Goal: Task Accomplishment & Management: Use online tool/utility

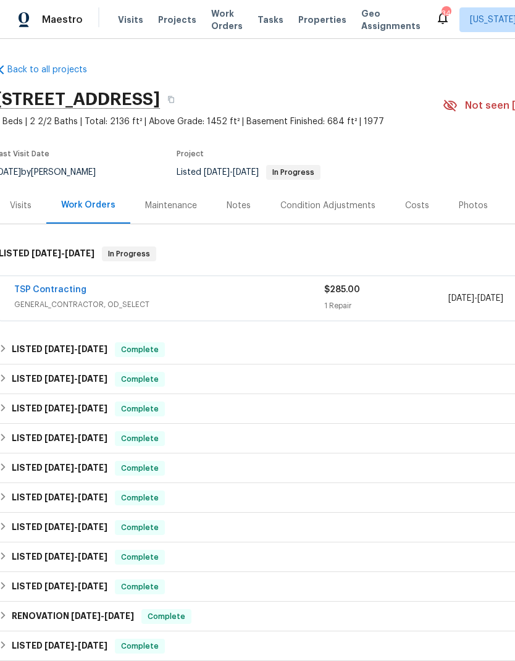
scroll to position [0, 5]
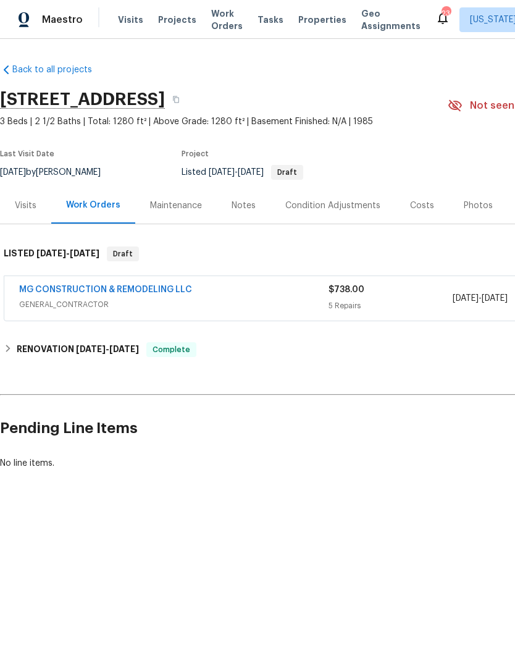
scroll to position [0, -1]
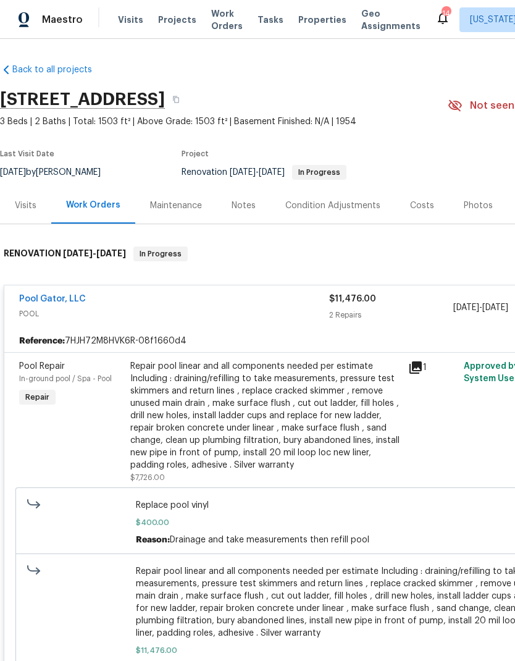
click at [69, 296] on link "Pool Gator, LLC" at bounding box center [52, 298] width 67 height 9
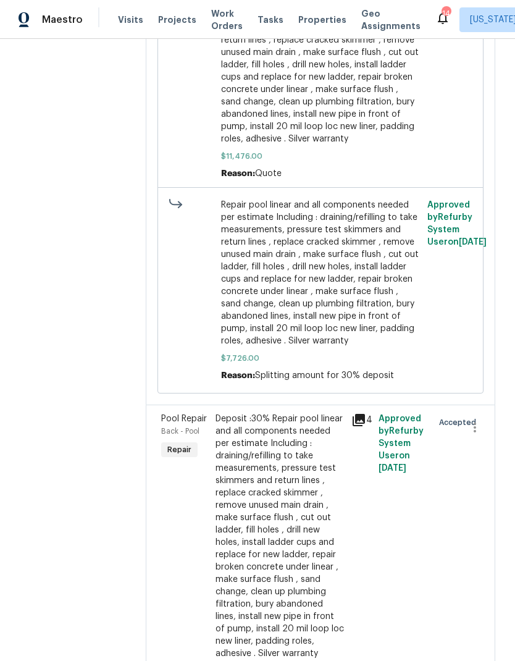
scroll to position [609, 0]
click at [300, 557] on div "Deposit :30% Repair pool linear and all components needed per estimate Includin…" at bounding box center [279, 536] width 128 height 247
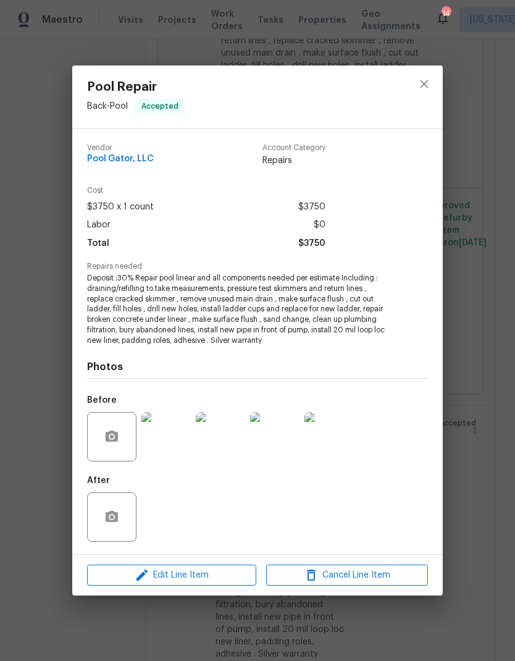
click at [488, 524] on div "Pool Repair Back - Pool Accepted Vendor Pool Gator, LLC Account Category Repair…" at bounding box center [257, 330] width 515 height 661
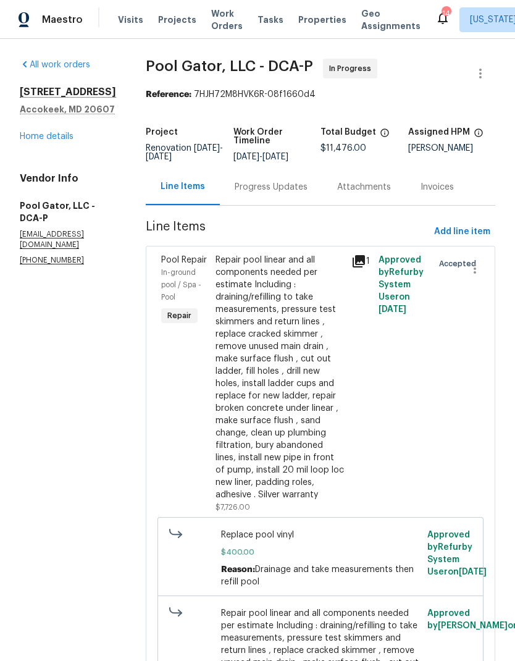
scroll to position [0, 0]
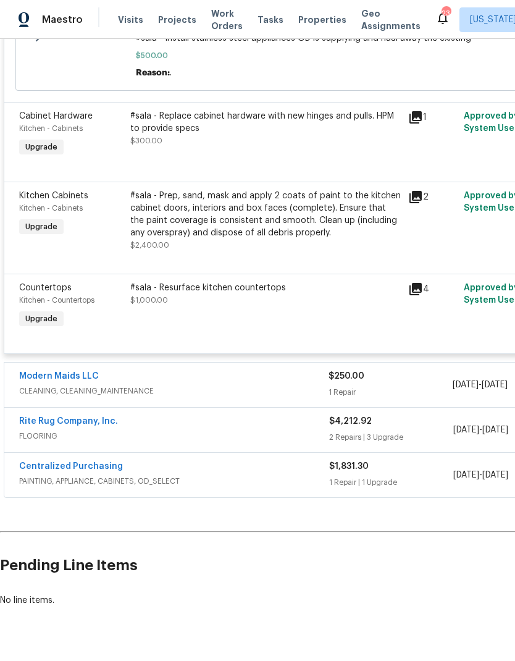
scroll to position [2852, 0]
click at [286, 475] on div "Centralized Purchasing" at bounding box center [174, 468] width 310 height 15
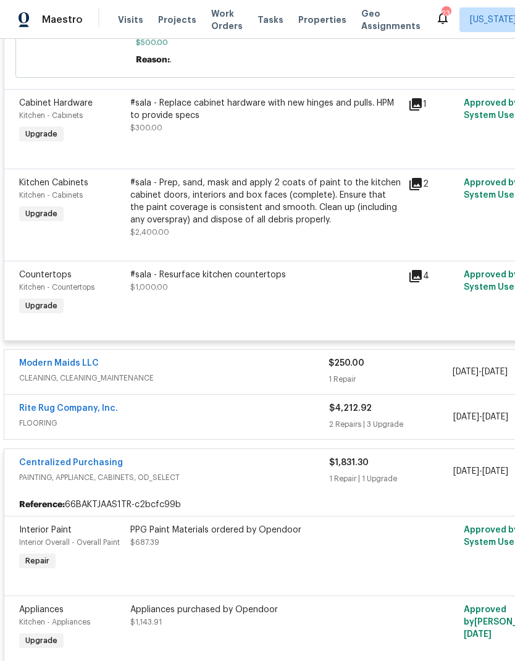
scroll to position [2865, 0]
click at [307, 430] on span "FLOORING" at bounding box center [174, 423] width 310 height 12
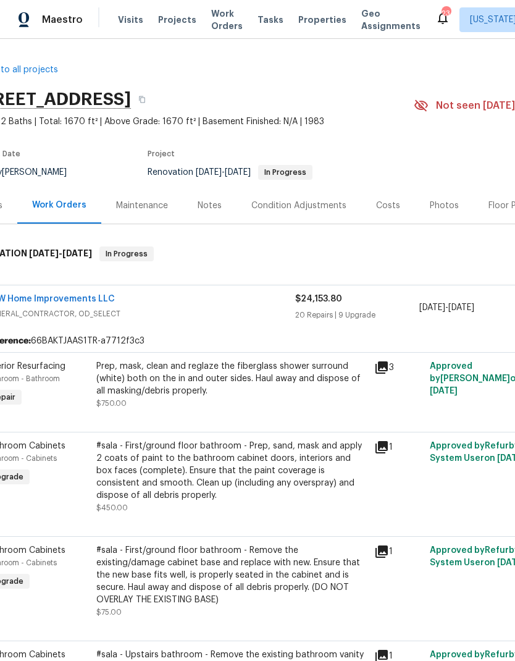
scroll to position [0, 34]
click at [391, 211] on div "Costs" at bounding box center [388, 205] width 24 height 12
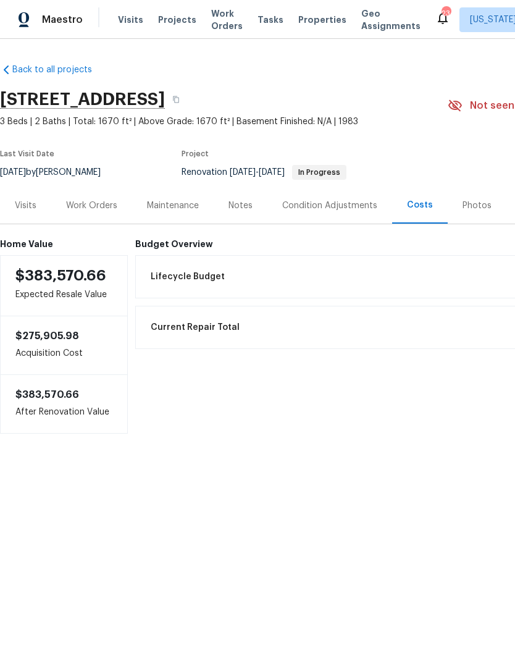
click at [101, 208] on div "Work Orders" at bounding box center [91, 205] width 51 height 12
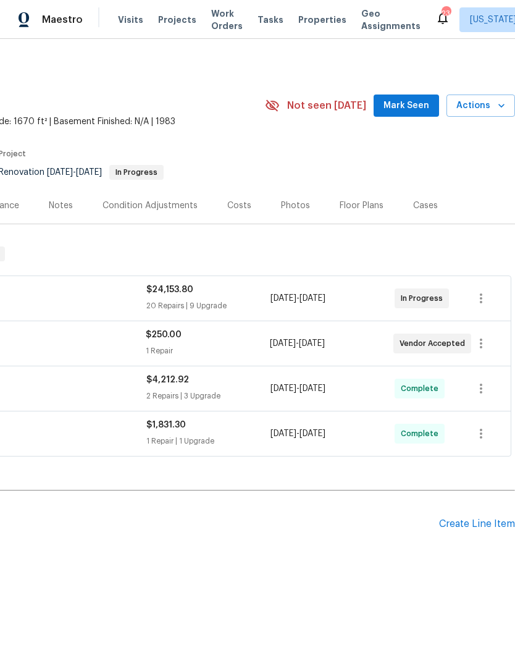
scroll to position [0, 183]
click at [470, 523] on div "Create Line Item" at bounding box center [477, 524] width 76 height 12
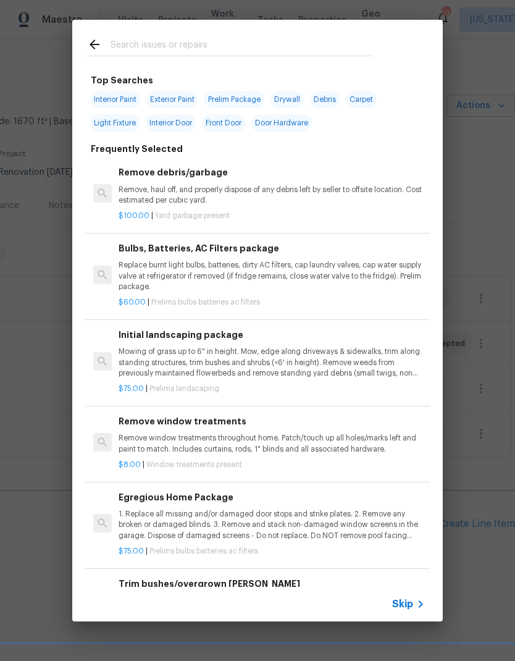
click at [476, 511] on div "Top Searches Interior Paint Exterior Paint Prelim Package Drywall Debris Carpet…" at bounding box center [257, 320] width 515 height 641
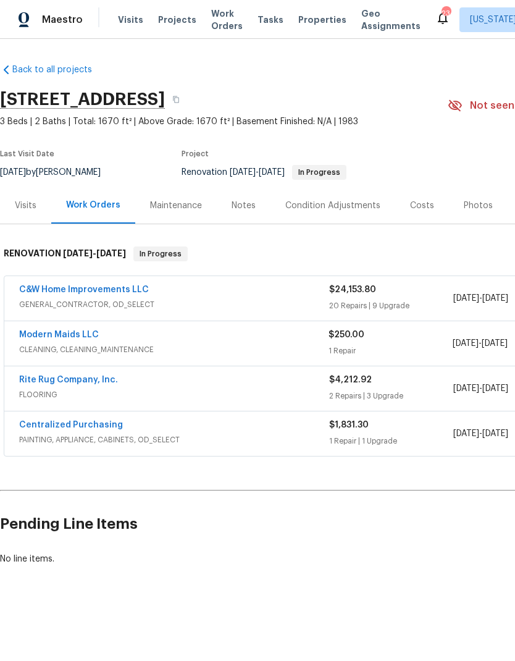
scroll to position [0, 0]
click at [268, 297] on div "C&W Home Improvements LLC" at bounding box center [174, 290] width 310 height 15
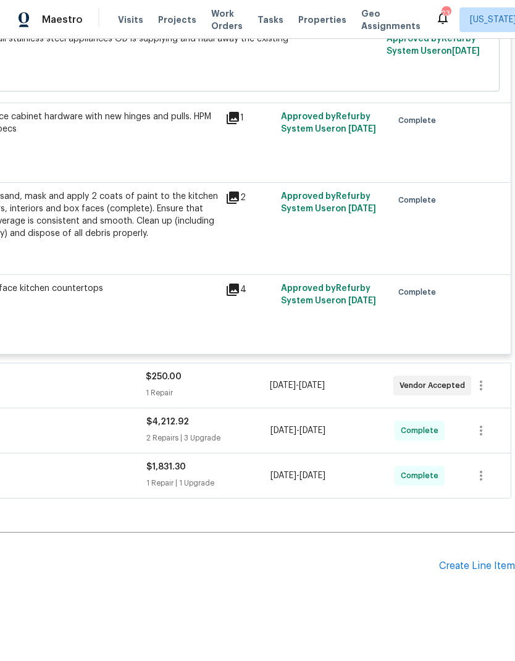
scroll to position [2852, 183]
click at [477, 572] on div "Create Line Item" at bounding box center [477, 566] width 76 height 12
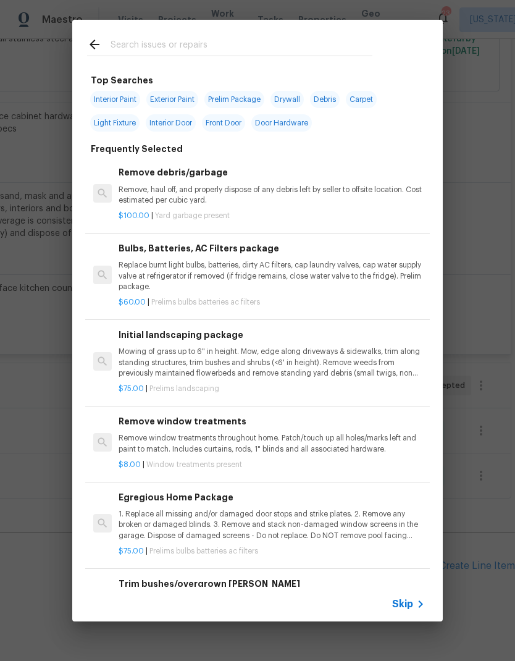
click at [257, 40] on input "text" at bounding box center [242, 46] width 262 height 19
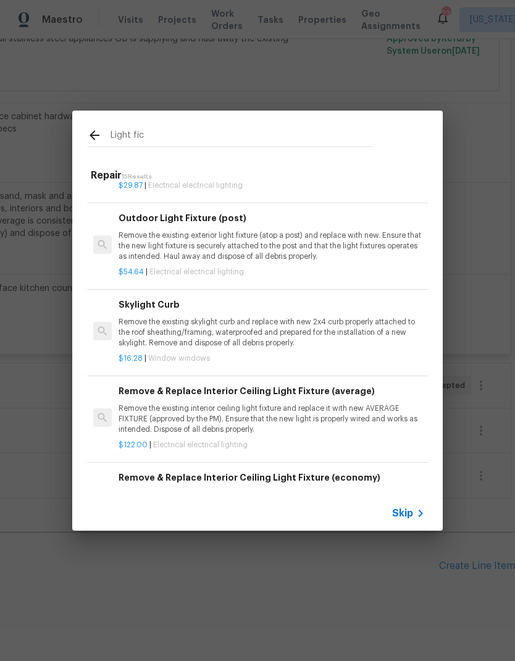
scroll to position [26, -1]
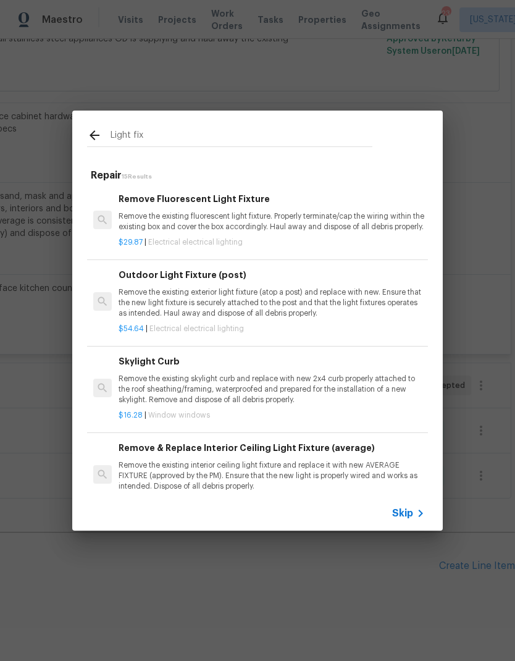
click at [301, 133] on input "Light fix" at bounding box center [242, 137] width 262 height 19
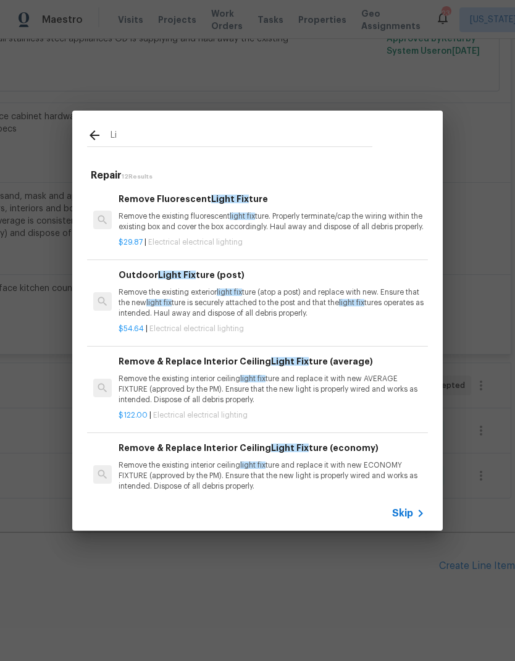
type input "L"
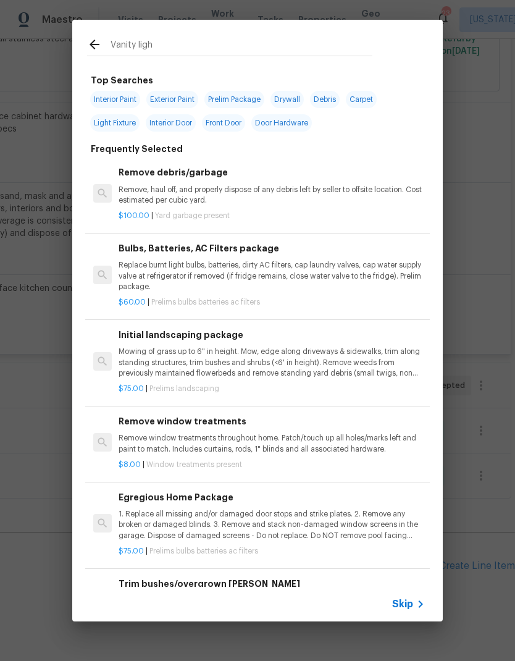
type input "Vanity light"
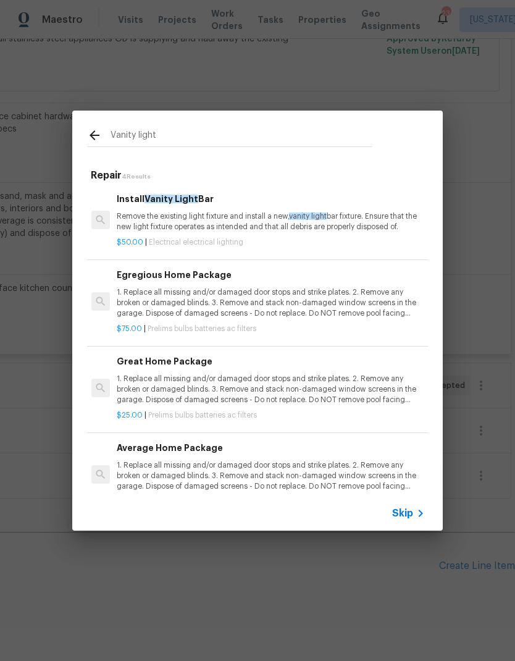
scroll to position [0, 2]
click at [299, 223] on p "Remove the existing light fixture and install a new, vanity light bar fixture. …" at bounding box center [270, 221] width 306 height 21
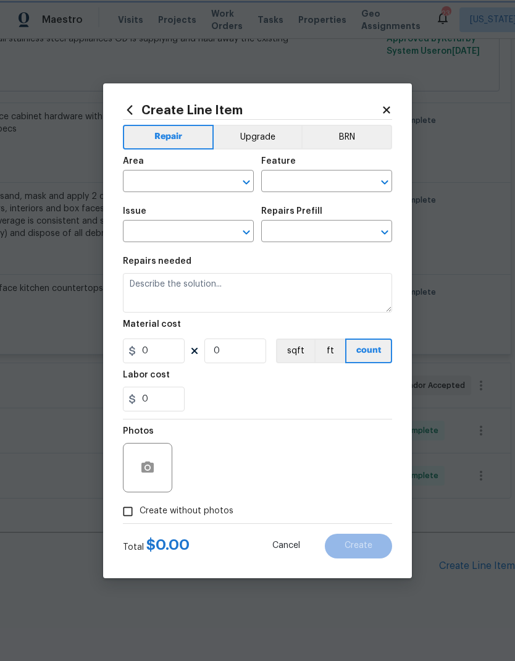
type input "Electrical Lighting"
type input "Install Vanity Light Bar $50.00"
type textarea "Remove the existing light fixture and install a new, vanity light bar fixture. …"
type input "50"
type input "1"
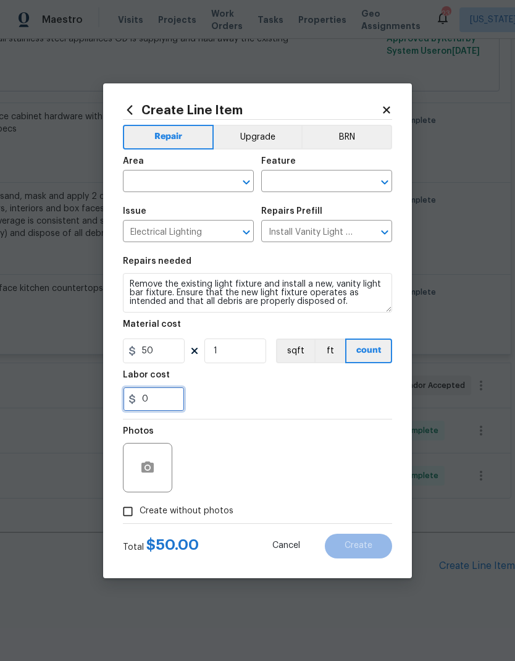
click at [164, 394] on input "0" at bounding box center [154, 398] width 62 height 25
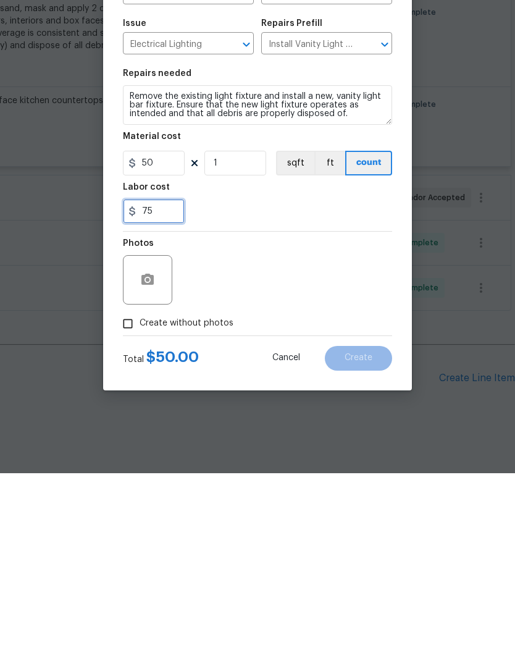
type input "75"
click at [265, 419] on div "Photos" at bounding box center [257, 459] width 269 height 80
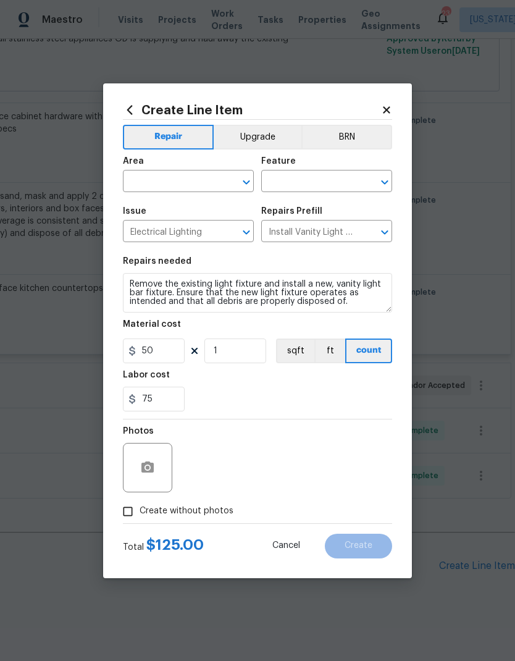
click at [254, 181] on button "Open" at bounding box center [246, 181] width 17 height 17
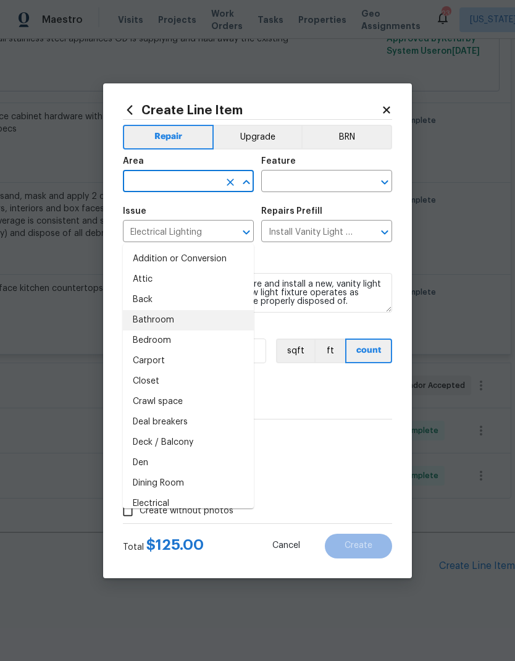
click at [193, 310] on li "Bathroom" at bounding box center [188, 320] width 131 height 20
type input "Bathroom"
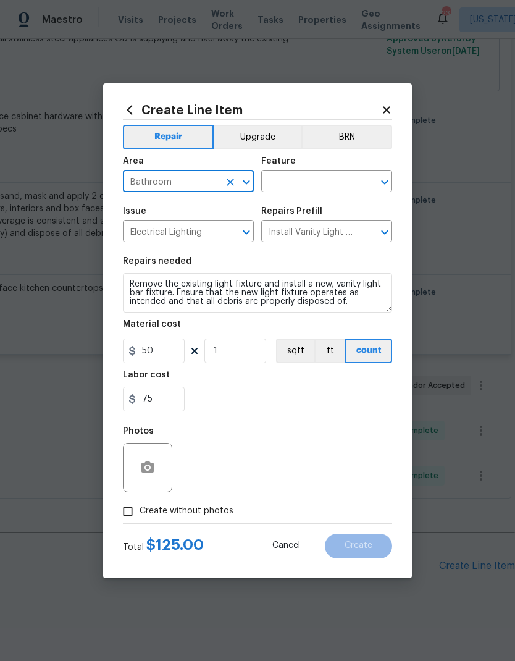
click at [383, 182] on icon "Open" at bounding box center [384, 182] width 7 height 4
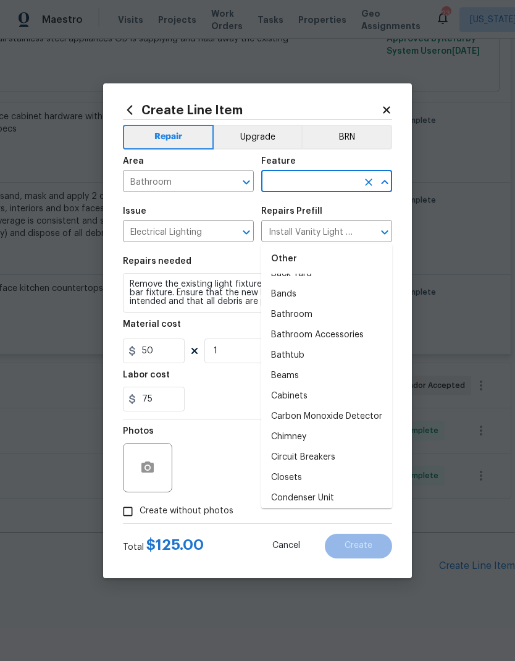
scroll to position [270, 0]
click at [343, 323] on li "Bathroom Accessories" at bounding box center [326, 333] width 131 height 20
type input "Bathroom Accessories"
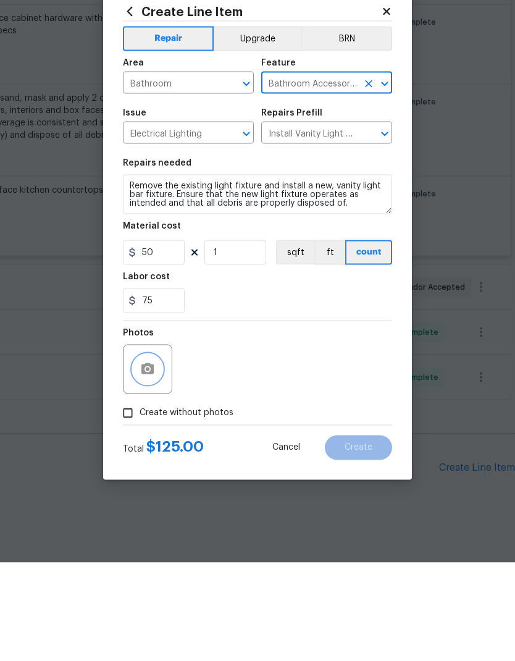
click at [159, 453] on button "button" at bounding box center [148, 468] width 30 height 30
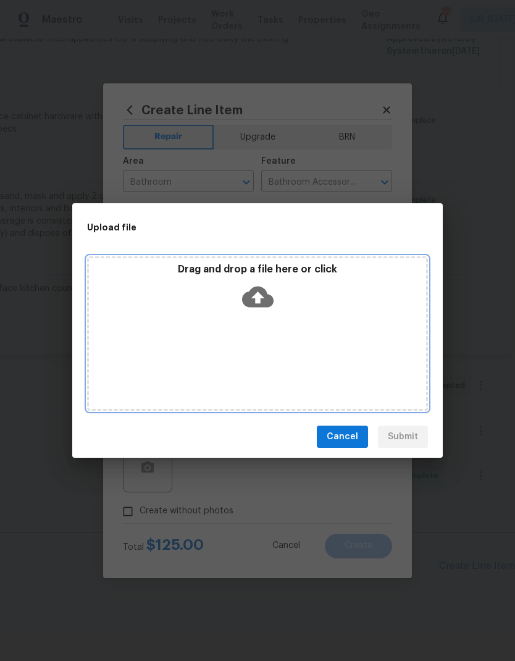
click at [261, 293] on icon at bounding box center [257, 296] width 31 height 21
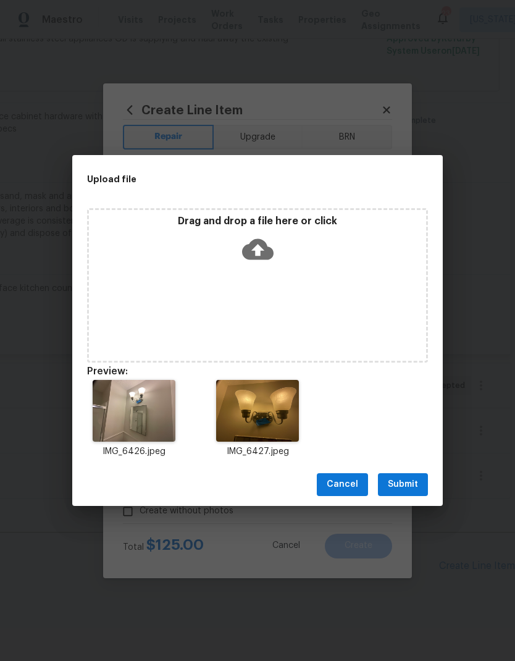
click at [407, 483] on span "Submit" at bounding box center [403, 484] width 30 height 15
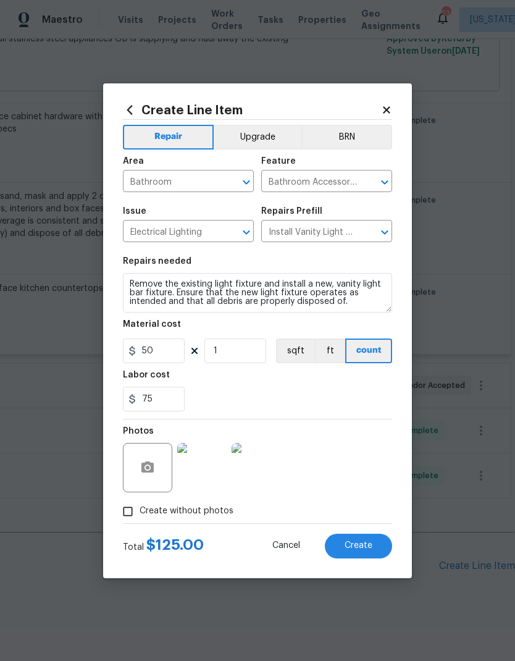
click at [360, 549] on span "Create" at bounding box center [358, 545] width 28 height 9
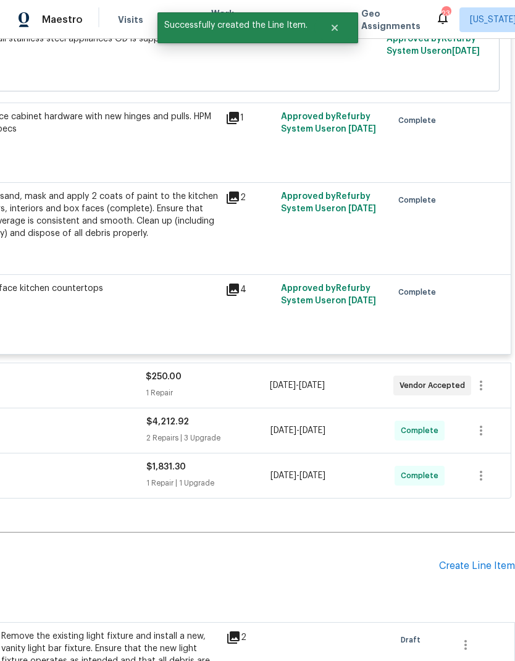
click at [461, 560] on div "Create Line Item" at bounding box center [477, 566] width 76 height 12
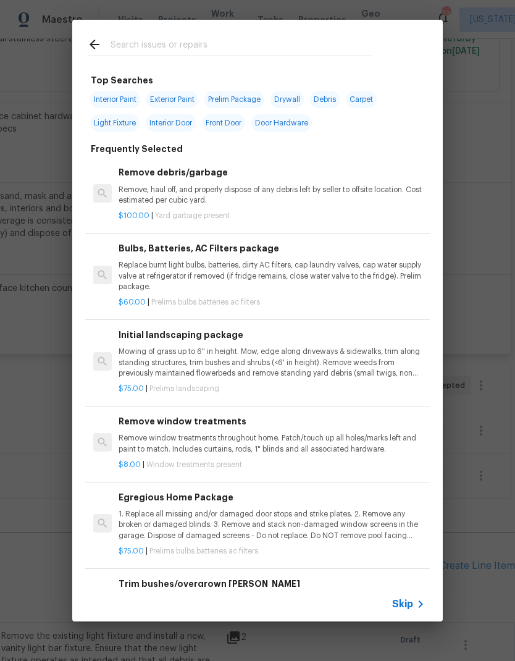
click at [244, 45] on input "text" at bounding box center [242, 46] width 262 height 19
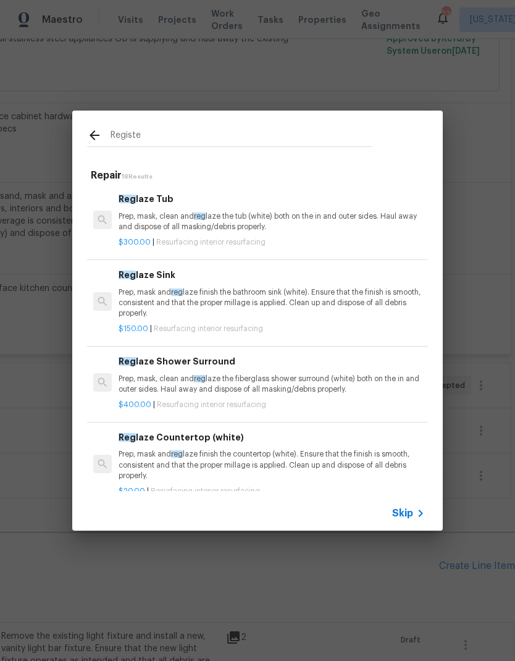
type input "Register"
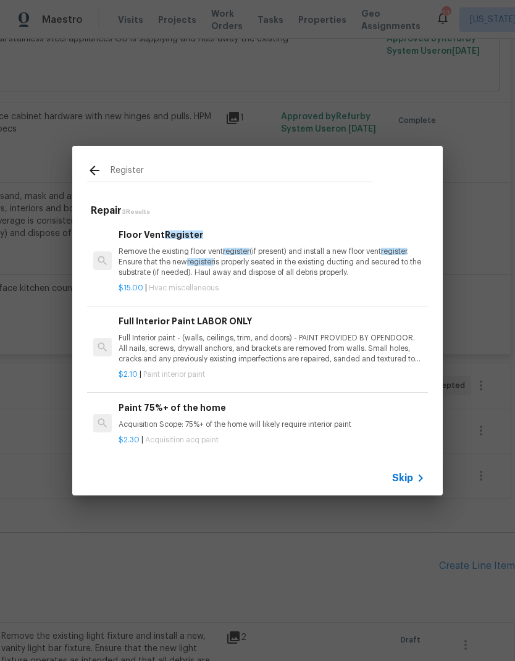
scroll to position [0, 0]
click at [288, 270] on p "Remove the existing floor vent register (if present) and install a new floor ve…" at bounding box center [272, 261] width 306 height 31
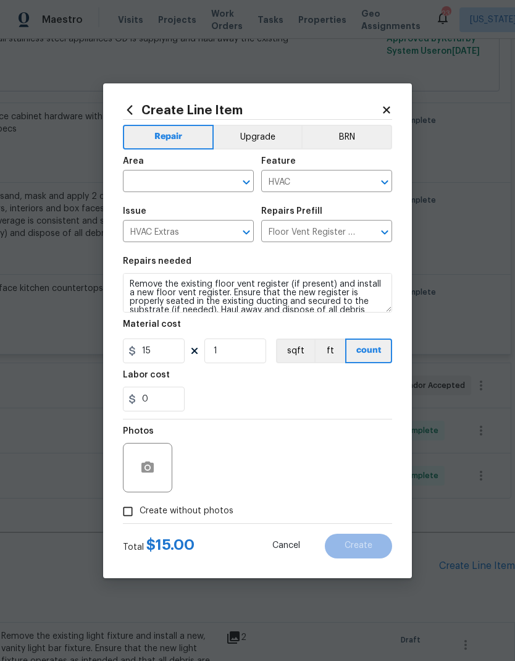
click at [389, 229] on icon "Open" at bounding box center [384, 232] width 15 height 15
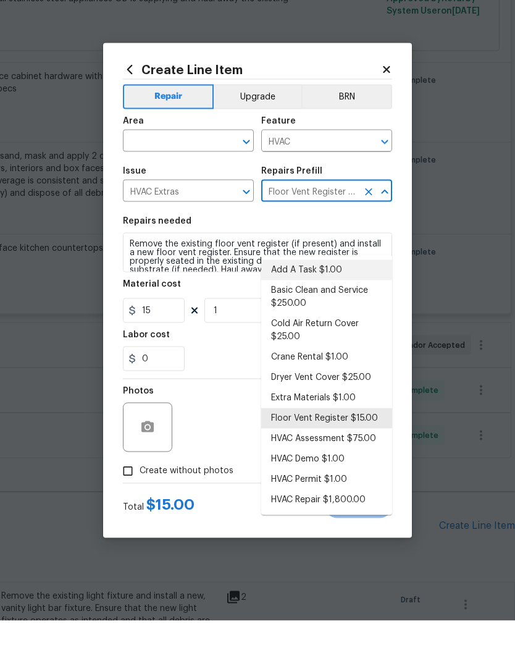
click at [324, 300] on li "Add A Task $1.00" at bounding box center [326, 310] width 131 height 20
type input "Floor Vent Register $15.00"
type textarea "HPM to detail"
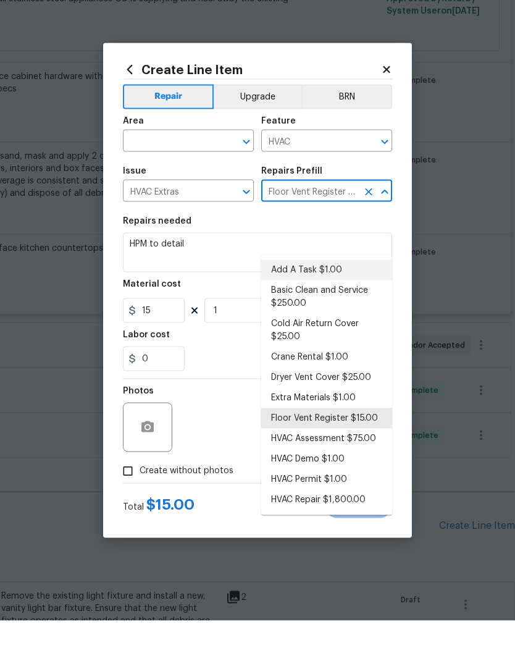
type input "Add A Task $1.00"
type input "1"
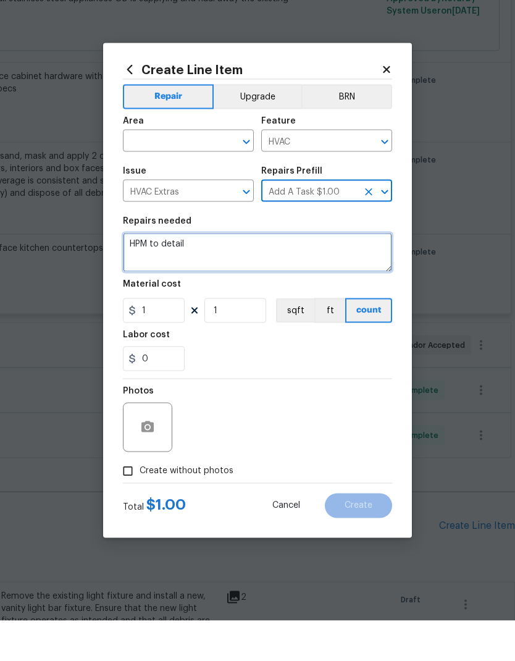
click at [249, 273] on textarea "HPM to detail" at bounding box center [257, 293] width 269 height 40
type textarea "H"
type textarea "Replace ceiling register vent"
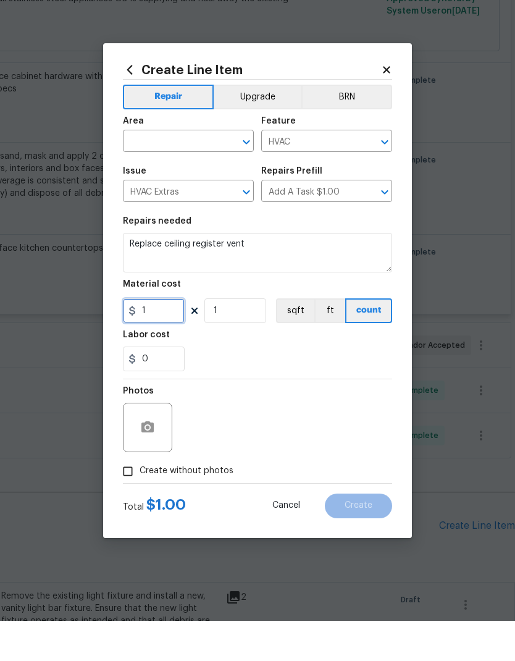
click at [161, 338] on input "1" at bounding box center [154, 350] width 62 height 25
type input "74"
click at [263, 419] on div "Photos" at bounding box center [257, 459] width 269 height 80
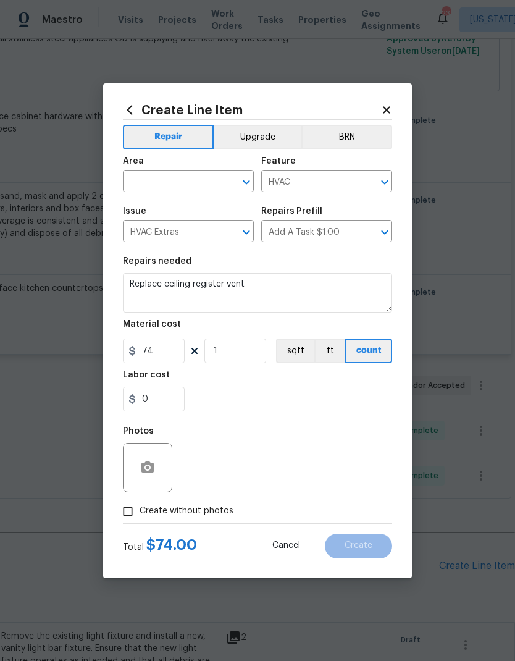
click at [238, 178] on button "Open" at bounding box center [246, 181] width 17 height 17
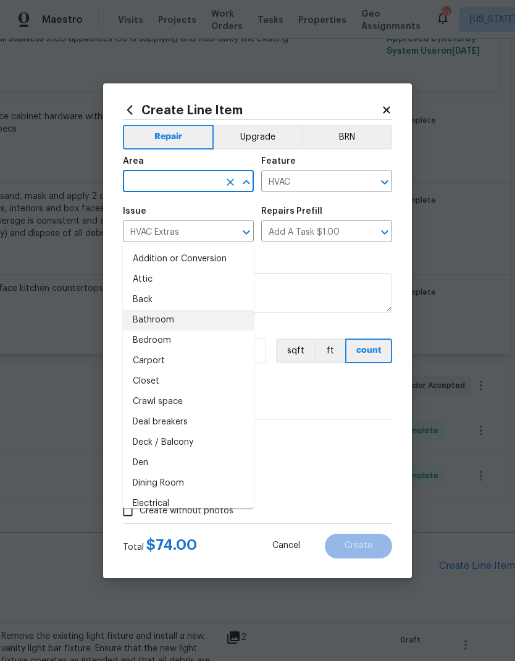
click at [193, 310] on li "Bathroom" at bounding box center [188, 320] width 131 height 20
type input "Bathroom"
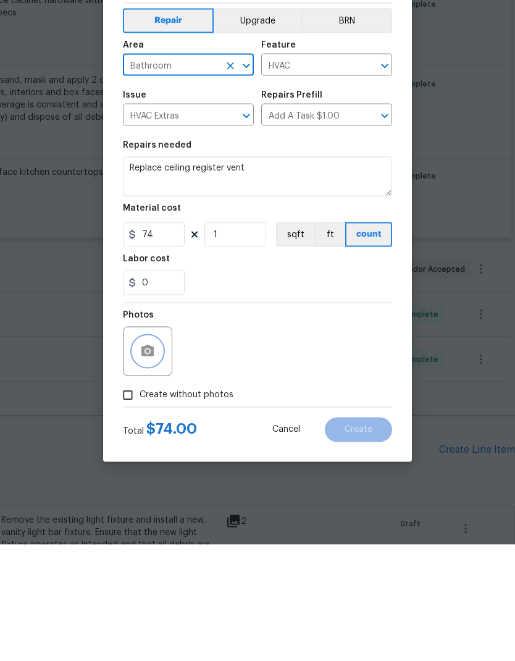
click at [156, 453] on button "button" at bounding box center [148, 468] width 30 height 30
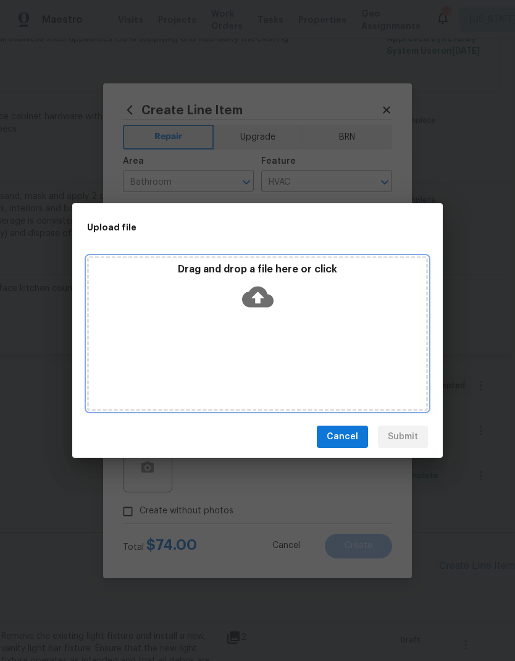
click at [270, 295] on icon at bounding box center [257, 296] width 31 height 21
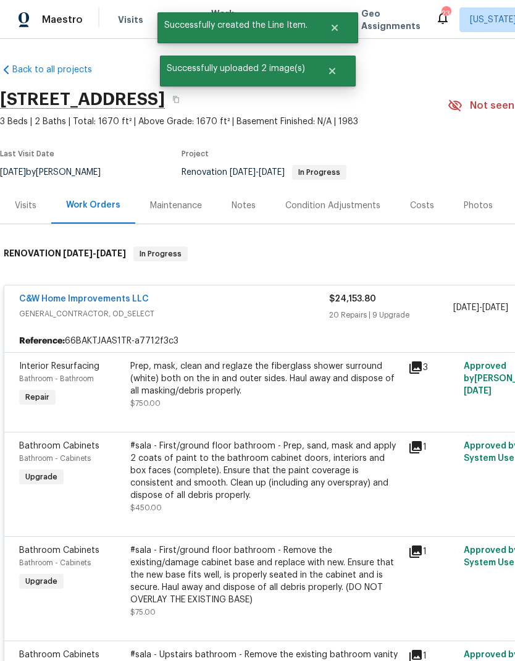
scroll to position [2852, 183]
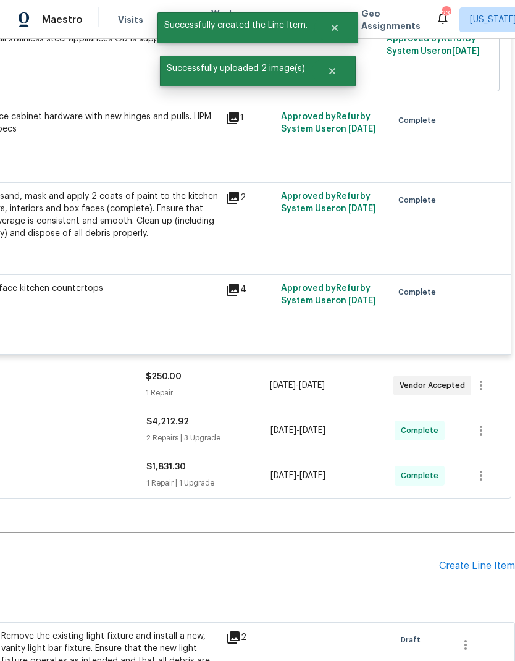
click at [473, 560] on div "Create Line Item" at bounding box center [477, 566] width 76 height 12
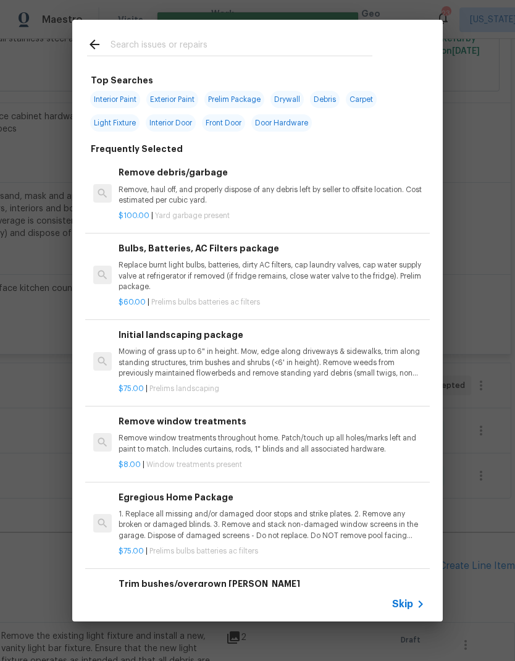
click at [298, 41] on input "text" at bounding box center [242, 46] width 262 height 19
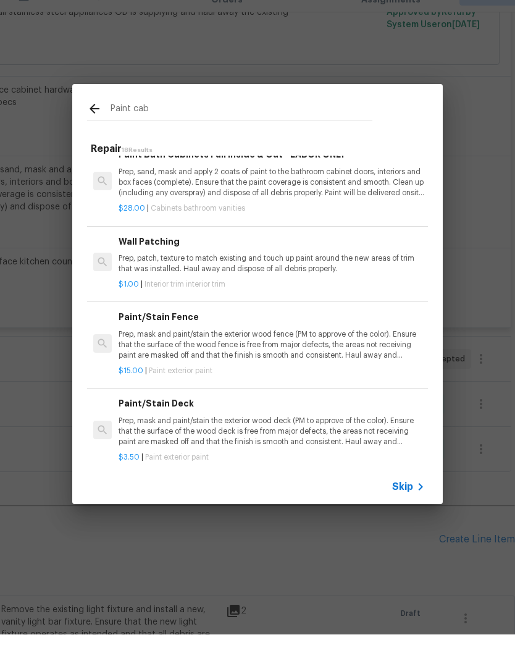
scroll to position [0, 0]
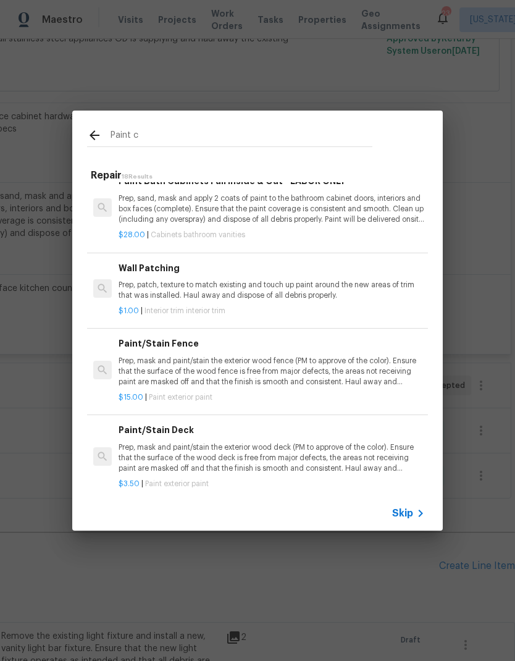
type input "Paint"
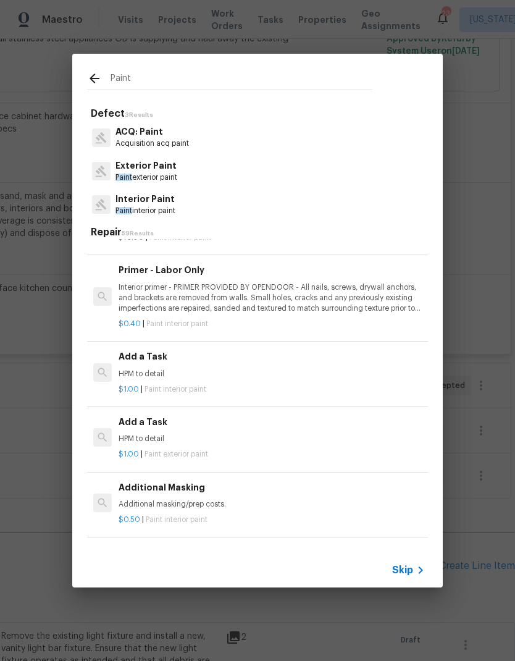
scroll to position [766, 0]
click at [248, 379] on div "$1.00 | Paint interior paint" at bounding box center [272, 386] width 306 height 15
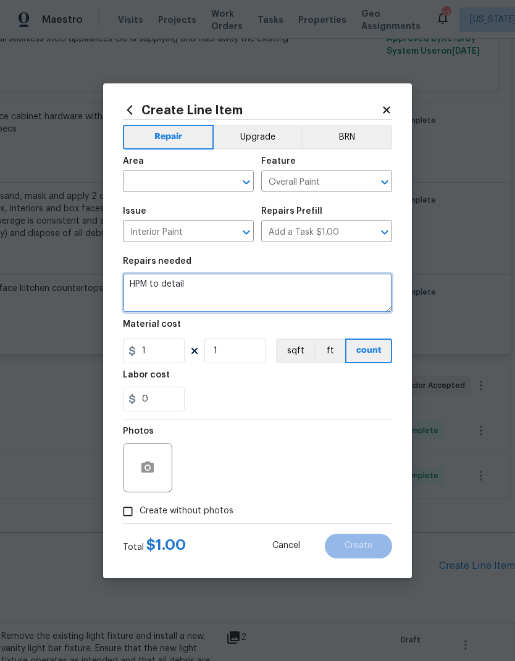
click at [220, 290] on textarea "HPM to detail" at bounding box center [257, 293] width 269 height 40
type textarea "H"
type textarea "Paint laundry room cabinets inside only"
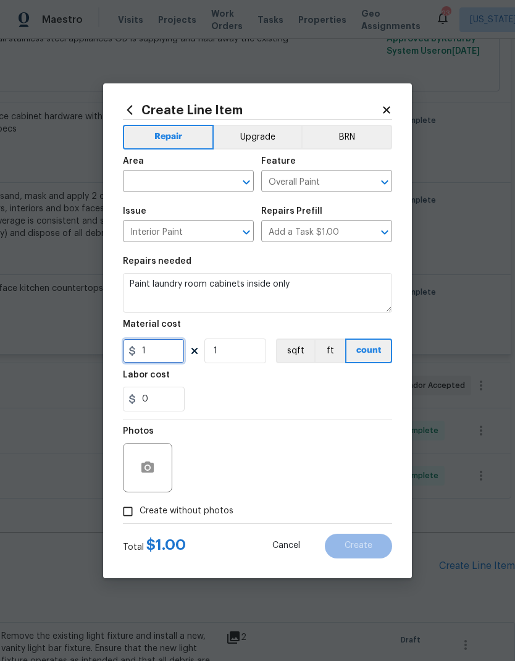
click at [165, 351] on input "1" at bounding box center [154, 350] width 62 height 25
type input "75"
click at [262, 392] on div "0" at bounding box center [257, 398] width 269 height 25
click at [254, 184] on button "Open" at bounding box center [246, 181] width 17 height 17
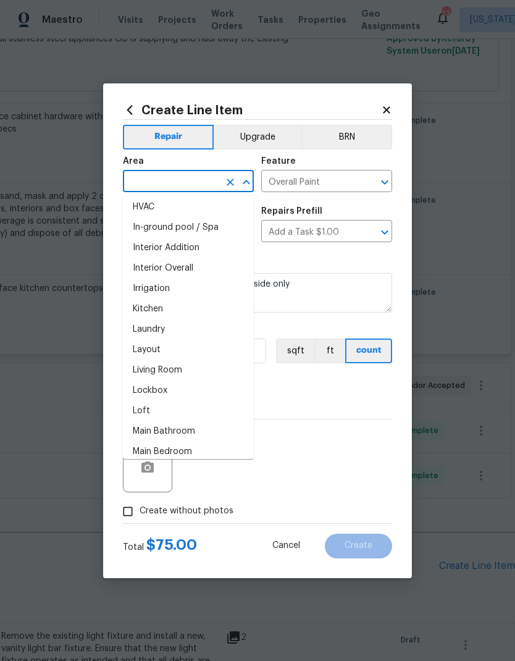
scroll to position [459, 0]
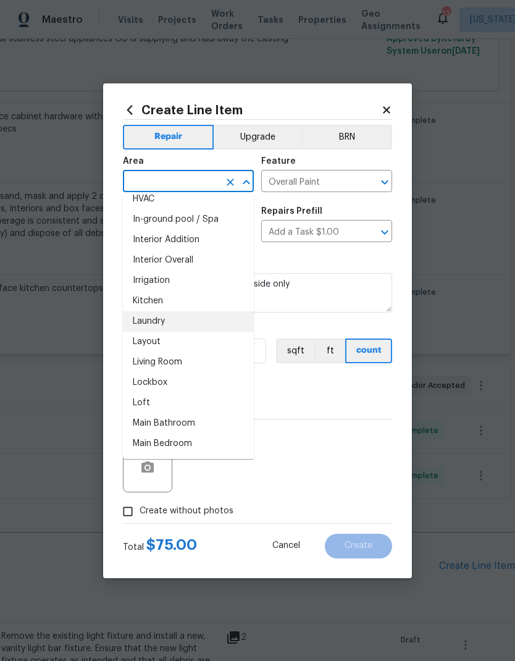
click at [194, 323] on li "Laundry" at bounding box center [188, 321] width 131 height 20
type input "Laundry"
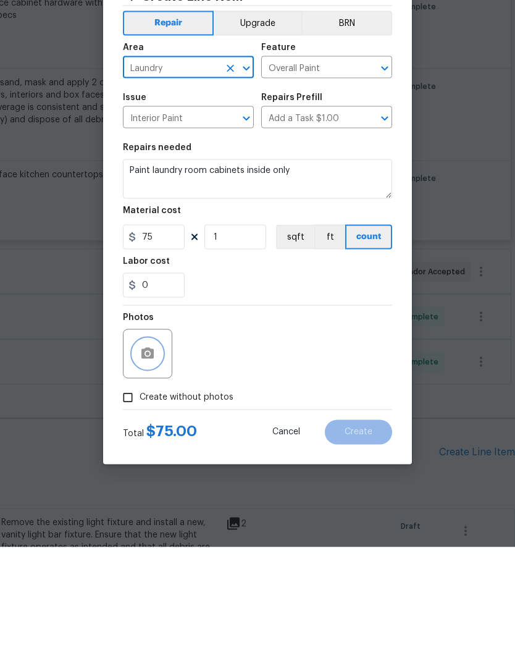
click at [154, 461] on icon "button" at bounding box center [147, 466] width 12 height 11
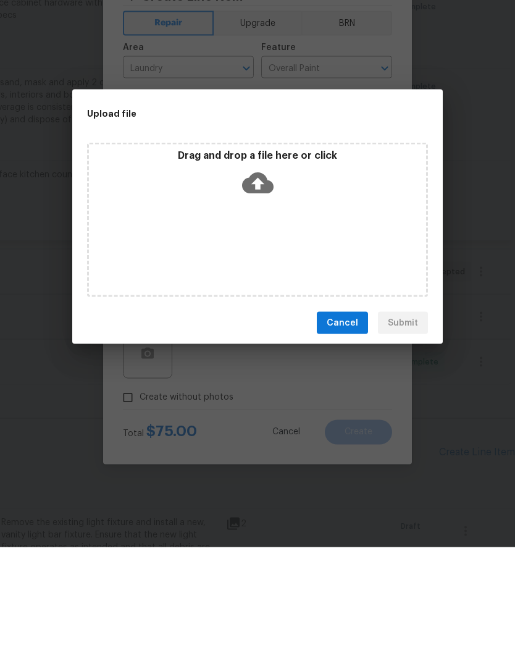
scroll to position [49, 0]
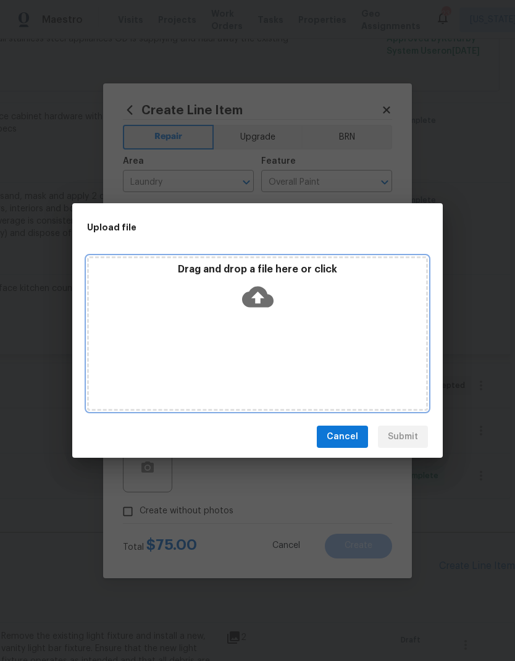
click at [266, 303] on icon at bounding box center [257, 296] width 31 height 21
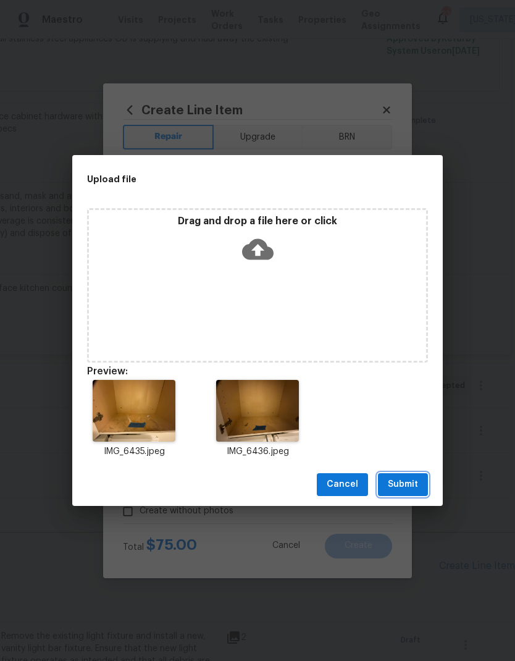
click at [406, 486] on span "Submit" at bounding box center [403, 484] width 30 height 15
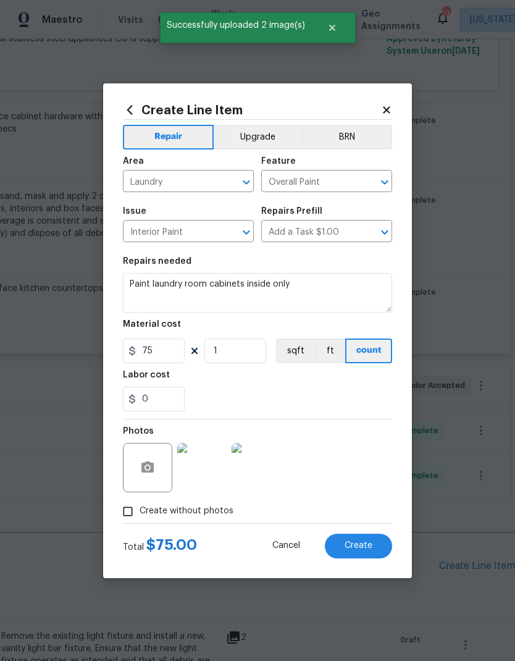
click at [359, 548] on span "Create" at bounding box center [358, 545] width 28 height 9
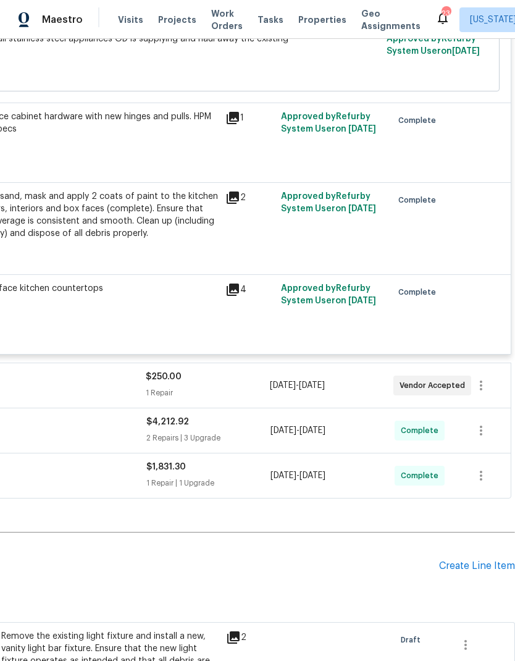
click at [467, 560] on div "Create Line Item" at bounding box center [477, 566] width 76 height 12
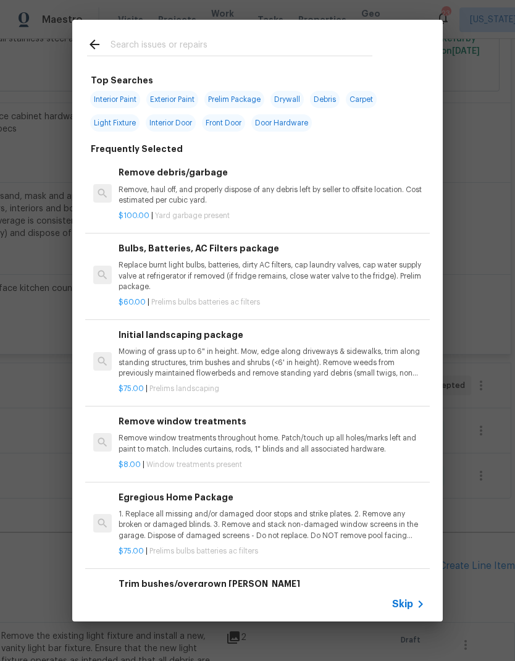
click at [305, 37] on input "text" at bounding box center [242, 46] width 262 height 19
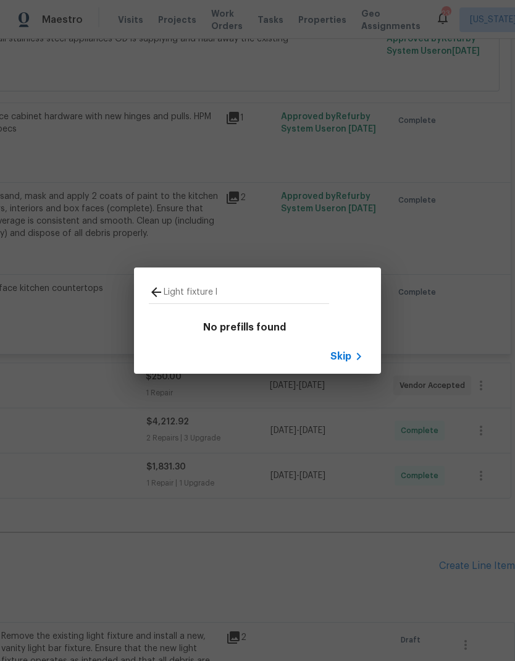
type input "Light fixture"
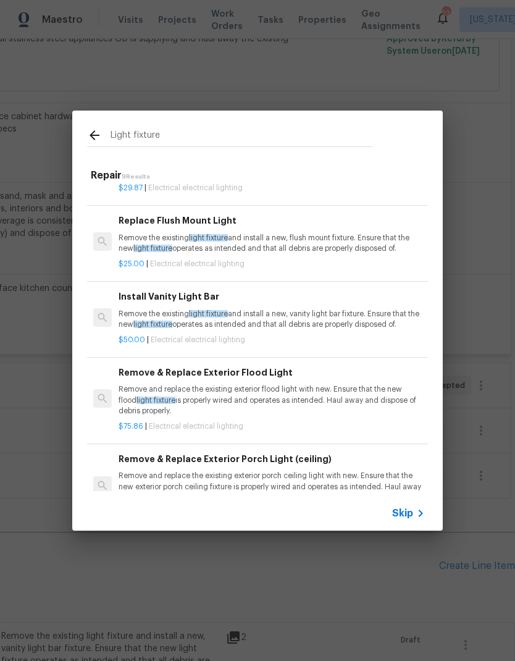
scroll to position [319, 0]
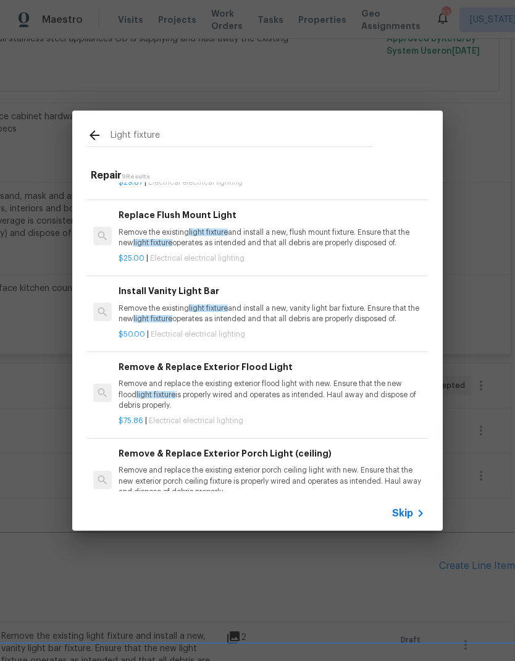
click at [314, 248] on p "Remove the existing light fixture and install a new, flush mount fixture. Ensur…" at bounding box center [272, 237] width 306 height 21
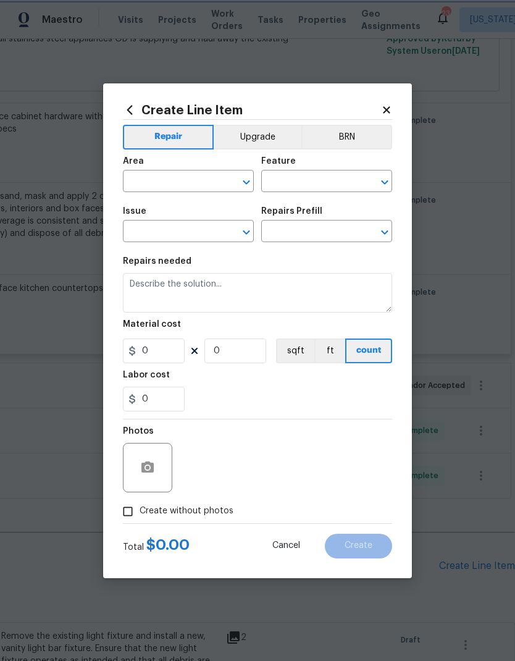
type input "Electrical Lighting"
type input "Replace Flush Mount Light $25.00"
type textarea "Remove the existing light fixture and install a new, flush mount fixture. Ensur…"
type input "25"
type input "1"
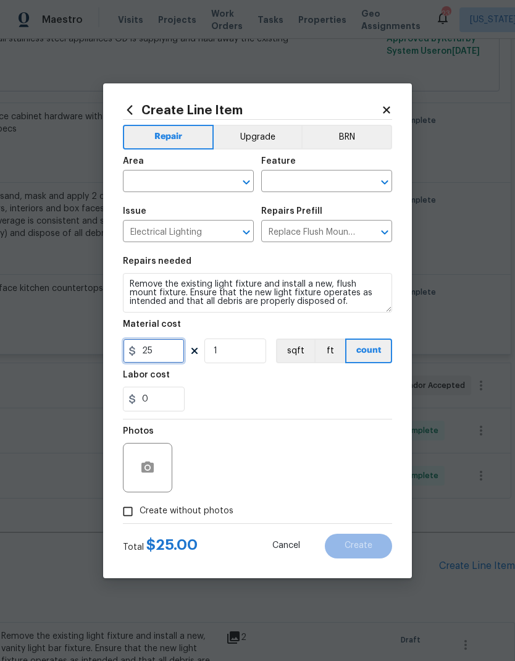
click at [165, 349] on input "25" at bounding box center [154, 350] width 62 height 25
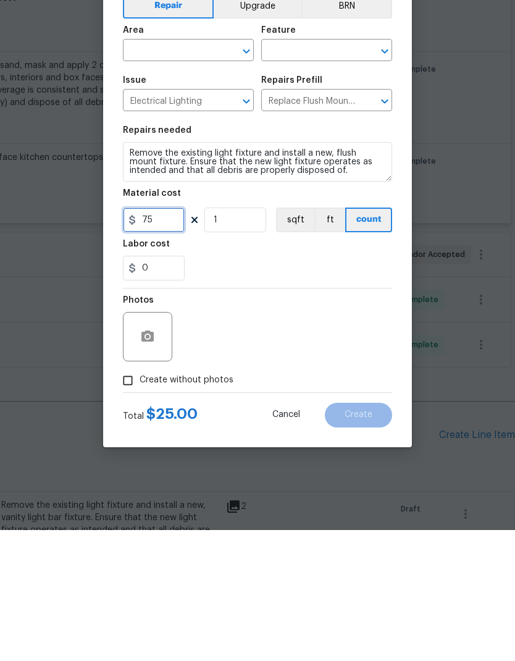
type input "75"
click at [165, 386] on input "0" at bounding box center [154, 398] width 62 height 25
click at [285, 419] on div "Photos" at bounding box center [257, 459] width 269 height 80
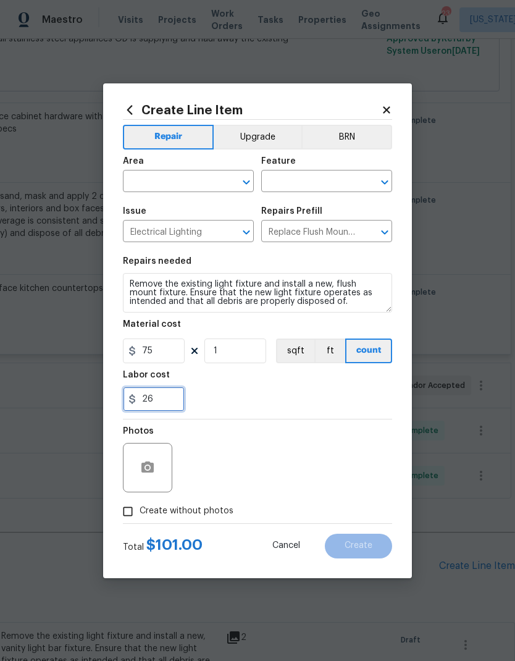
click at [169, 403] on input "26" at bounding box center [154, 398] width 62 height 25
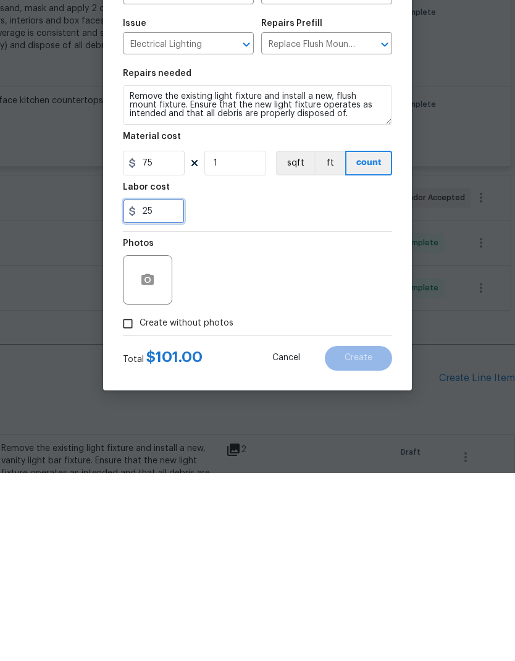
type input "25"
click at [281, 419] on div "Photos" at bounding box center [257, 459] width 269 height 80
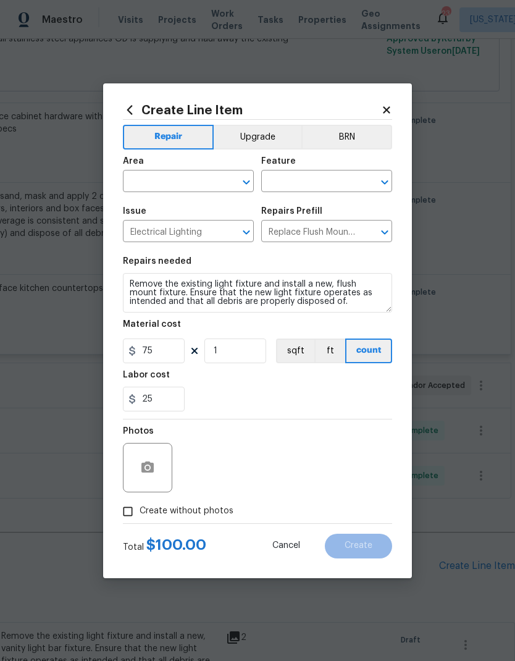
click at [252, 182] on icon "Open" at bounding box center [246, 182] width 15 height 15
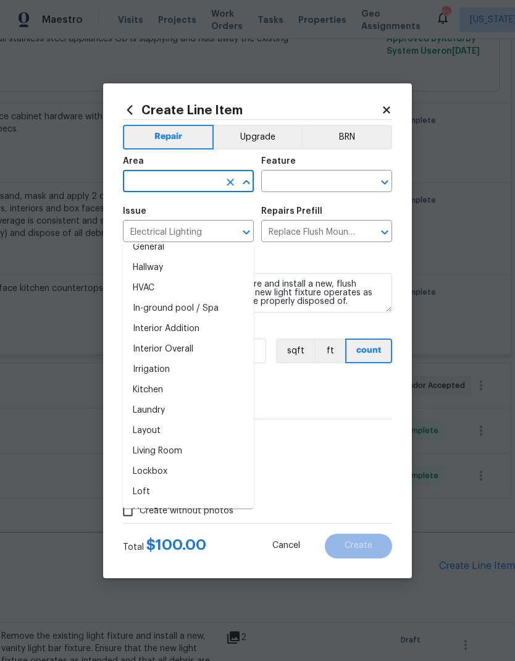
scroll to position [418, 0]
click at [209, 340] on li "Interior Overall" at bounding box center [188, 350] width 131 height 20
type input "Interior Overall"
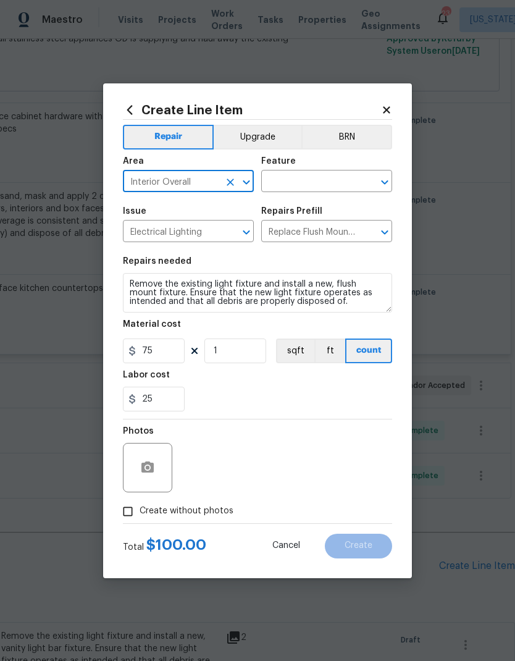
click at [383, 186] on icon "Open" at bounding box center [384, 182] width 15 height 15
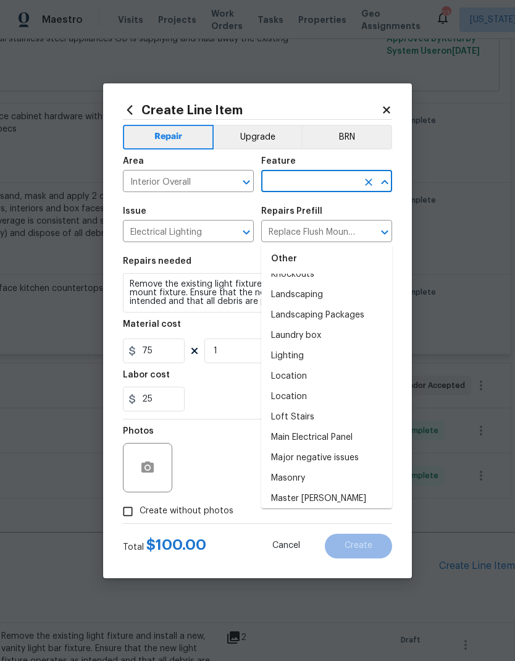
scroll to position [1788, 0]
click at [330, 346] on li "Lighting" at bounding box center [326, 356] width 131 height 20
type input "Lighting"
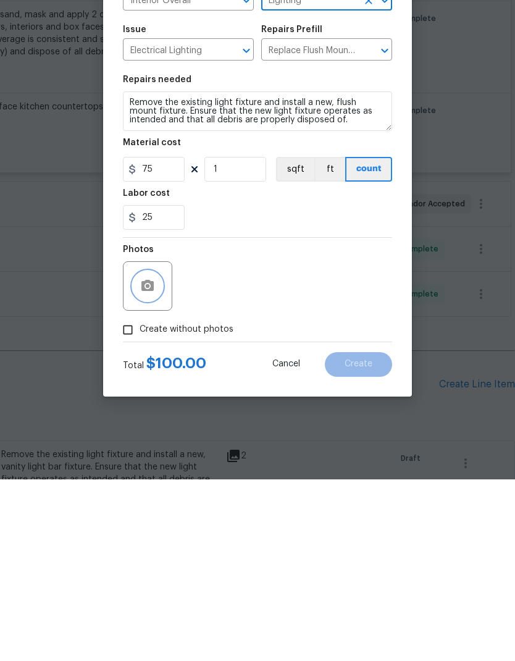
click at [155, 453] on button "button" at bounding box center [148, 468] width 30 height 30
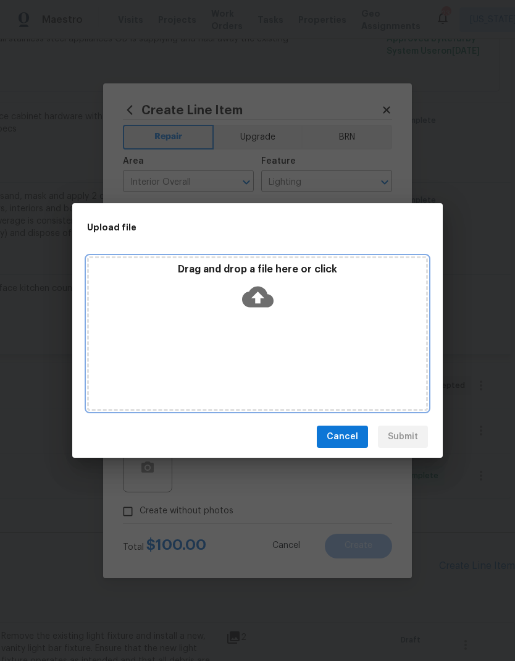
click at [267, 288] on icon at bounding box center [257, 296] width 31 height 31
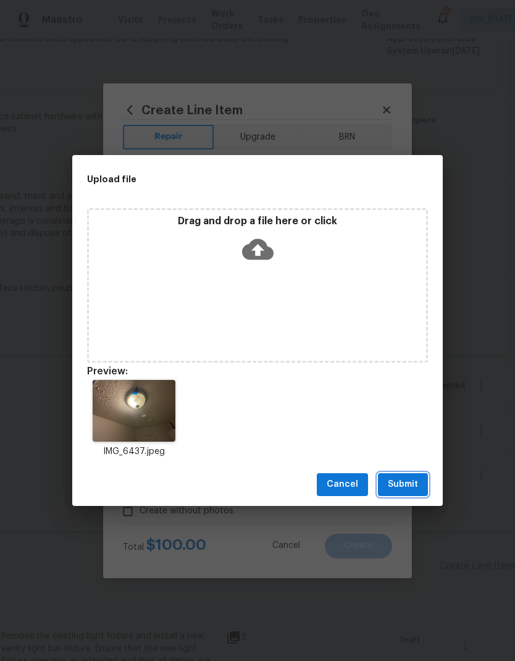
click at [404, 485] on span "Submit" at bounding box center [403, 484] width 30 height 15
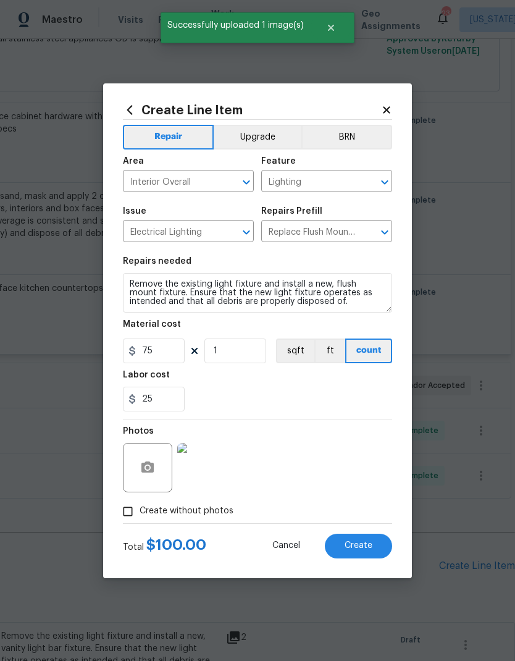
click at [362, 546] on span "Create" at bounding box center [358, 545] width 28 height 9
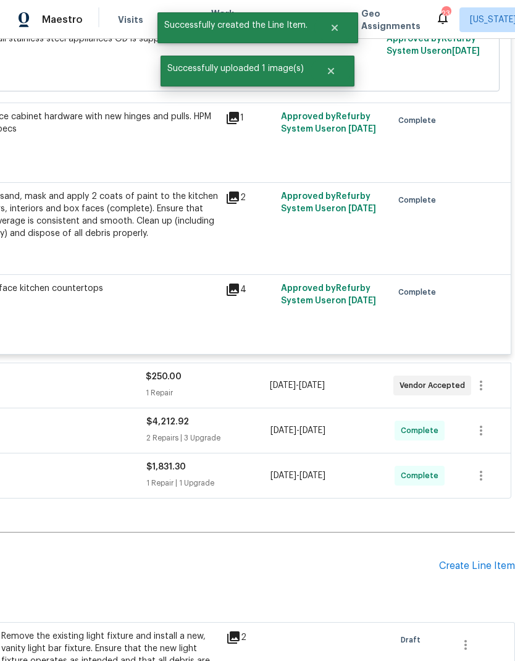
click at [472, 560] on div "Create Line Item" at bounding box center [477, 566] width 76 height 12
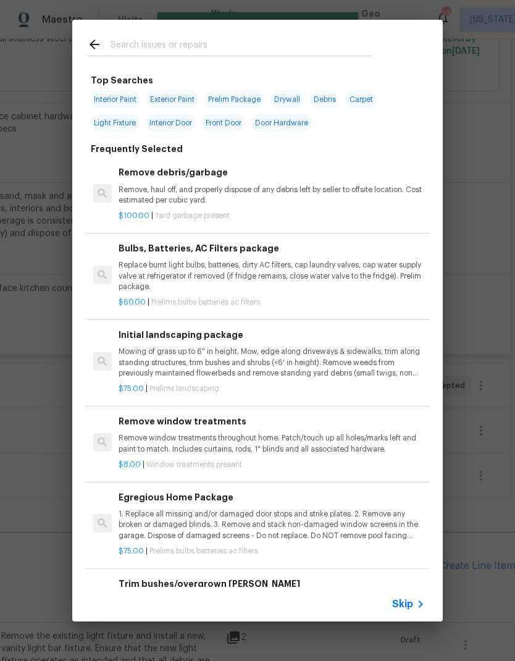
click at [277, 47] on input "text" at bounding box center [242, 46] width 262 height 19
type input "Garage"
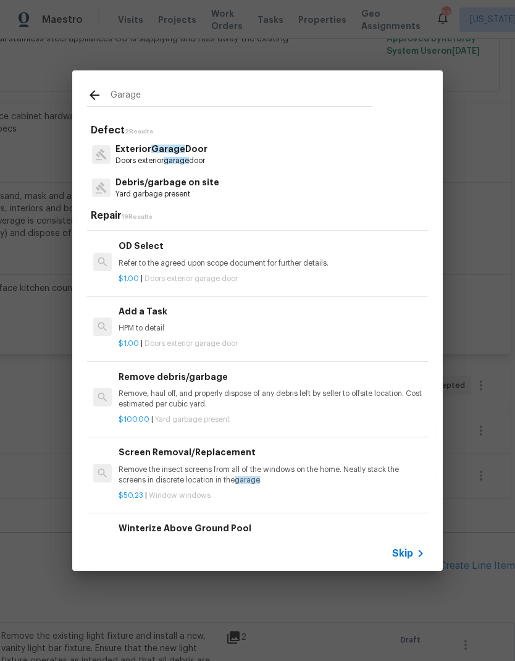
scroll to position [674, 0]
click at [300, 340] on p "$1.00 | Doors exterior garage door" at bounding box center [272, 343] width 306 height 10
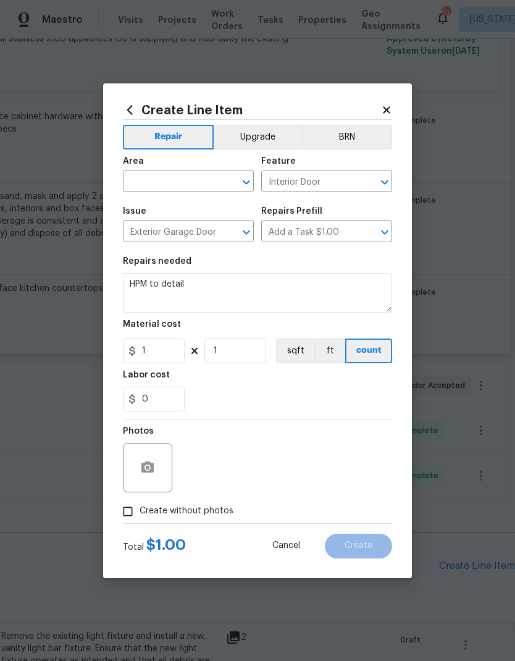
click at [299, 340] on button "sqft" at bounding box center [295, 350] width 38 height 25
click at [371, 354] on button "count" at bounding box center [369, 350] width 46 height 25
click at [306, 299] on textarea "HPM to detail" at bounding box center [257, 293] width 269 height 40
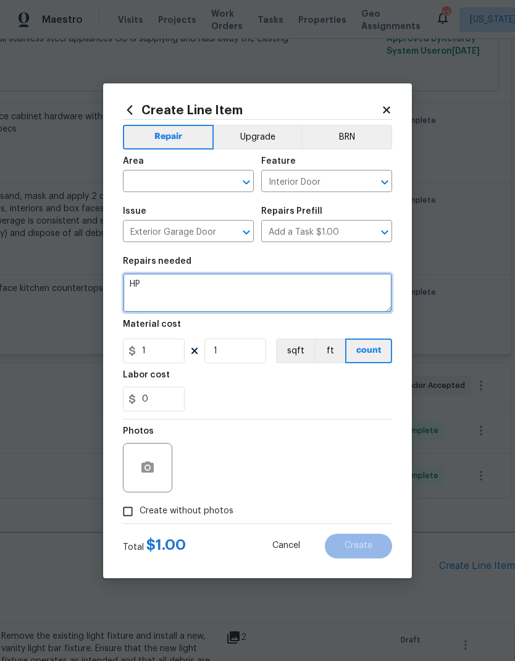
type textarea "H"
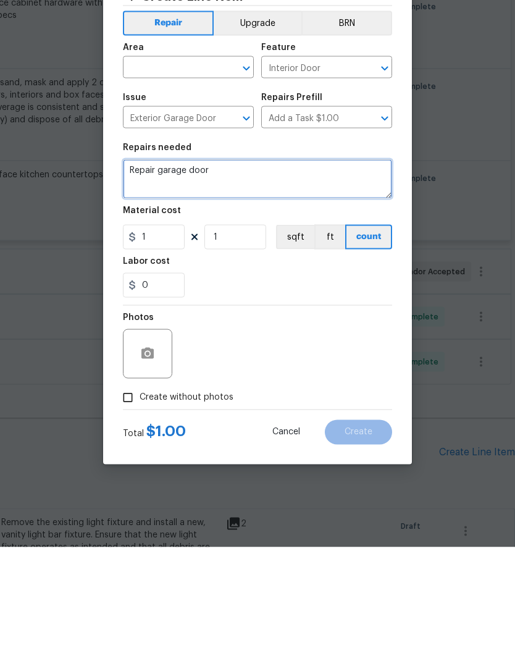
type textarea "Repair garage door"
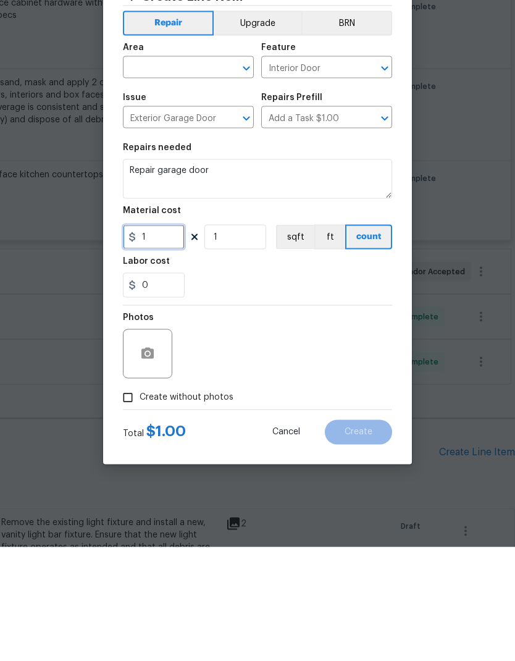
click at [166, 338] on input "1" at bounding box center [154, 350] width 62 height 25
type input "750"
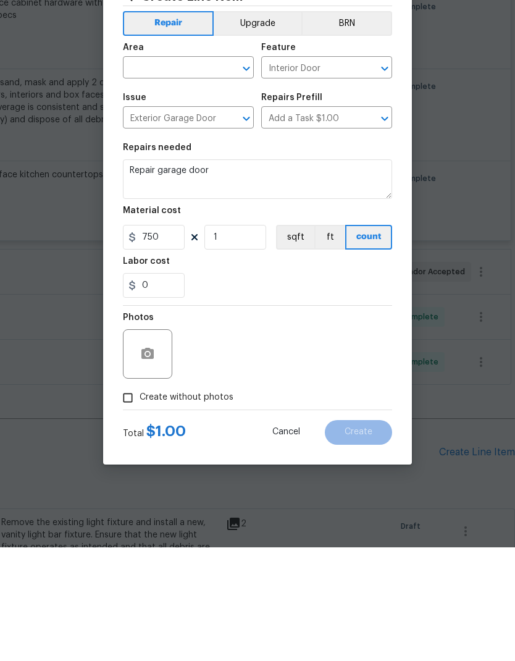
click at [294, 419] on div "Photos" at bounding box center [257, 459] width 269 height 80
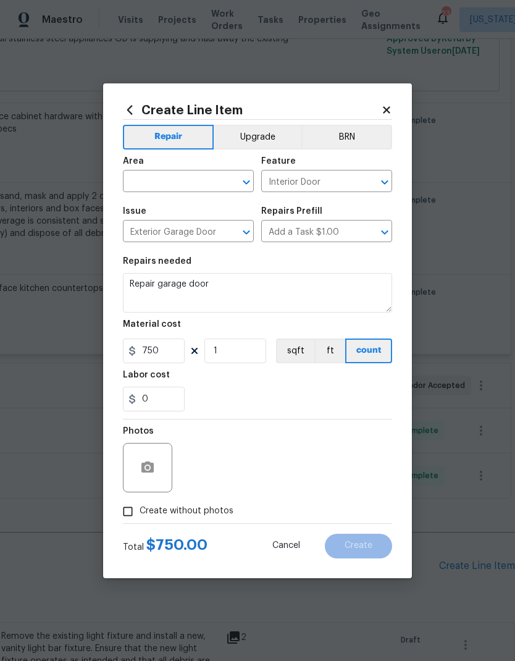
click at [250, 175] on icon "Open" at bounding box center [246, 182] width 15 height 15
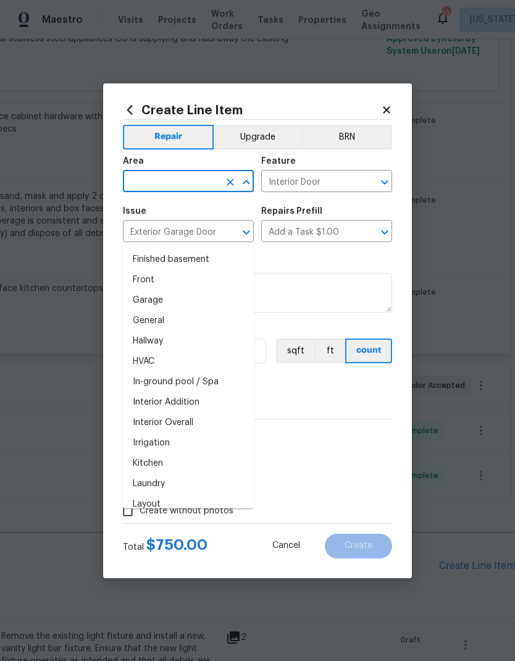
scroll to position [351, 0]
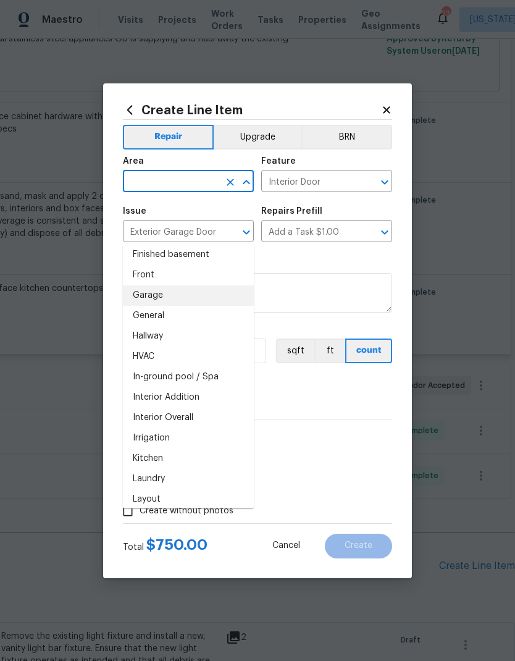
click at [211, 285] on li "Garage" at bounding box center [188, 295] width 131 height 20
type input "Garage"
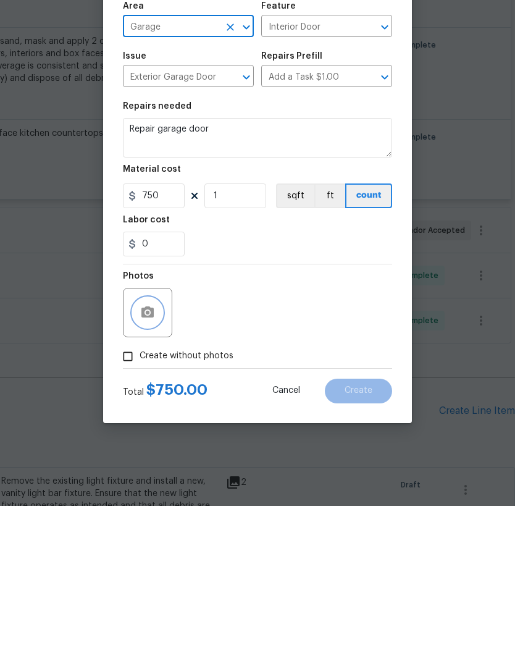
click at [156, 453] on button "button" at bounding box center [148, 468] width 30 height 30
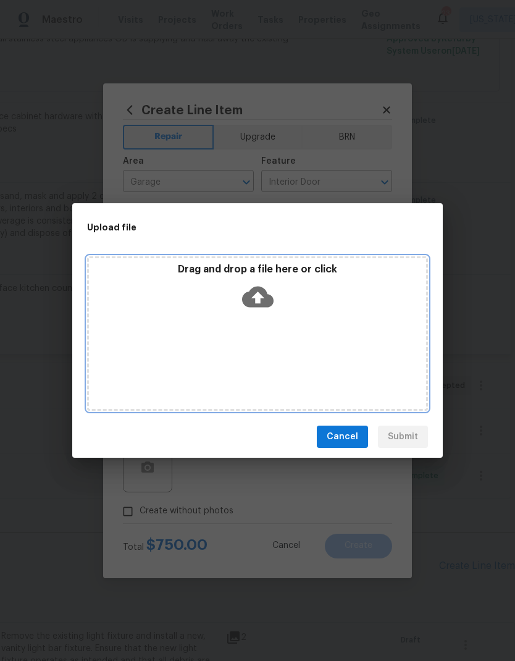
click at [270, 295] on icon at bounding box center [257, 296] width 31 height 21
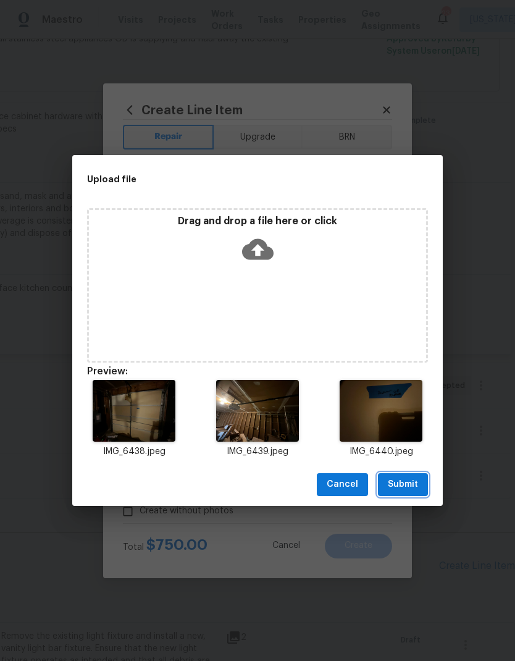
click at [406, 483] on span "Submit" at bounding box center [403, 484] width 30 height 15
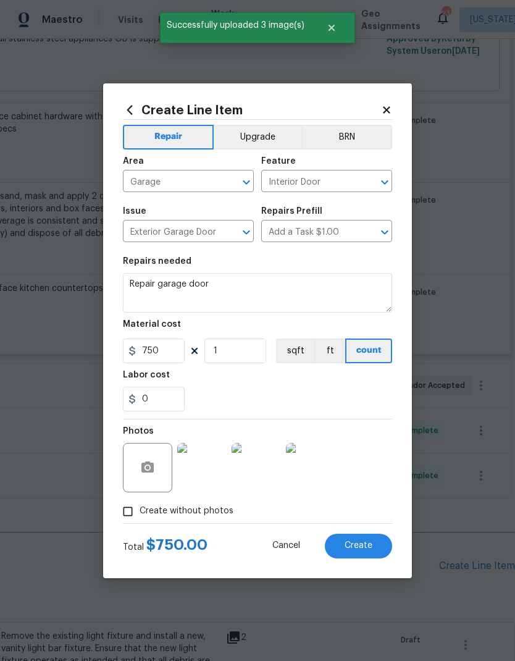
click at [361, 554] on button "Create" at bounding box center [358, 545] width 67 height 25
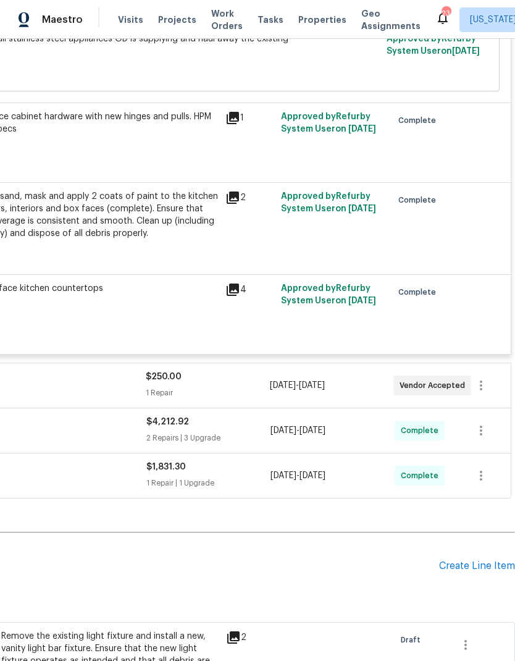
click at [469, 560] on div "Create Line Item" at bounding box center [477, 566] width 76 height 12
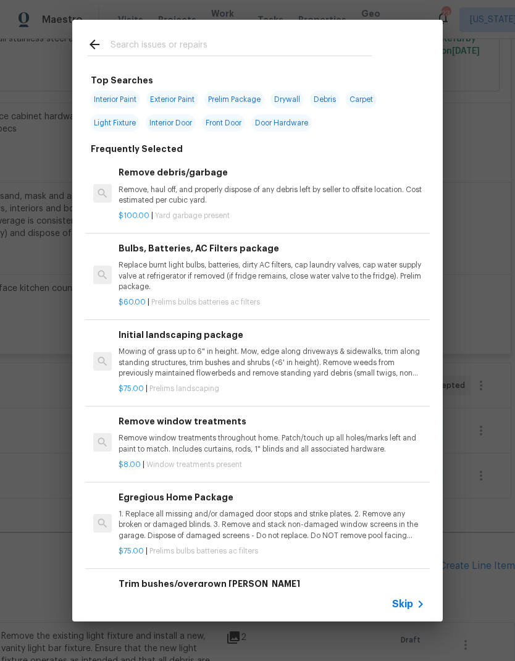
click at [291, 41] on input "text" at bounding box center [242, 46] width 262 height 19
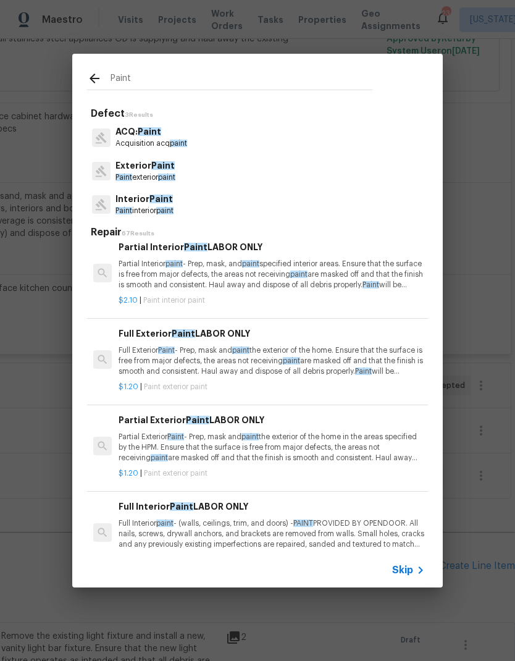
scroll to position [572, 0]
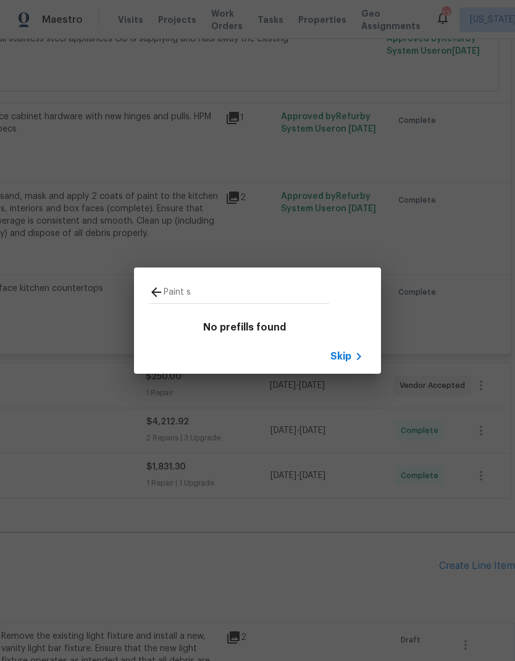
type input "Paint"
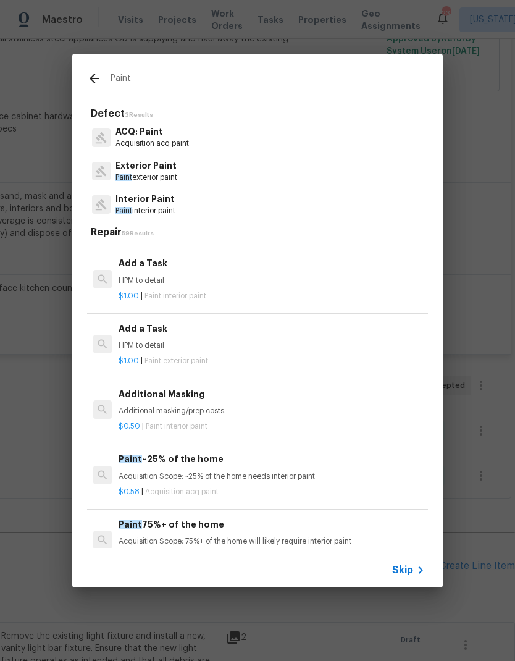
scroll to position [859, 0]
click at [278, 278] on p "HPM to detail" at bounding box center [272, 280] width 306 height 10
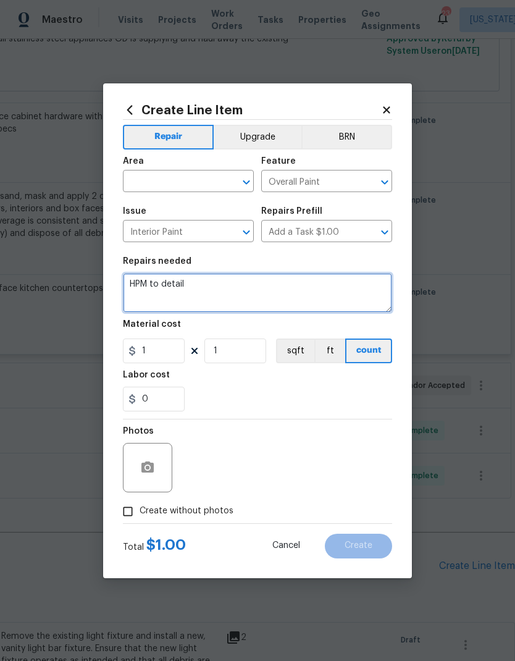
click at [245, 282] on textarea "HPM to detail" at bounding box center [257, 293] width 269 height 40
type textarea "H"
click at [242, 178] on icon "Open" at bounding box center [246, 182] width 15 height 15
type textarea "Paint kitchen shelves"
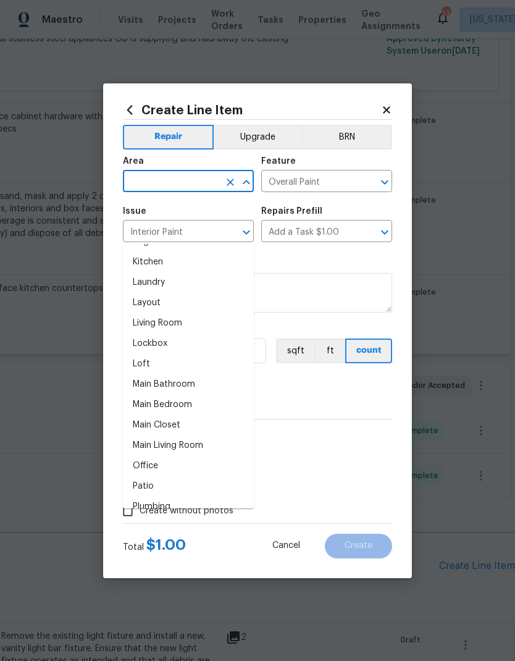
scroll to position [538, 0]
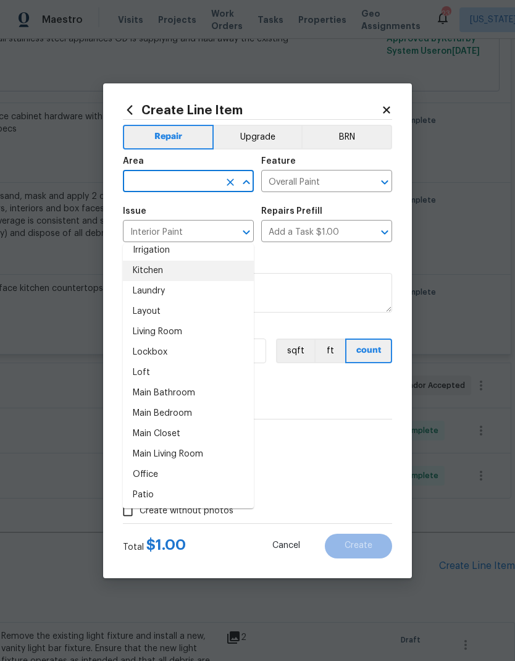
click at [216, 261] on li "Kitchen" at bounding box center [188, 271] width 131 height 20
type input "Kitchen"
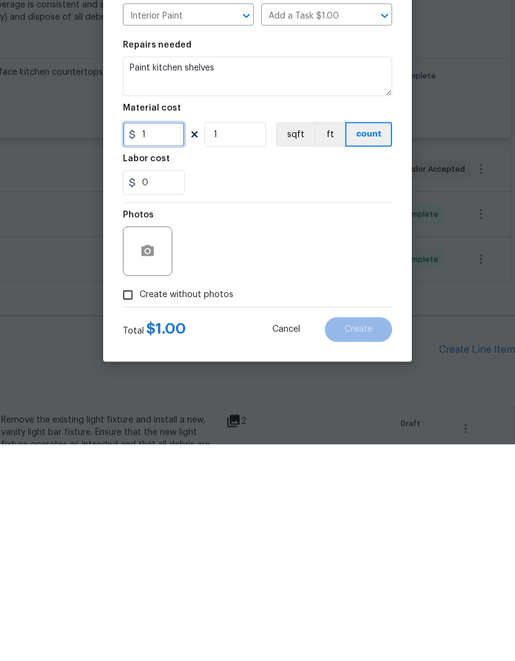
click at [170, 338] on input "1" at bounding box center [154, 350] width 62 height 25
type input "50"
click at [244, 419] on div "Photos" at bounding box center [257, 459] width 269 height 80
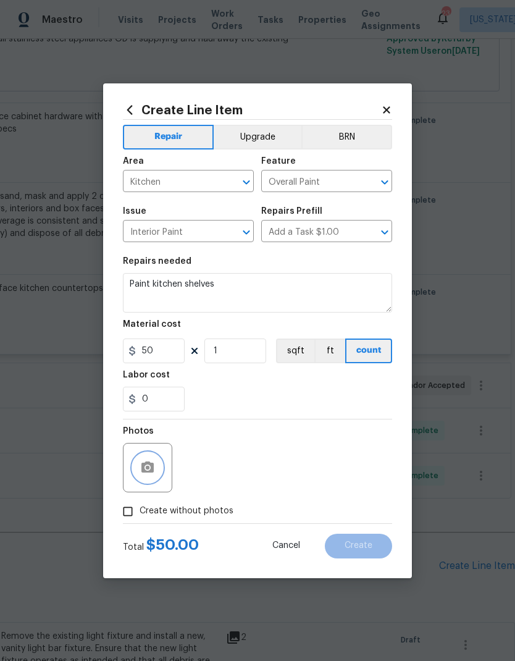
click at [154, 468] on icon "button" at bounding box center [147, 466] width 12 height 11
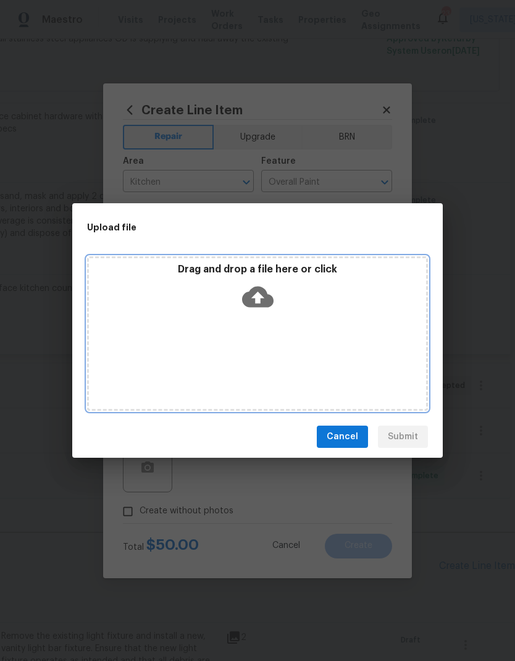
click at [262, 295] on icon at bounding box center [257, 296] width 31 height 21
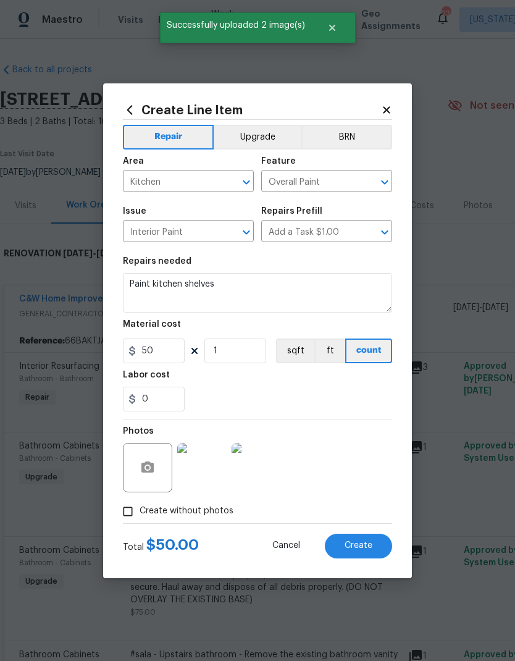
scroll to position [2852, 183]
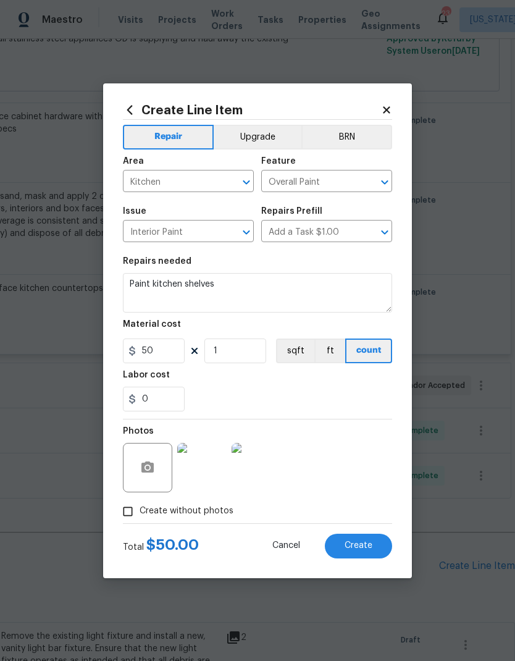
click at [359, 548] on span "Create" at bounding box center [358, 545] width 28 height 9
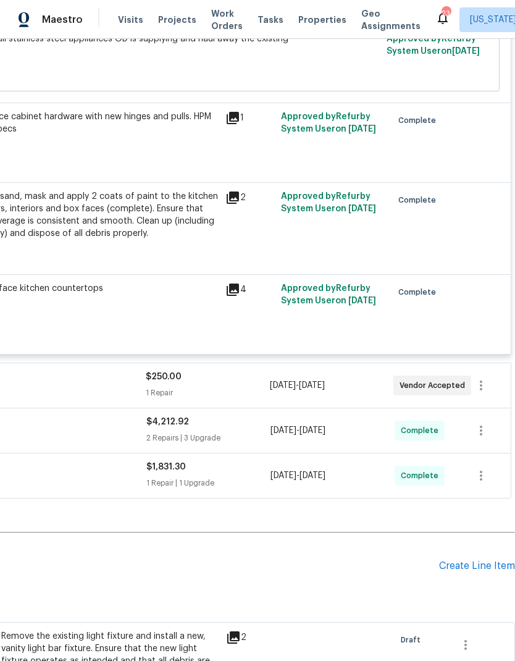
click at [469, 560] on div "Create Line Item" at bounding box center [477, 566] width 76 height 12
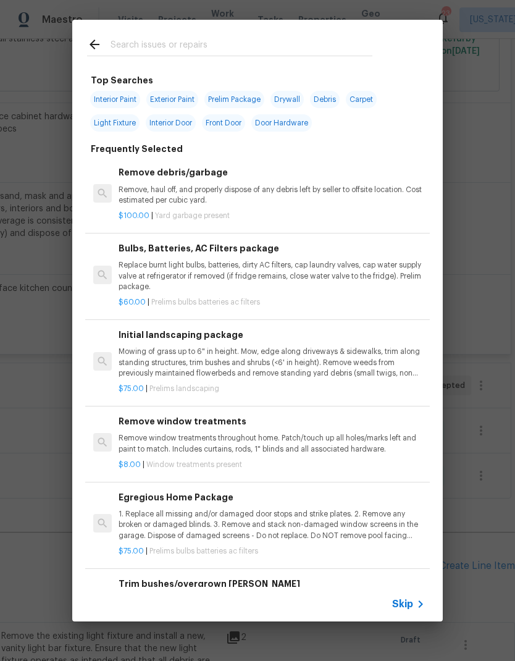
click at [282, 48] on input "text" at bounding box center [242, 46] width 262 height 19
type input "Bifol"
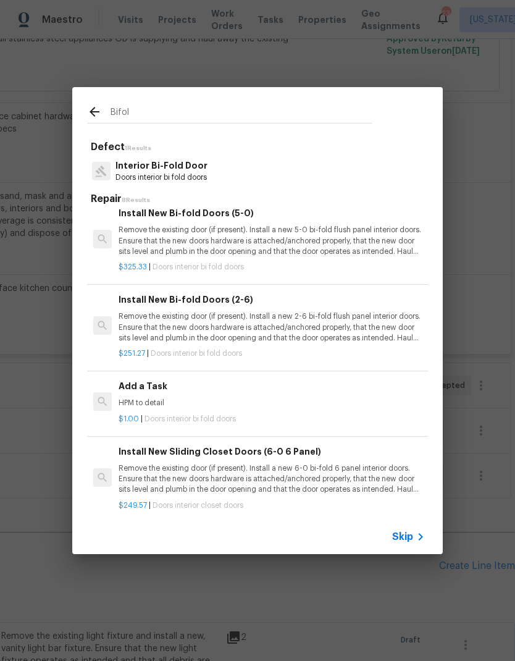
scroll to position [85, 0]
click at [348, 326] on p "Remove the existing door (if present). Install a new 2-6 bi-fold flush panel in…" at bounding box center [272, 326] width 306 height 31
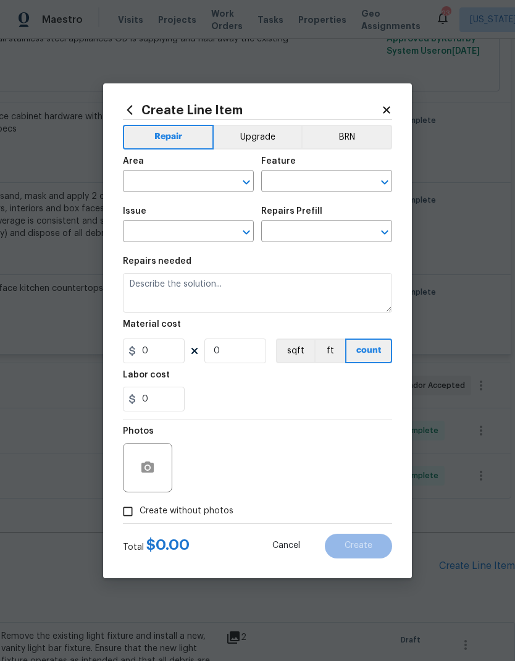
type input "Interior Door"
type input "Interior Bi-Fold Door"
type textarea "Remove the existing door (if present). Install a new 2-6 bi-fold flush panel in…"
type input "1"
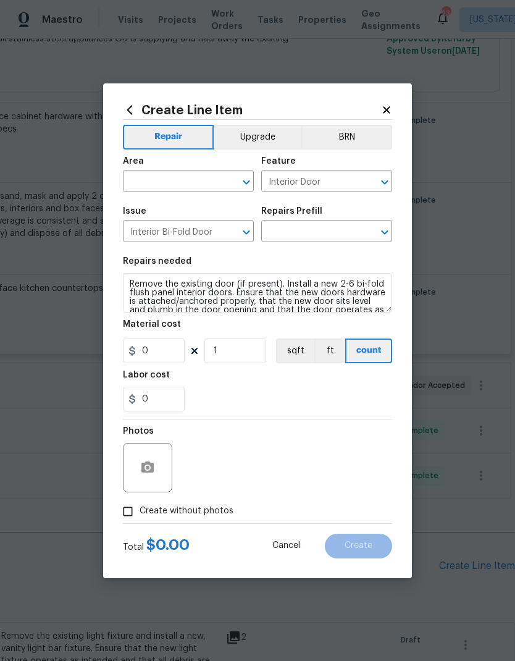
type input "Install New Bi-fold Doors (2-6) $251.27"
type input "251.27"
click at [244, 185] on icon "Open" at bounding box center [246, 182] width 15 height 15
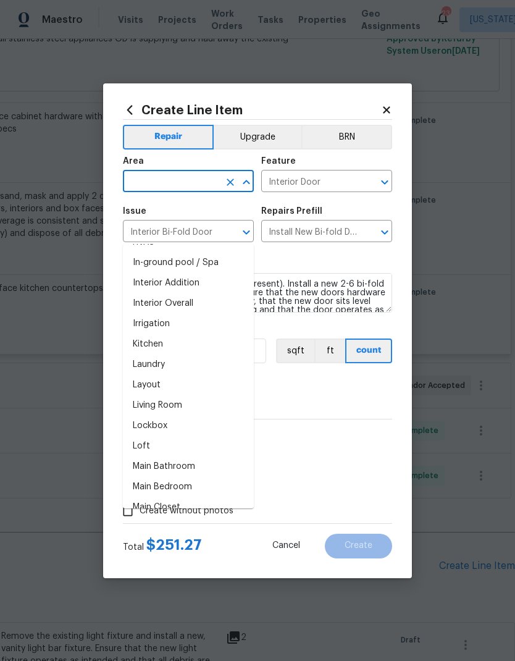
scroll to position [463, 0]
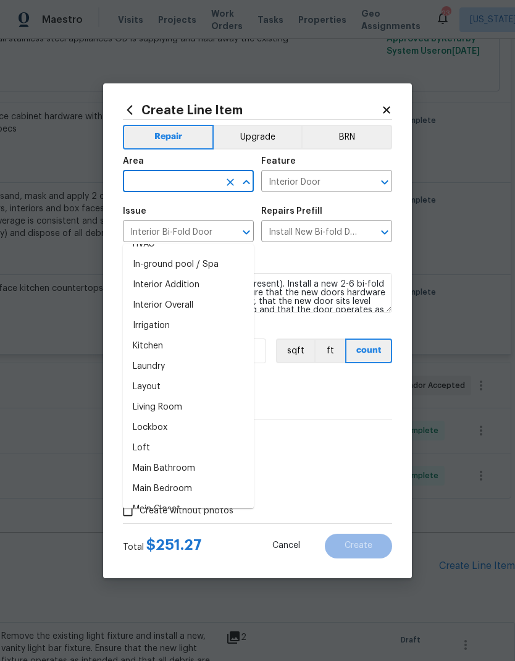
click at [202, 336] on li "Kitchen" at bounding box center [188, 346] width 131 height 20
type input "Kitchen"
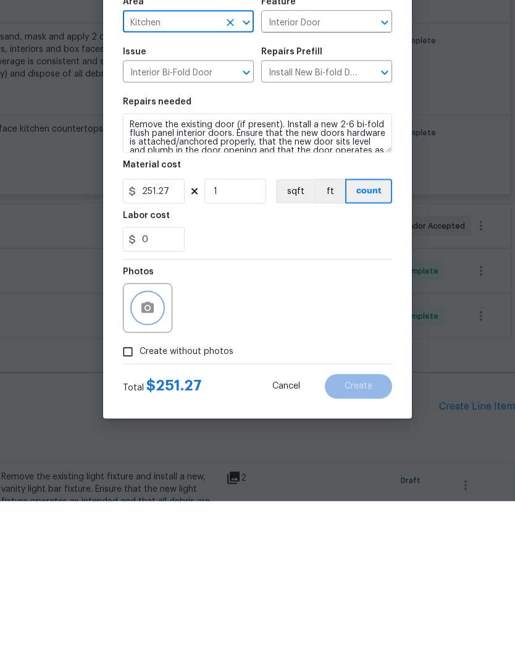
click at [156, 453] on button "button" at bounding box center [148, 468] width 30 height 30
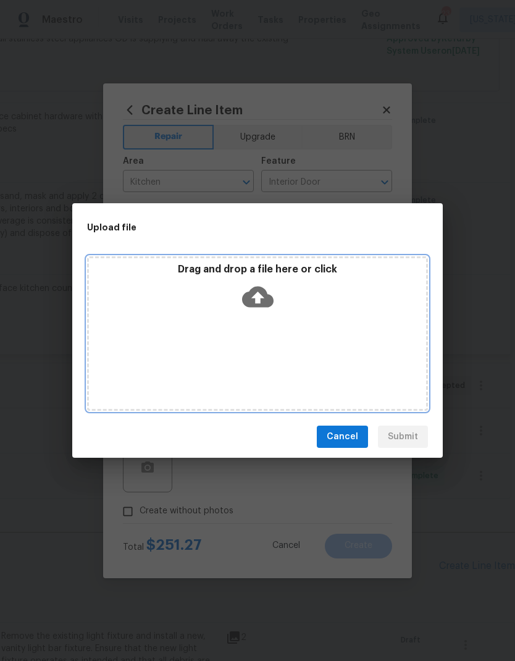
click at [271, 294] on icon at bounding box center [257, 296] width 31 height 31
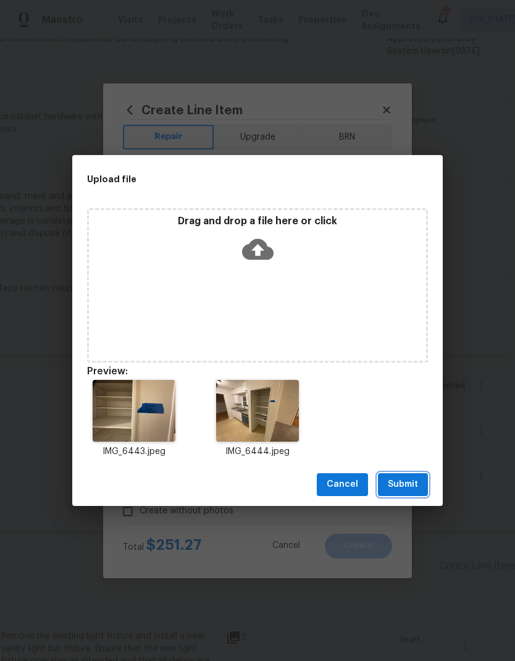
click at [408, 481] on span "Submit" at bounding box center [403, 484] width 30 height 15
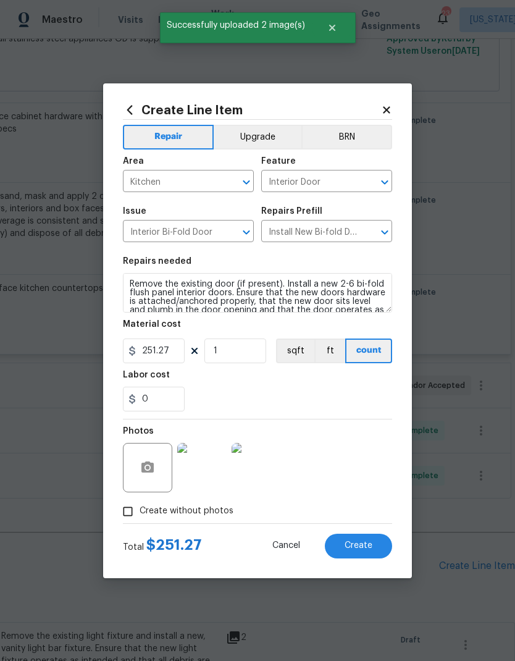
click at [362, 543] on span "Create" at bounding box center [358, 545] width 28 height 9
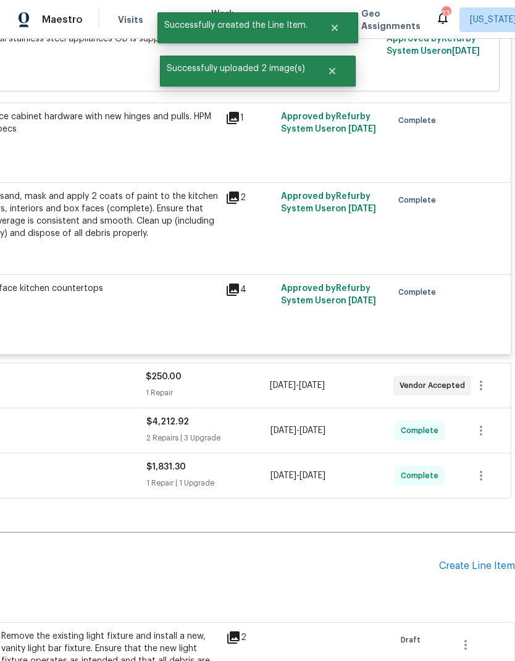
click at [472, 560] on div "Create Line Item" at bounding box center [477, 566] width 76 height 12
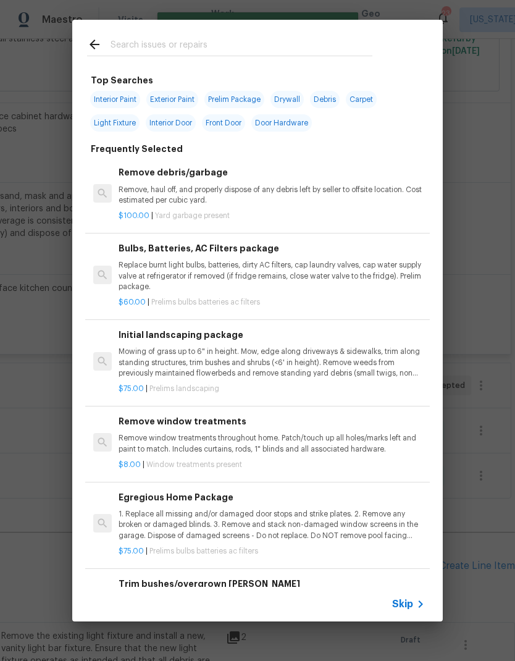
click at [268, 41] on input "text" at bounding box center [242, 46] width 262 height 19
type input "Outlet"
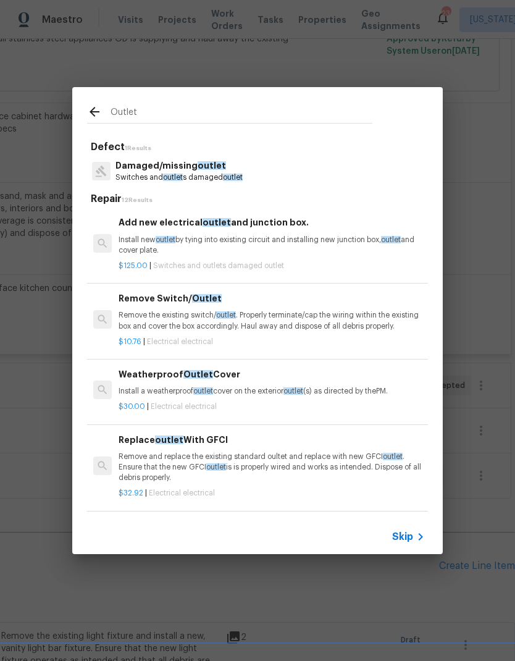
click at [315, 320] on p "Remove the existing switch/ outlet . Properly terminate/cap the wiring within t…" at bounding box center [272, 320] width 306 height 21
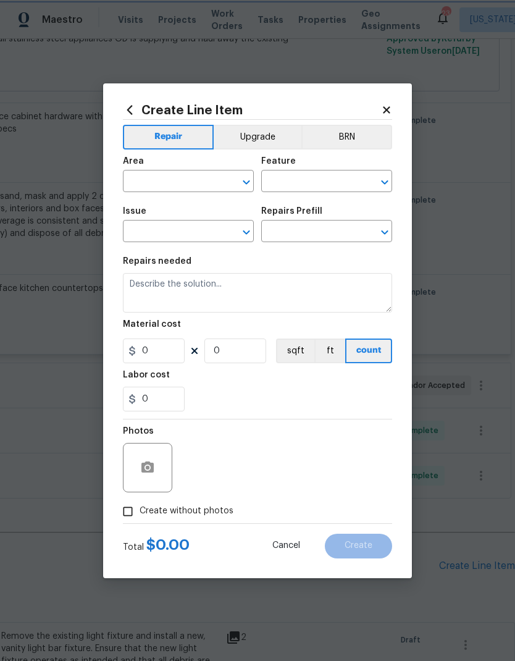
type input "Electrical"
type input "Remove Switch/Outlet $10.76"
type textarea "Remove the existing switch/outlet. Properly terminate/cap the wiring within the…"
type input "10.76"
type input "1"
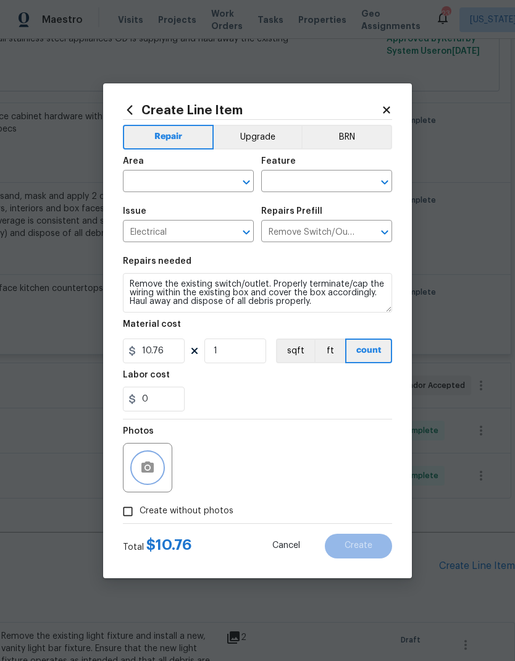
click at [156, 472] on button "button" at bounding box center [148, 468] width 30 height 30
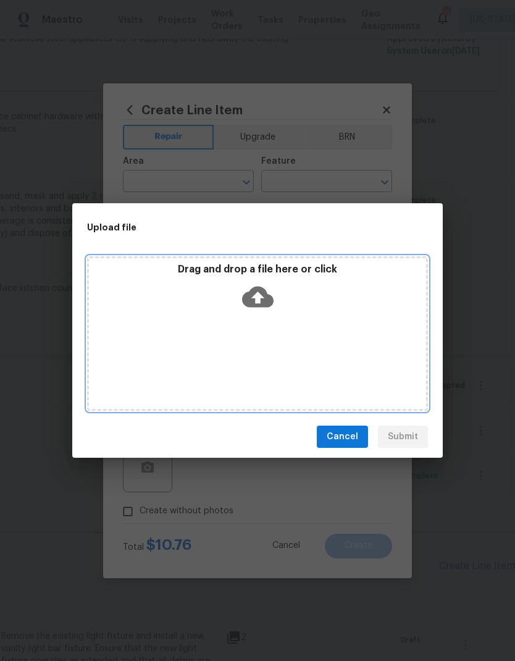
click at [261, 293] on icon at bounding box center [257, 296] width 31 height 21
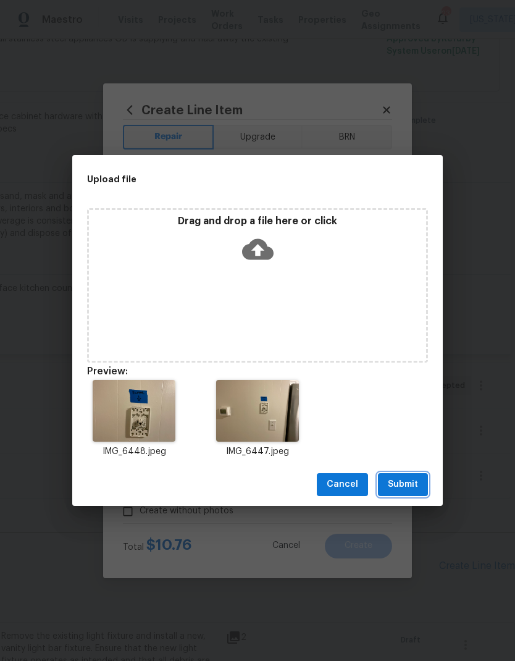
click at [406, 480] on span "Submit" at bounding box center [403, 484] width 30 height 15
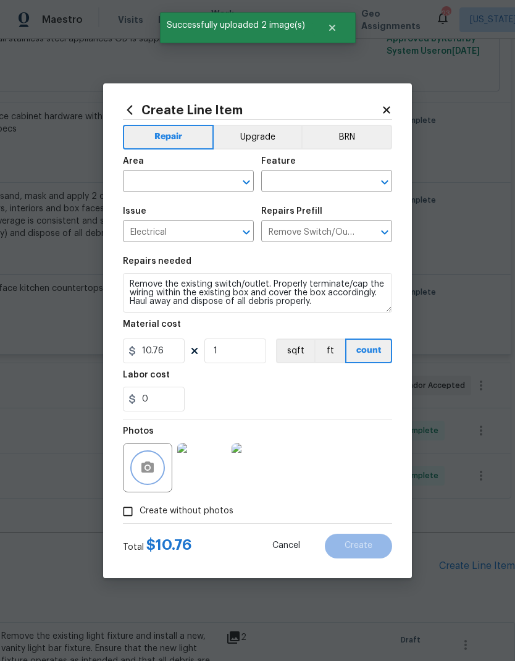
click at [249, 190] on button "Open" at bounding box center [246, 181] width 17 height 17
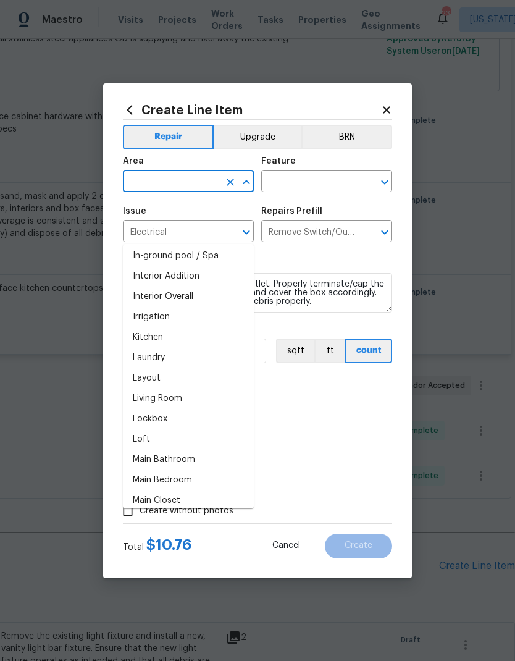
scroll to position [477, 0]
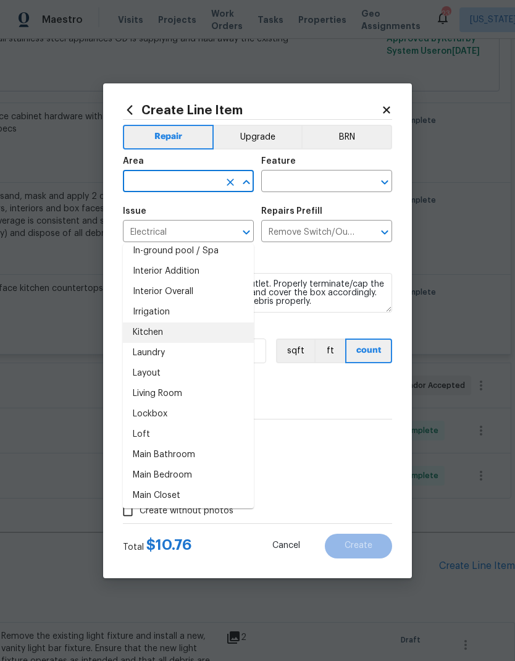
click at [208, 322] on li "Kitchen" at bounding box center [188, 332] width 131 height 20
type input "Kitchen"
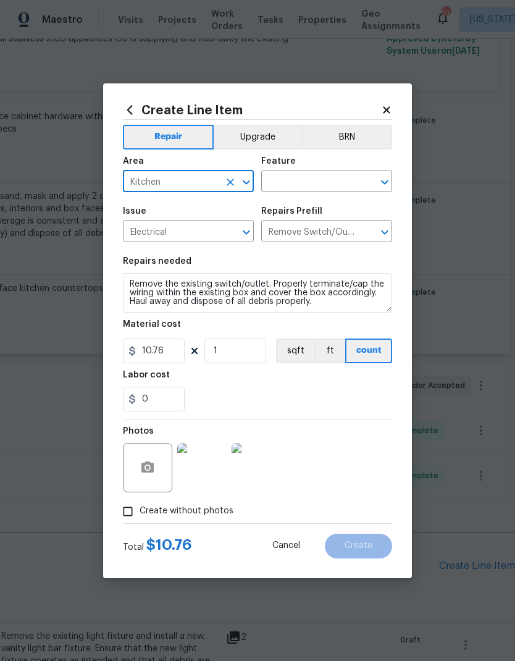
click at [382, 177] on icon "Open" at bounding box center [384, 182] width 15 height 15
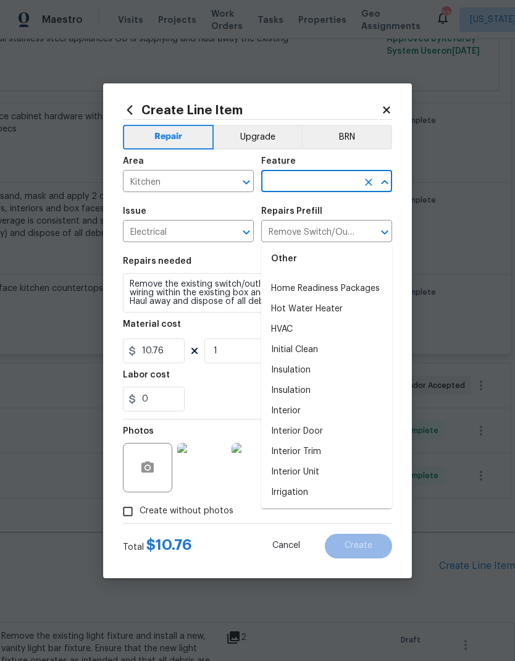
scroll to position [1411, 0]
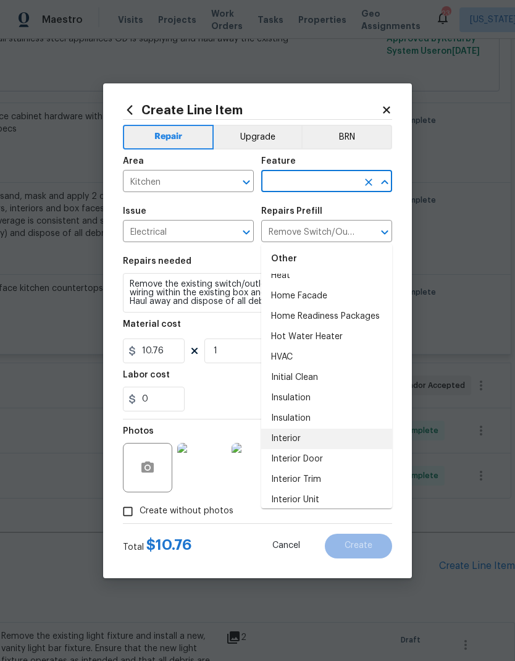
click at [328, 428] on li "Interior" at bounding box center [326, 438] width 131 height 20
type input "Interior"
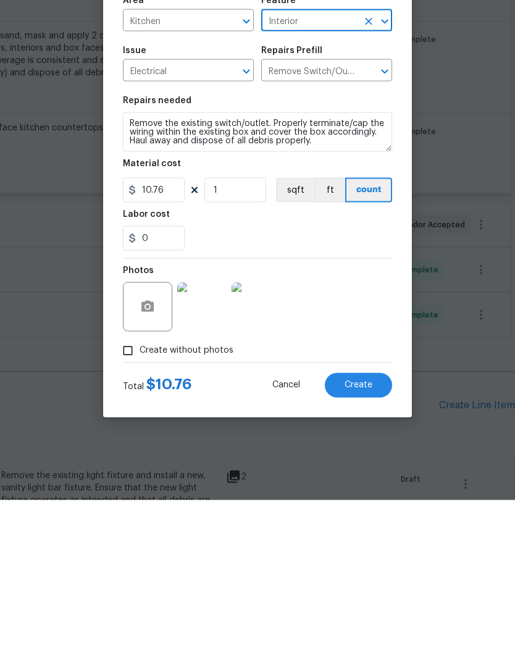
click at [367, 541] on span "Create" at bounding box center [358, 545] width 28 height 9
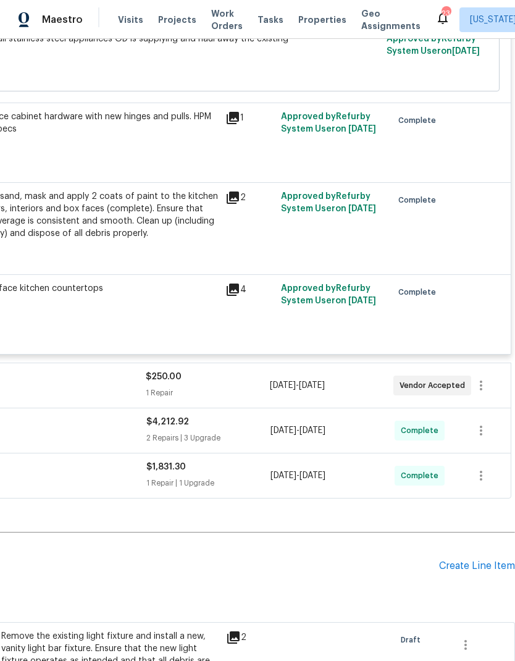
click at [470, 560] on div "Create Line Item" at bounding box center [477, 566] width 76 height 12
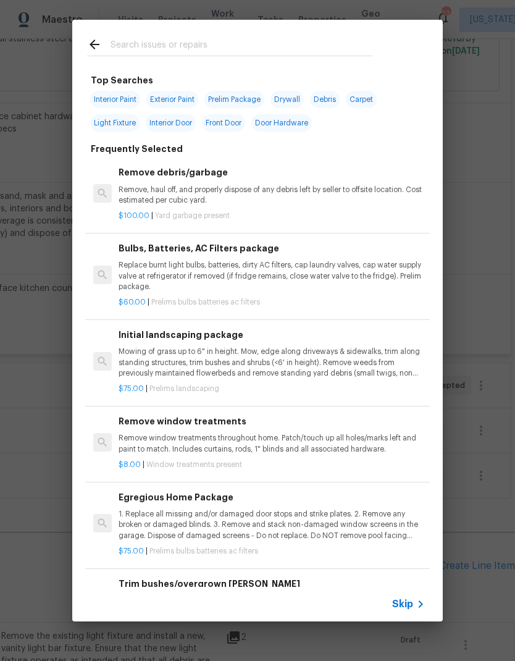
click at [286, 56] on input "text" at bounding box center [242, 46] width 262 height 19
type input "Light fi"
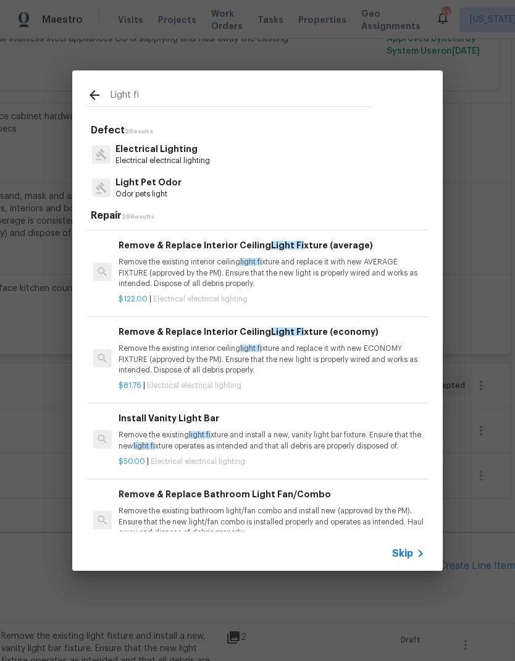
scroll to position [156, 0]
click at [343, 285] on p "Remove the existing interior ceiling light fi xture and replace it with new AVE…" at bounding box center [272, 272] width 306 height 31
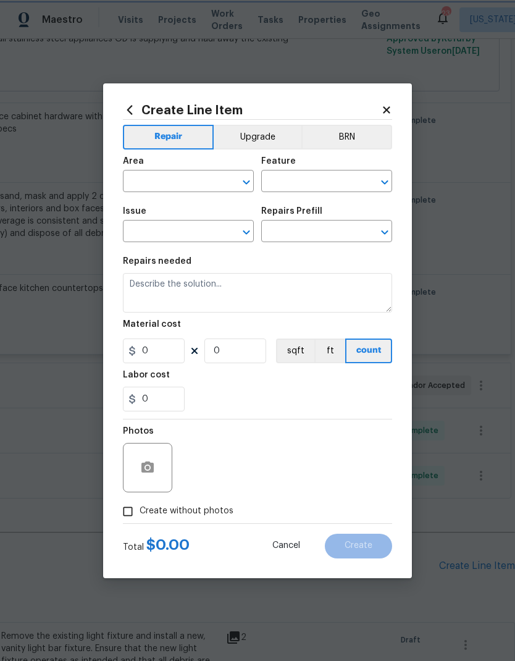
type input "Electrical Lighting"
type input "Remove & Replace Interior Ceiling Light Fixture (average) $122.00"
type textarea "Remove the existing interior ceiling light fixture and replace it with new AVER…"
type input "122"
type input "1"
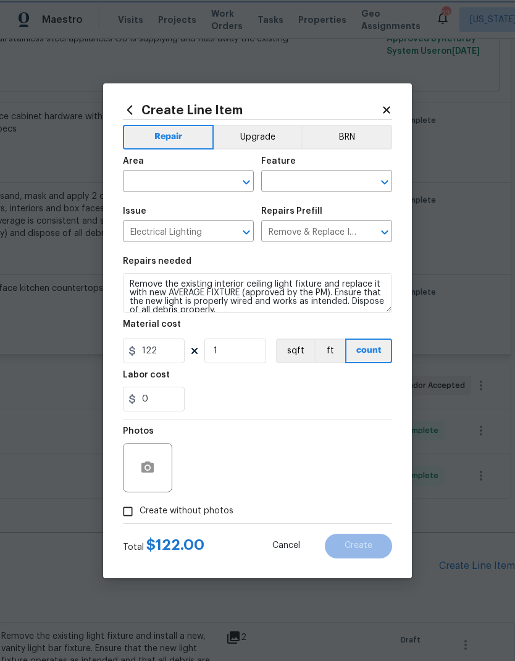
click at [239, 177] on icon "Open" at bounding box center [246, 182] width 15 height 15
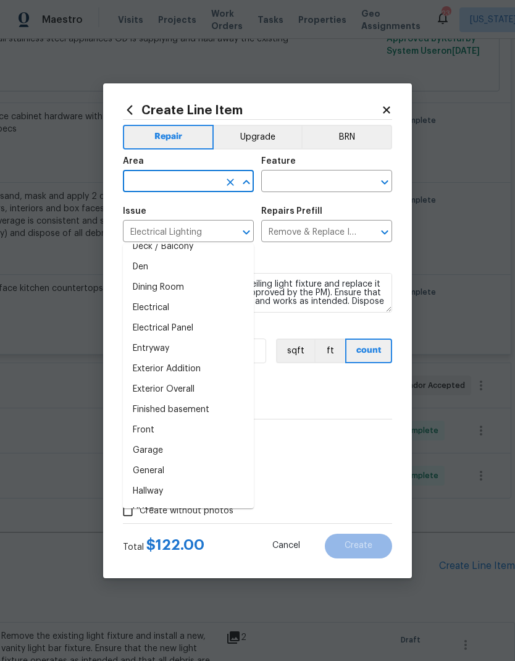
scroll to position [191, 0]
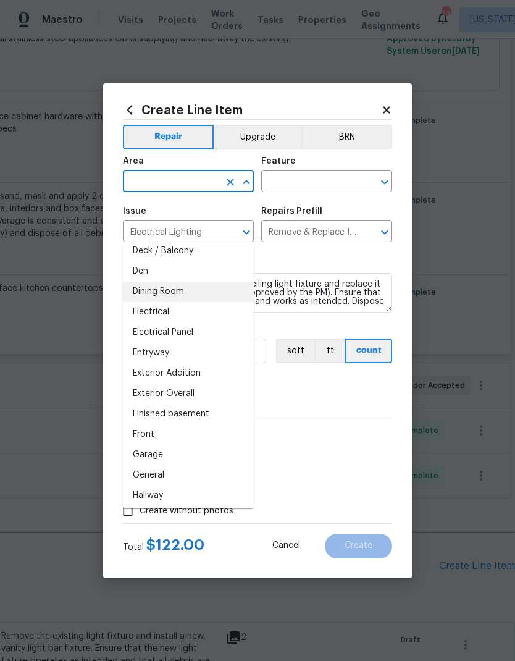
click at [215, 282] on li "Dining Room" at bounding box center [188, 292] width 131 height 20
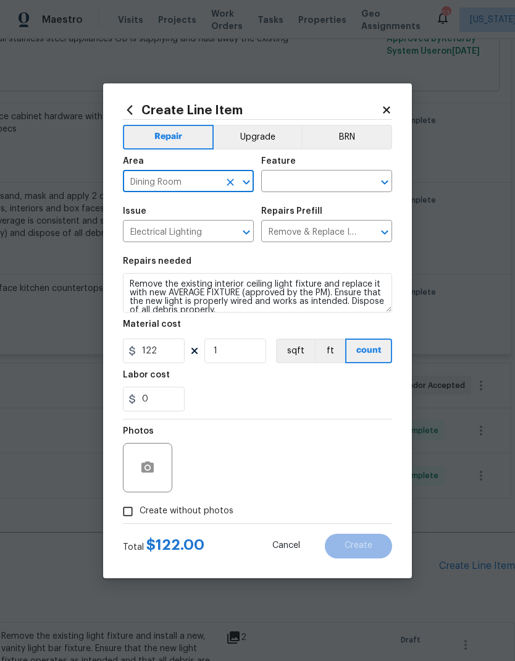
click at [246, 179] on icon "Open" at bounding box center [246, 182] width 15 height 15
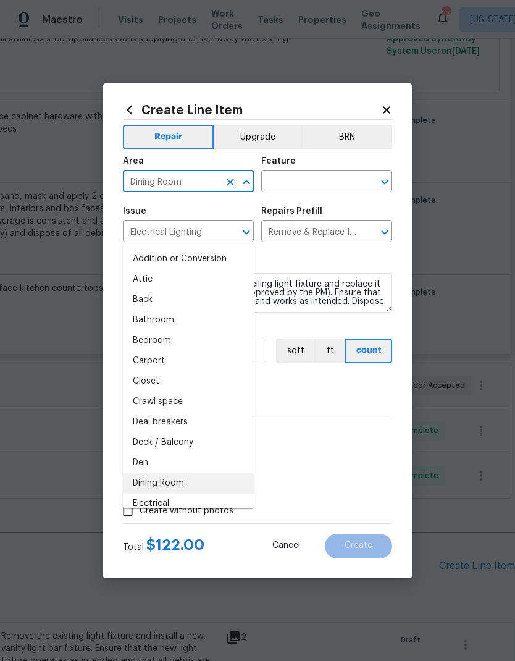
click at [246, 184] on icon "Close" at bounding box center [246, 182] width 15 height 15
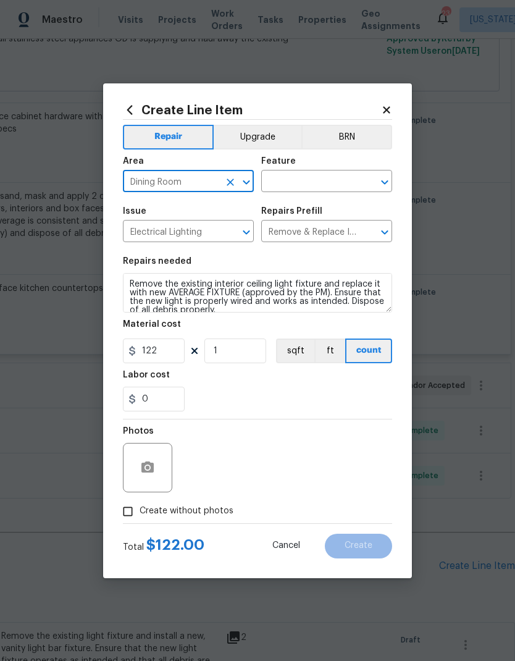
click at [249, 183] on icon "Open" at bounding box center [246, 182] width 15 height 15
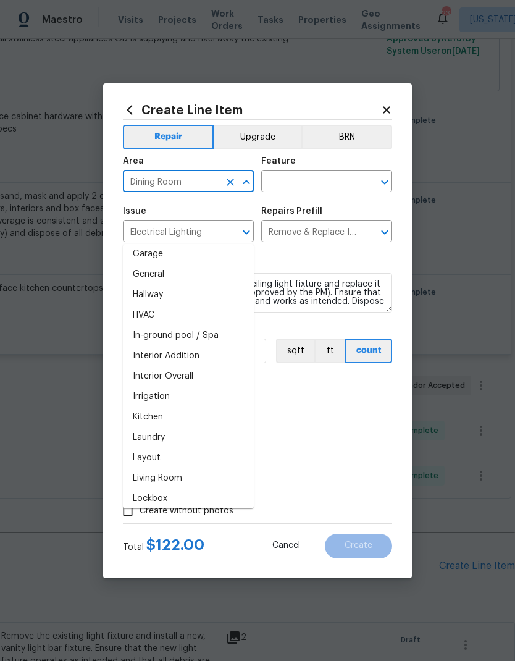
scroll to position [391, 0]
click at [227, 367] on li "Interior Overall" at bounding box center [188, 377] width 131 height 20
type input "Interior Overall"
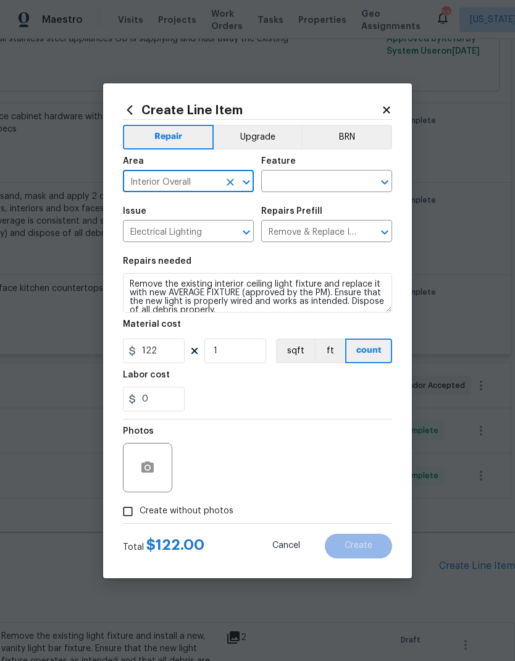
click at [381, 183] on icon "Open" at bounding box center [384, 182] width 15 height 15
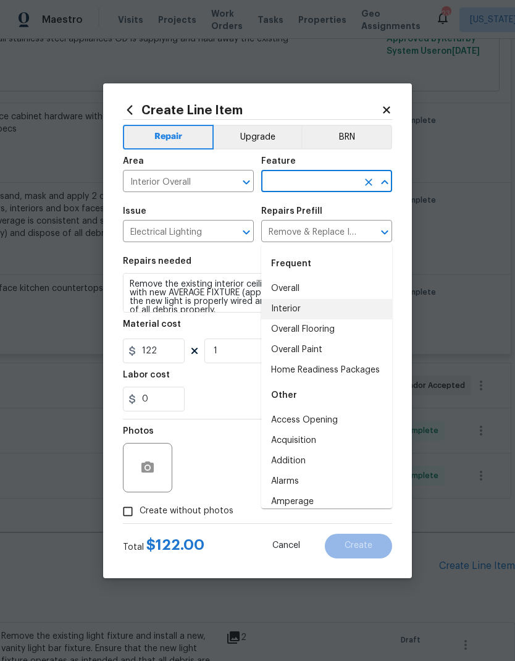
click at [340, 299] on li "Interior" at bounding box center [326, 309] width 131 height 20
type input "Interior"
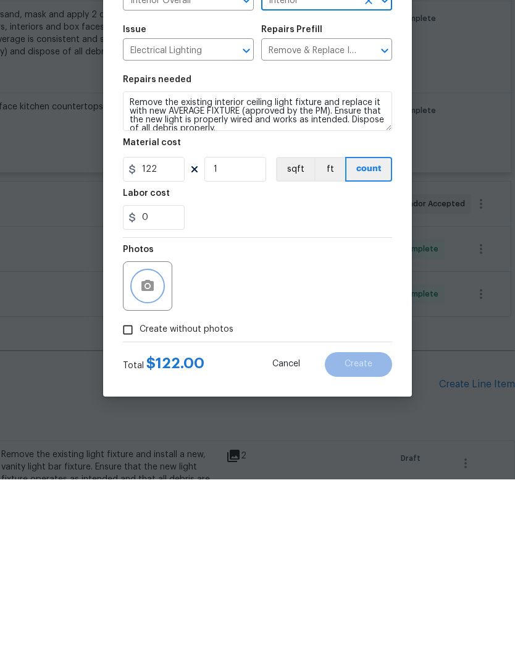
click at [152, 461] on icon "button" at bounding box center [147, 466] width 12 height 11
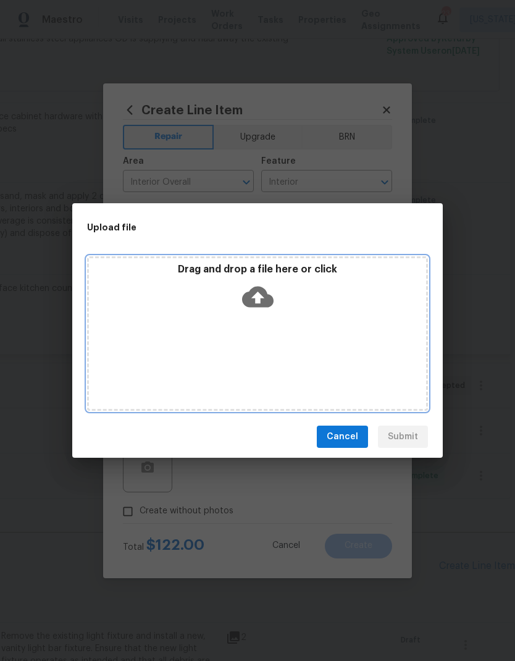
click at [264, 307] on icon at bounding box center [257, 296] width 31 height 21
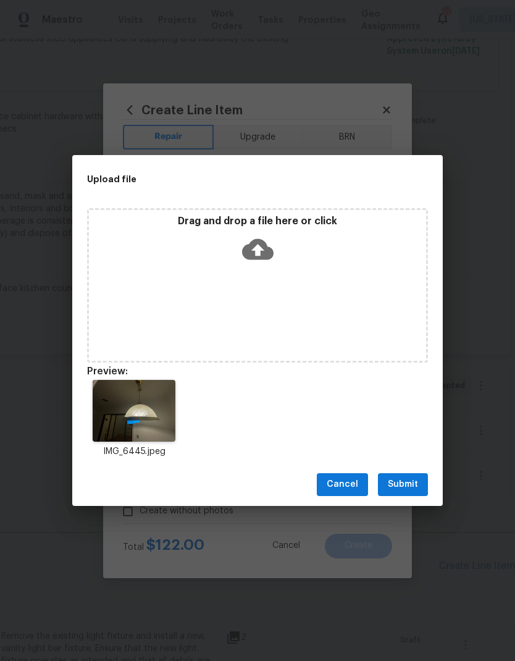
click at [407, 483] on span "Submit" at bounding box center [403, 484] width 30 height 15
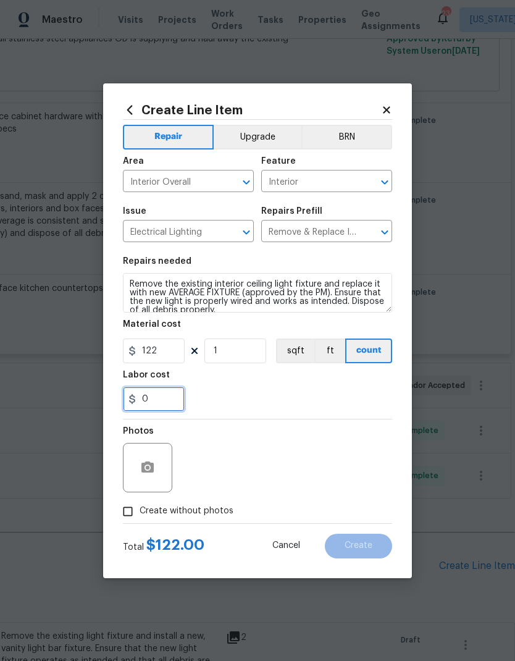
click at [164, 394] on input "0" at bounding box center [154, 398] width 62 height 25
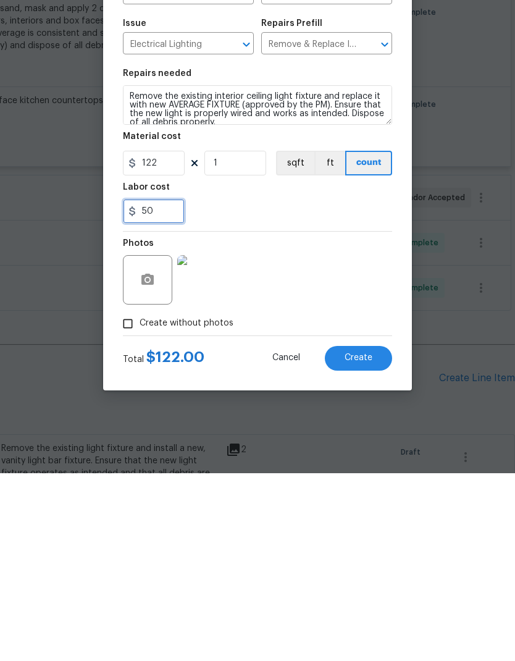
type input "50"
click at [307, 419] on div "Photos" at bounding box center [257, 459] width 269 height 80
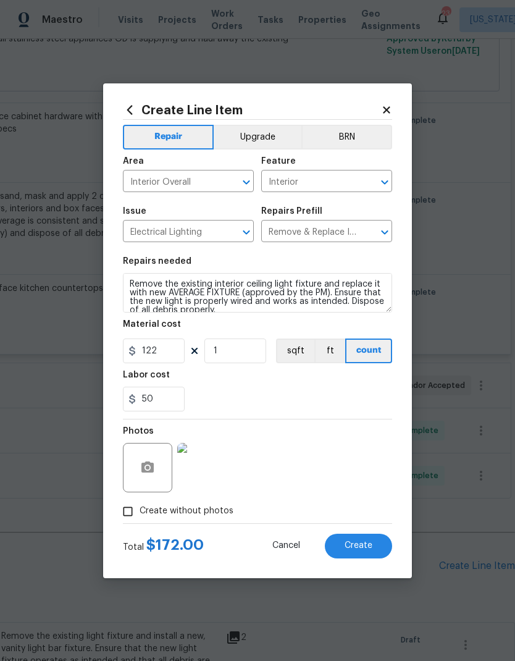
click at [362, 546] on span "Create" at bounding box center [358, 545] width 28 height 9
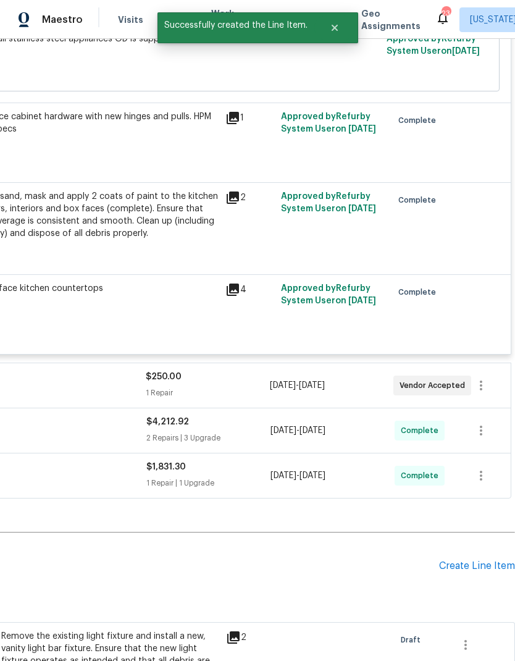
click at [469, 560] on div "Create Line Item" at bounding box center [477, 566] width 76 height 12
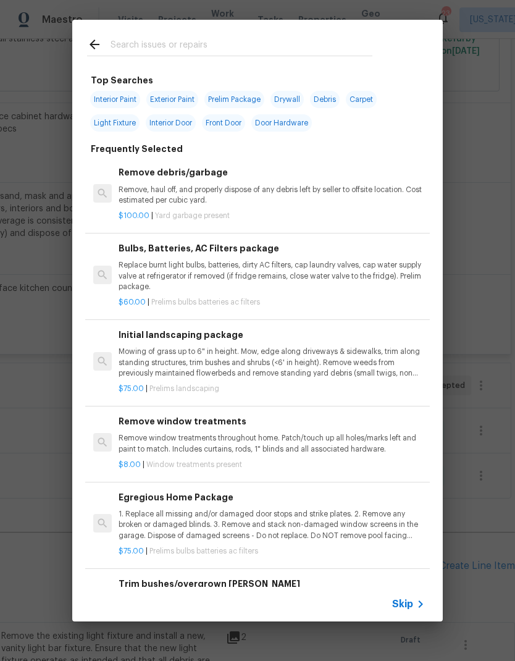
click at [299, 48] on input "text" at bounding box center [242, 46] width 262 height 19
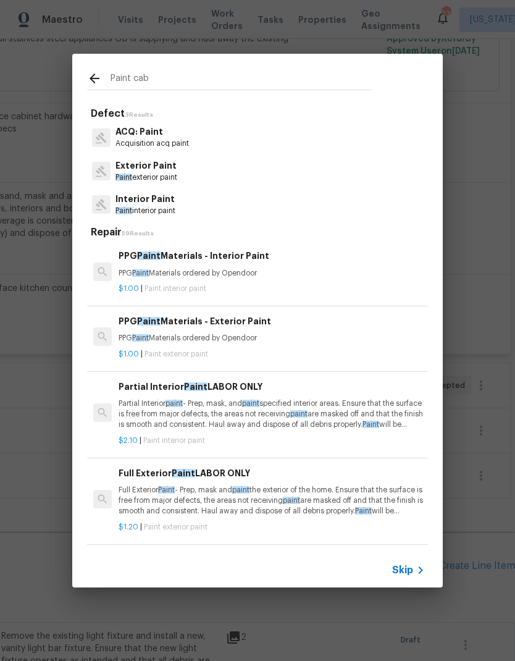
type input "Paint cabs"
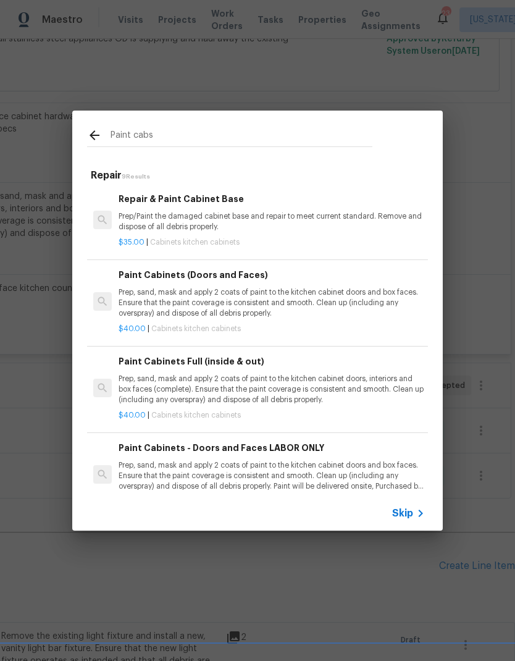
click at [296, 230] on p "Prep/Paint the damaged cabinet base and repair to meet current standard. Remove…" at bounding box center [272, 221] width 306 height 21
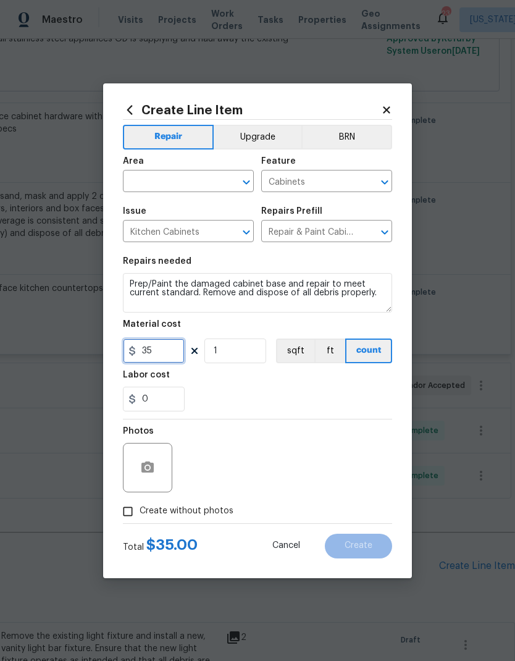
click at [174, 355] on input "35" at bounding box center [154, 350] width 62 height 25
type input "50"
click at [275, 393] on div "0" at bounding box center [257, 398] width 269 height 25
click at [242, 183] on icon "Open" at bounding box center [246, 182] width 15 height 15
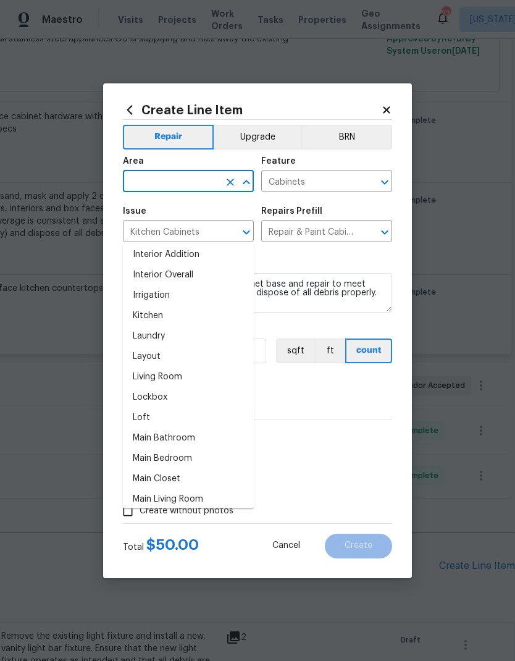
scroll to position [503, 0]
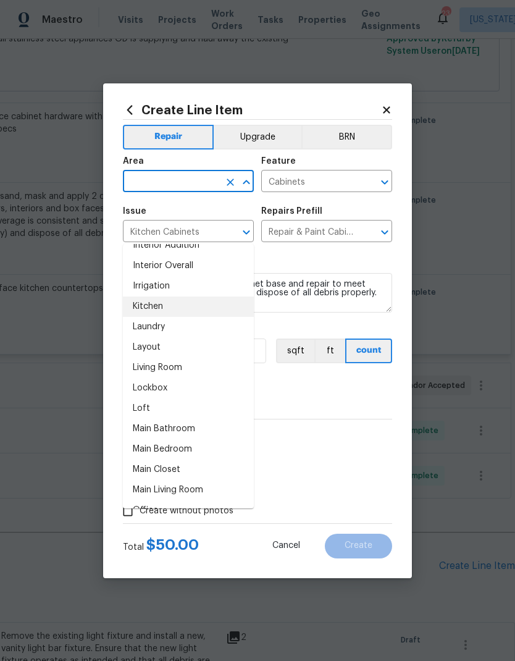
click at [204, 296] on li "Kitchen" at bounding box center [188, 306] width 131 height 20
type input "Kitchen"
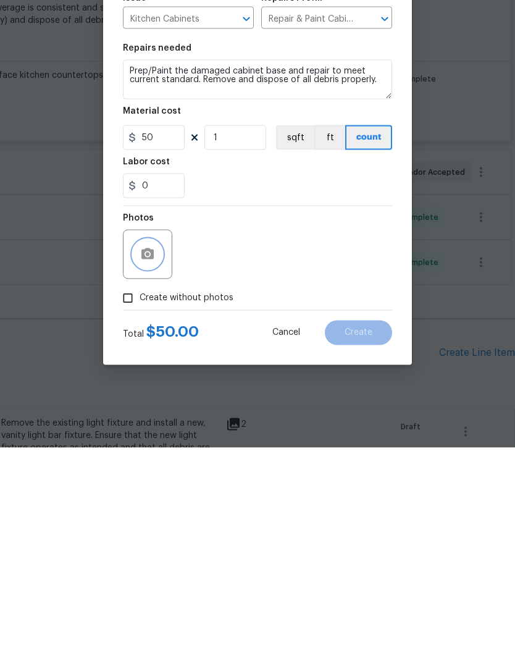
click at [157, 453] on button "button" at bounding box center [148, 468] width 30 height 30
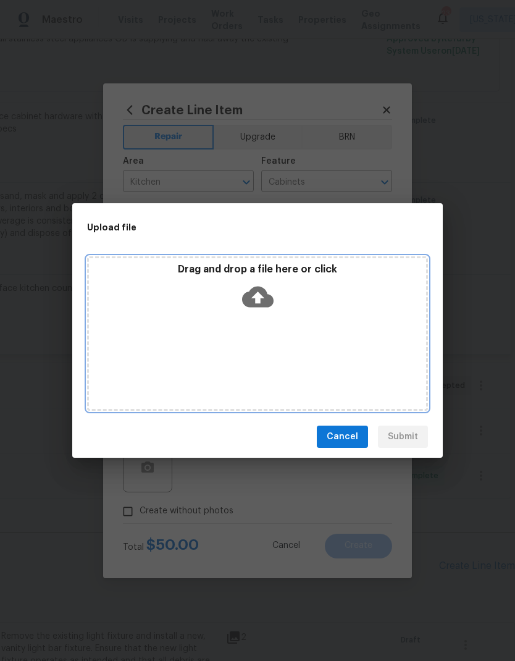
click at [268, 293] on icon at bounding box center [257, 296] width 31 height 31
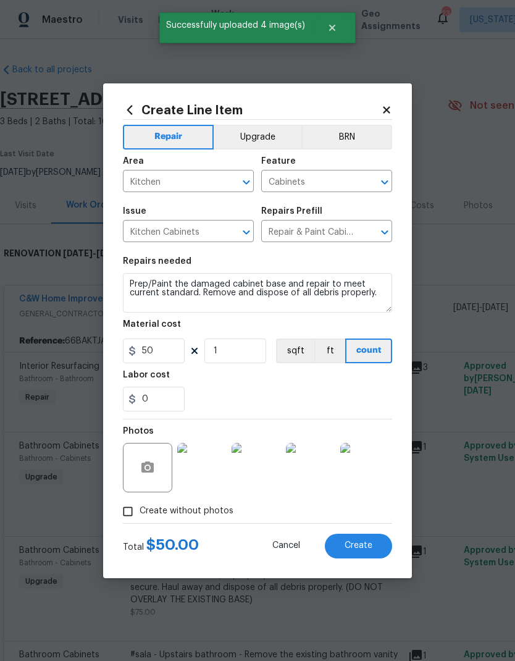
scroll to position [2852, 183]
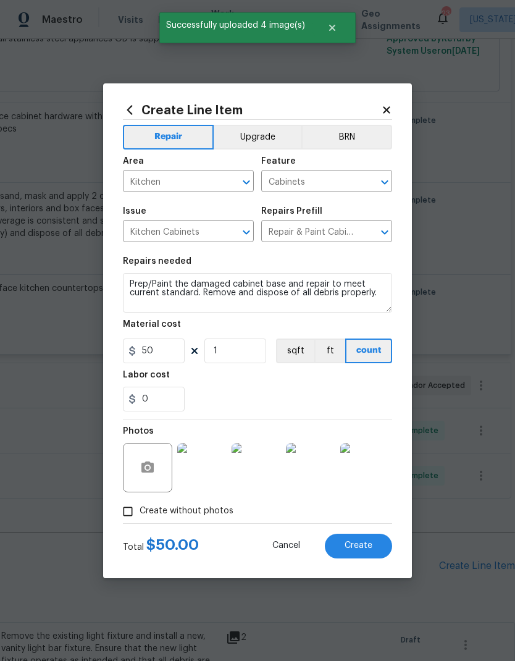
click at [362, 545] on span "Create" at bounding box center [358, 545] width 28 height 9
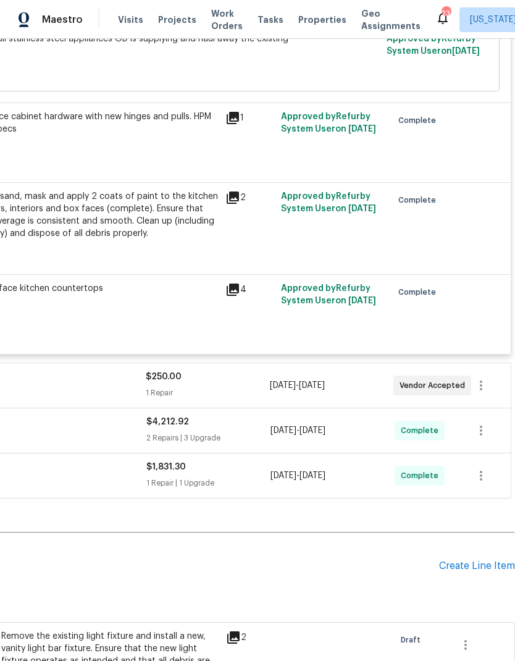
click at [469, 560] on div "Create Line Item" at bounding box center [477, 566] width 76 height 12
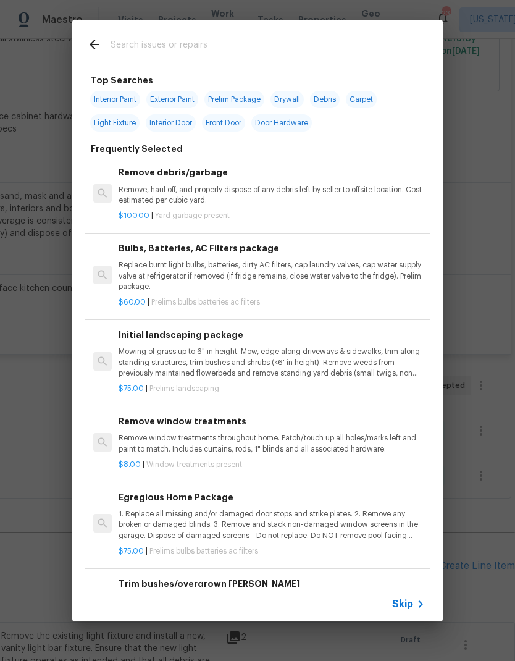
click at [261, 46] on input "text" at bounding box center [242, 46] width 262 height 19
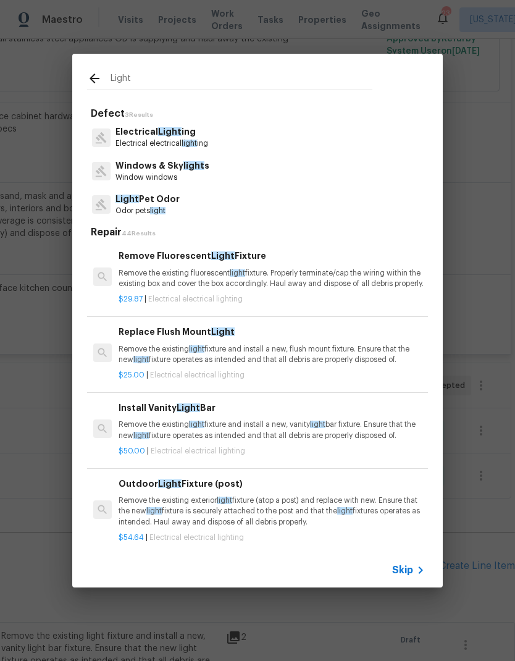
scroll to position [0, 0]
type input "Light fixture"
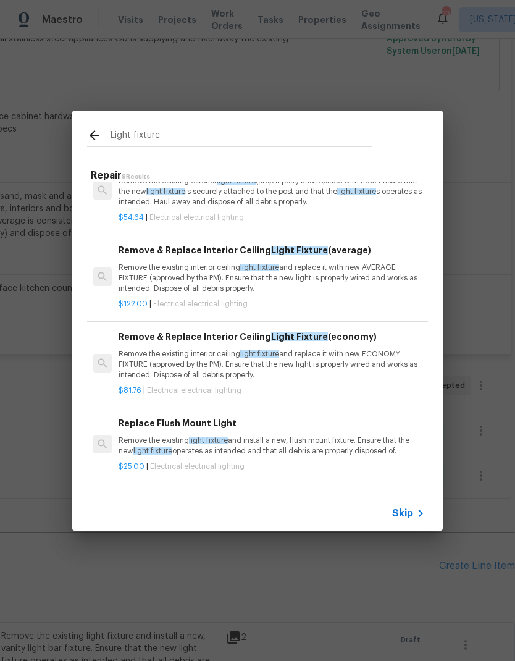
scroll to position [111, 0]
click at [308, 282] on p "Remove the existing interior ceiling light fixture and replace it with new AVER…" at bounding box center [272, 278] width 306 height 31
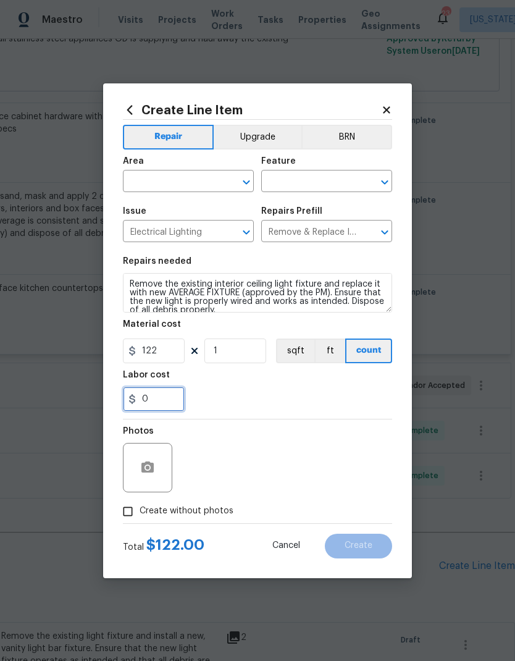
click at [162, 404] on input "0" at bounding box center [154, 398] width 62 height 25
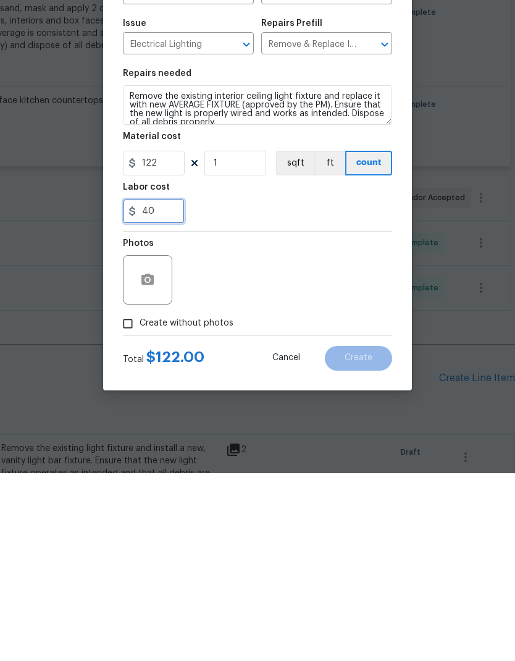
type input "40"
click at [275, 419] on div "Photos" at bounding box center [257, 459] width 269 height 80
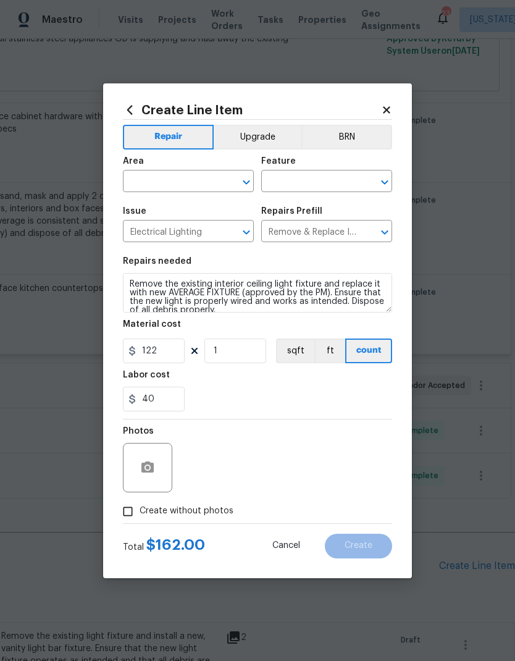
click at [242, 177] on icon "Open" at bounding box center [246, 182] width 15 height 15
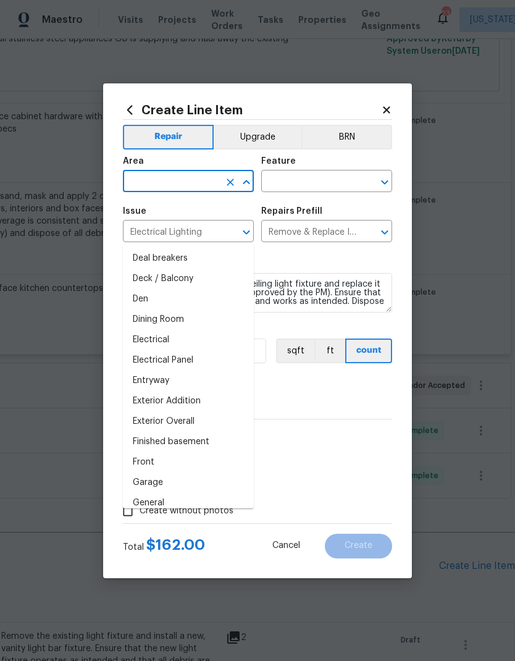
scroll to position [163, 0]
click at [228, 310] on li "Dining Room" at bounding box center [188, 320] width 131 height 20
type input "Dining Room"
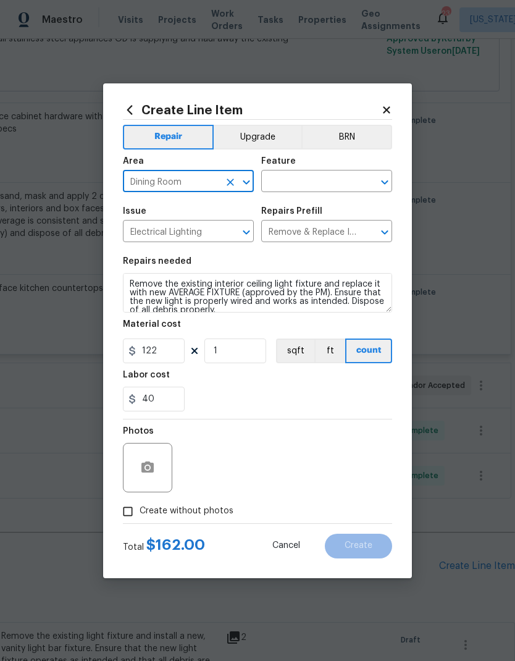
click at [388, 181] on icon "Open" at bounding box center [384, 182] width 15 height 15
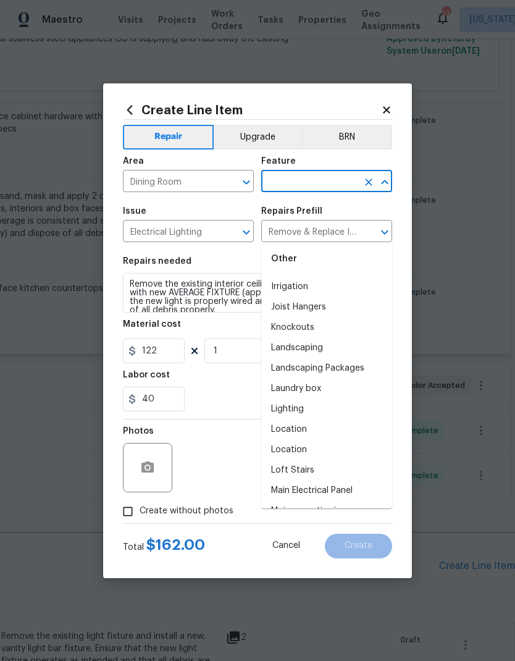
scroll to position [1714, 0]
click at [318, 399] on li "Lighting" at bounding box center [326, 409] width 131 height 20
type input "Lighting"
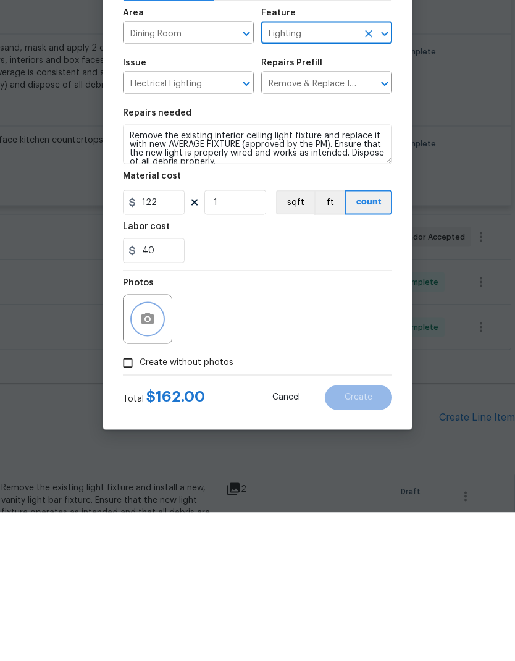
click at [155, 453] on button "button" at bounding box center [148, 468] width 30 height 30
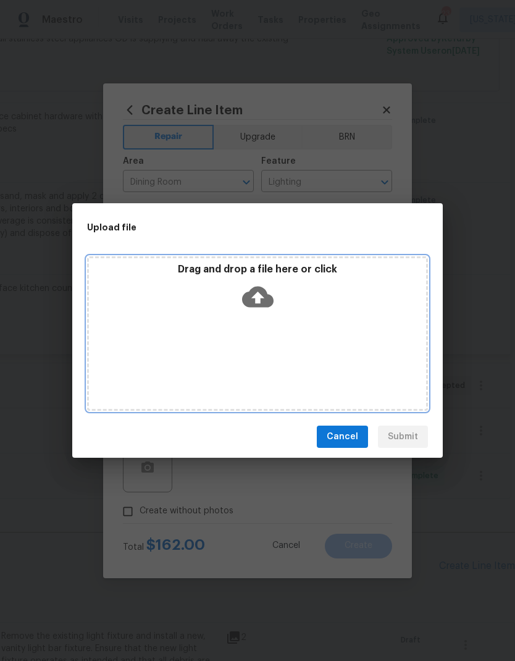
click at [272, 297] on icon at bounding box center [257, 296] width 31 height 21
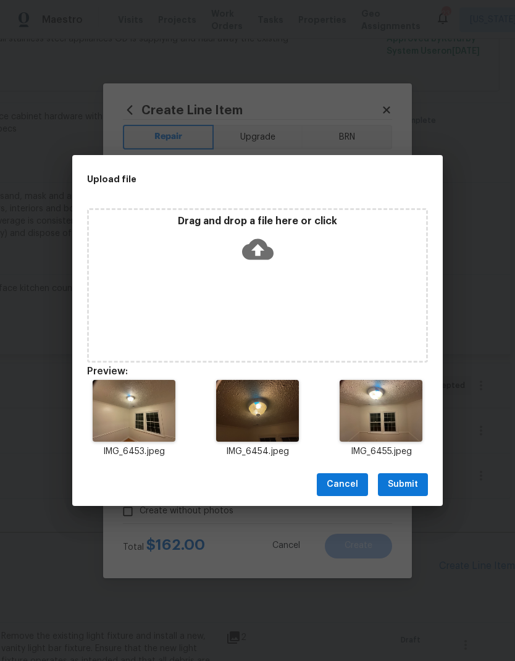
click at [410, 483] on span "Submit" at bounding box center [403, 484] width 30 height 15
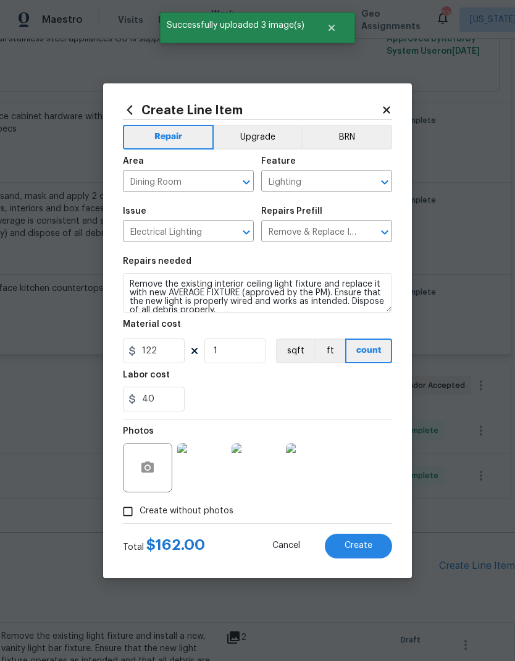
click at [369, 545] on span "Create" at bounding box center [358, 545] width 28 height 9
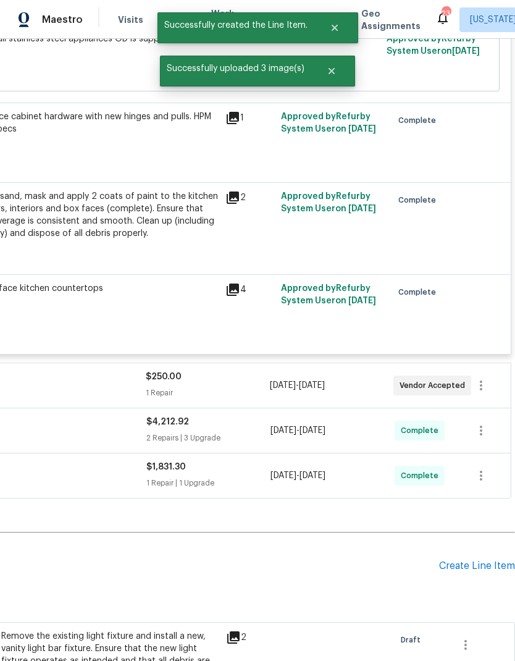
click at [472, 560] on div "Create Line Item" at bounding box center [477, 566] width 76 height 12
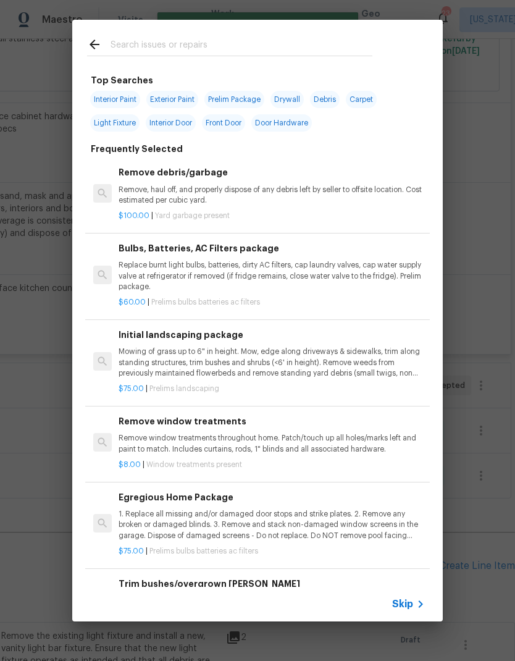
click at [310, 40] on input "text" at bounding box center [242, 46] width 262 height 19
type input "Handrail"
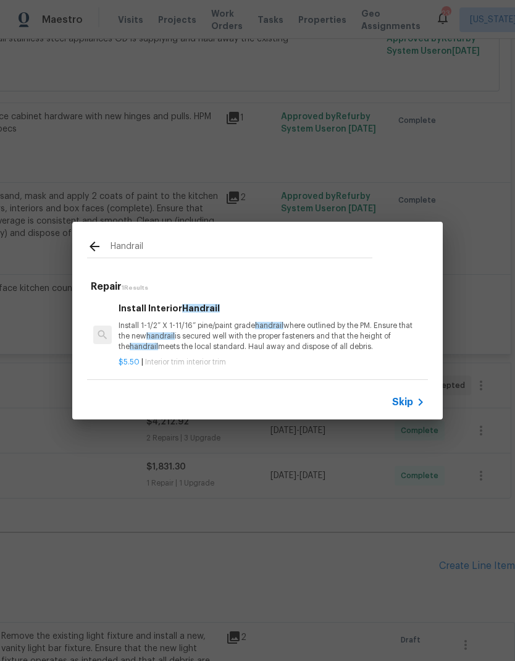
scroll to position [2, 0]
click at [320, 340] on p "Install 1-1/2” X 1-11/16” pine/paint grade handrail where outlined by the PM. E…" at bounding box center [272, 335] width 306 height 31
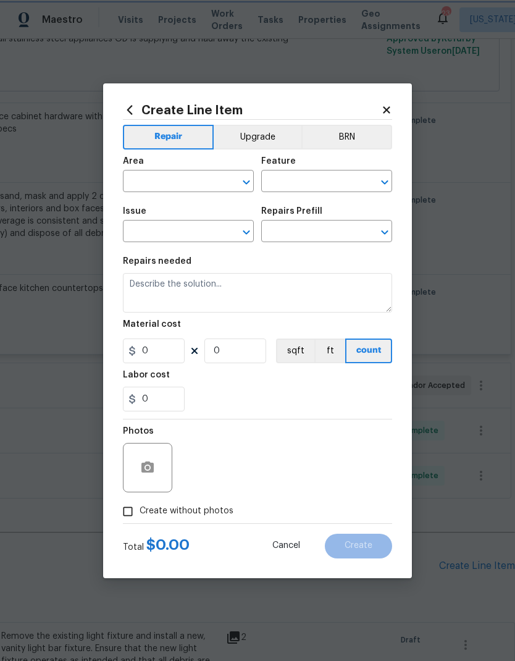
type input "Interior Trim"
type input "Install Interior Handrail $5.50"
type textarea "Install 1-1/2” X 1-11/16” pine/paint grade handrail where outlined by the PM. E…"
type input "5.5"
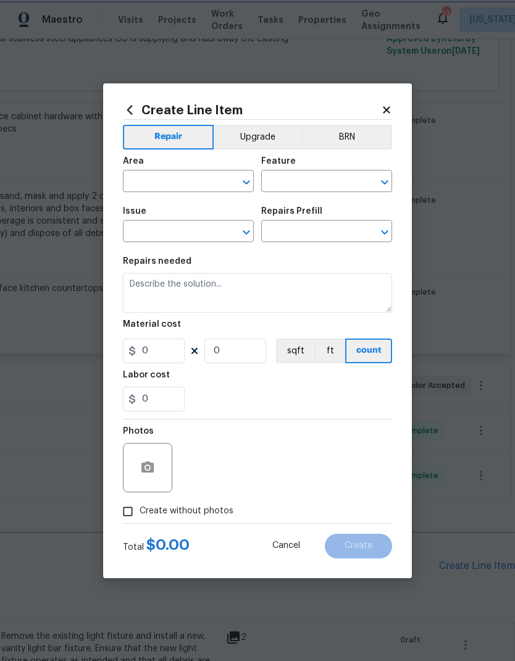
type input "1"
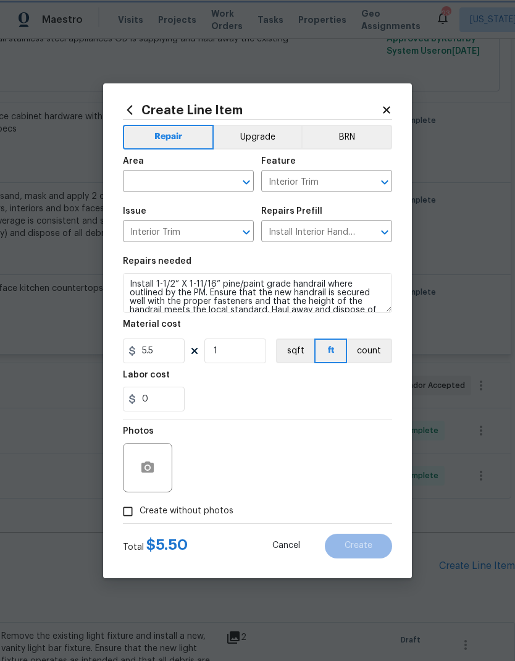
click at [383, 236] on icon "Open" at bounding box center [384, 232] width 15 height 15
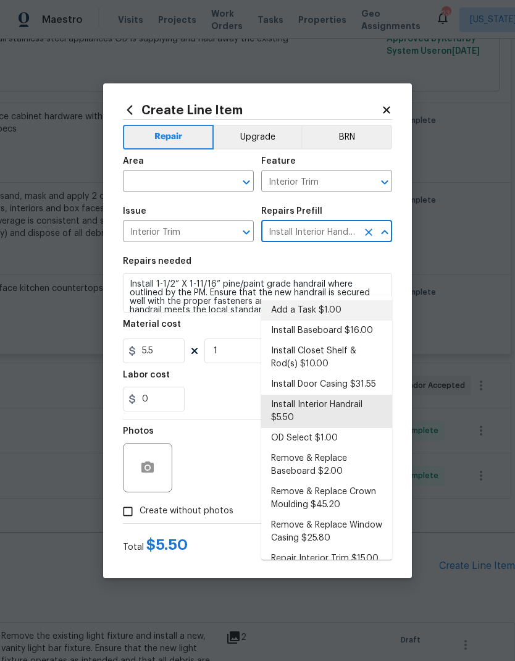
click at [338, 300] on li "Add a Task $1.00" at bounding box center [326, 310] width 131 height 20
type input "Install Interior Handrail $5.50"
type textarea "HPM to detail"
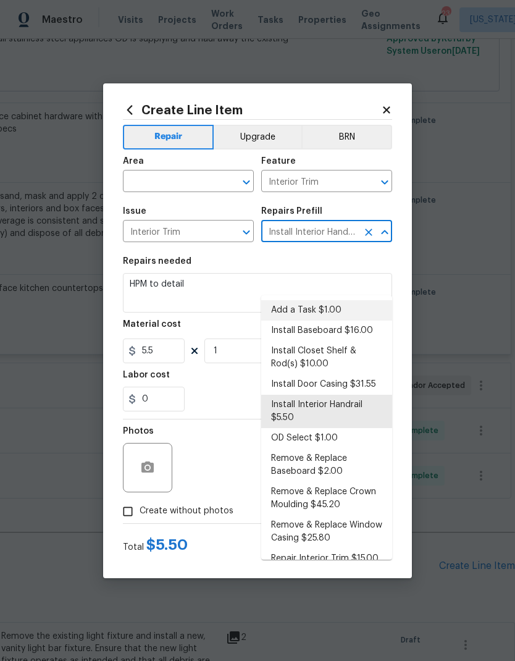
type input "Add a Task $1.00"
type input "1"
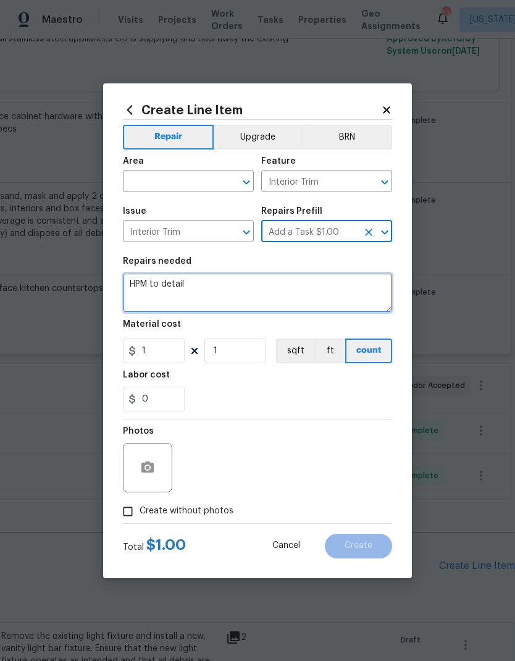
click at [270, 287] on textarea "HPM to detail" at bounding box center [257, 293] width 269 height 40
type textarea "H"
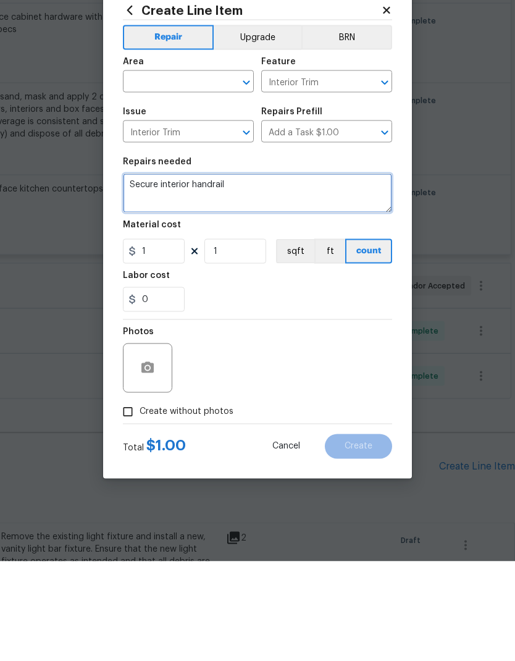
type textarea "Secure interior handrail"
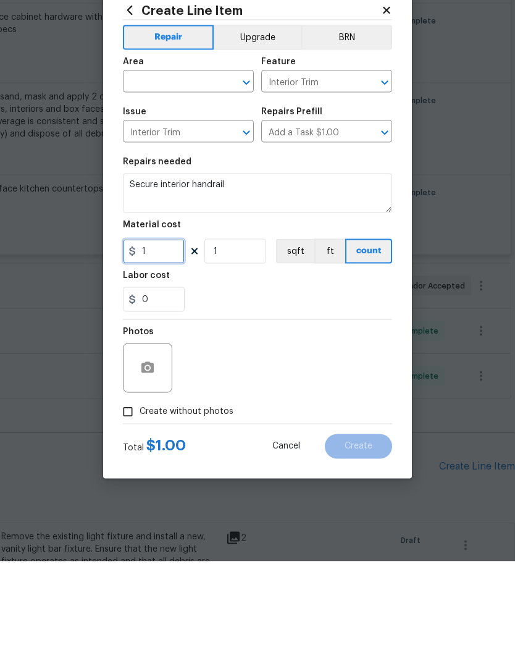
click at [168, 338] on input "1" at bounding box center [154, 350] width 62 height 25
type input "25"
click at [284, 315] on section "Repairs needed Secure interior handrail Material cost 25 1 sqft ft count Labor …" at bounding box center [257, 333] width 269 height 169
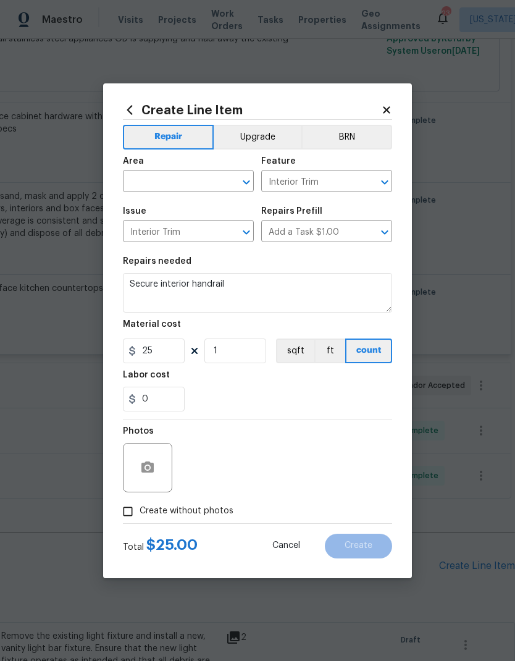
click at [259, 184] on div "Area ​ Feature Interior Trim ​" at bounding box center [257, 174] width 269 height 50
click at [245, 185] on icon "Open" at bounding box center [246, 182] width 15 height 15
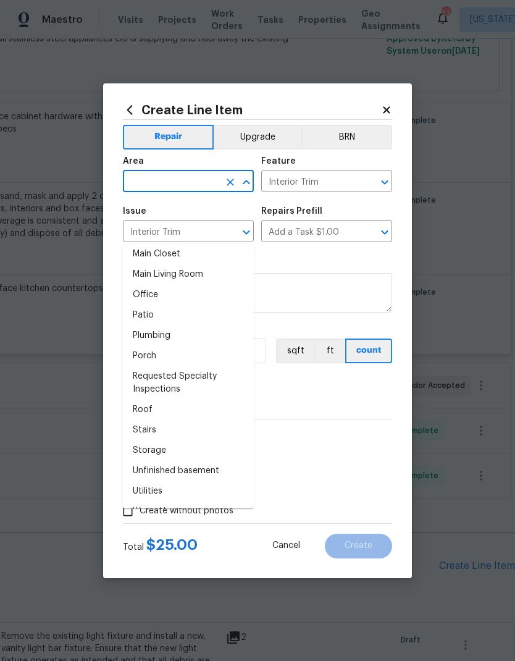
scroll to position [717, 0]
click at [178, 421] on li "Stairs" at bounding box center [188, 431] width 131 height 20
type input "Stairs"
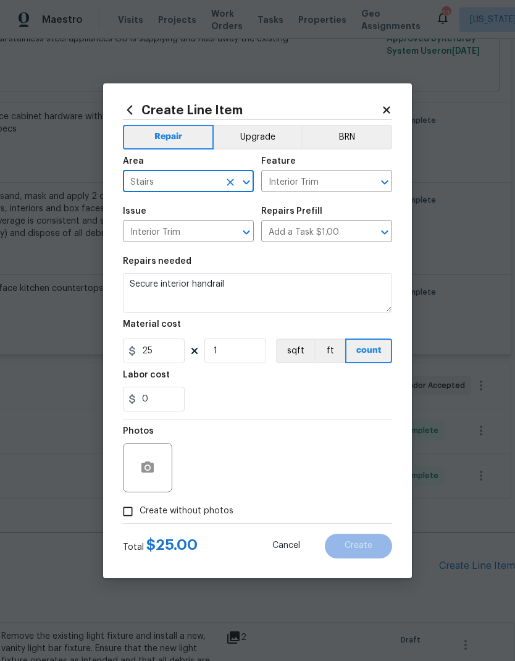
click at [275, 391] on div "0" at bounding box center [257, 398] width 269 height 25
click at [151, 470] on icon "button" at bounding box center [147, 466] width 12 height 11
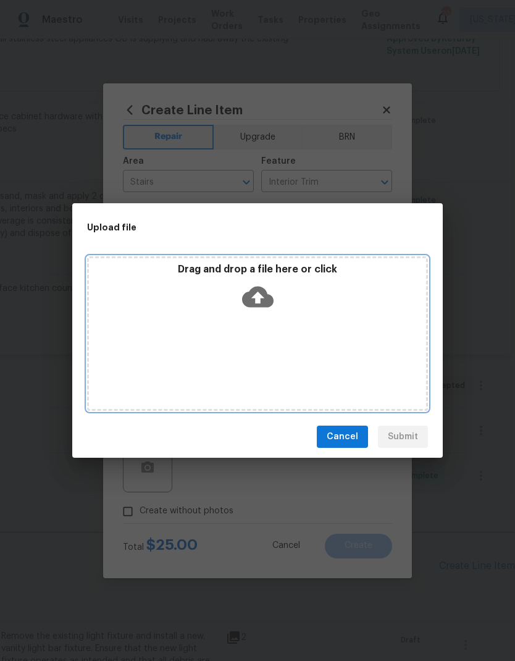
click at [275, 290] on div "Drag and drop a file here or click" at bounding box center [257, 289] width 337 height 53
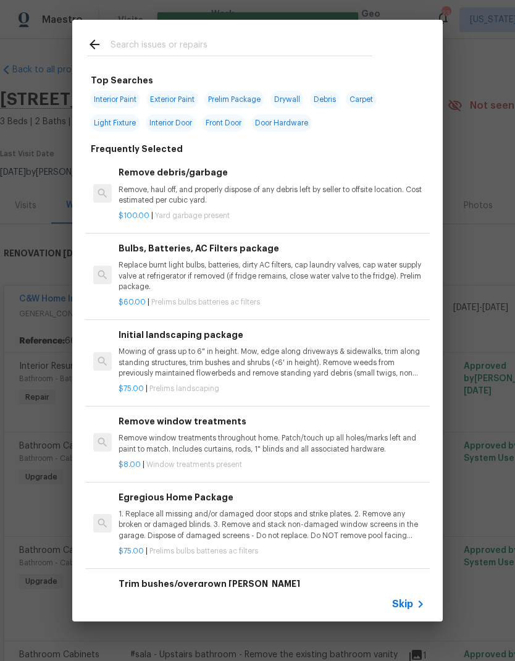
scroll to position [2852, 183]
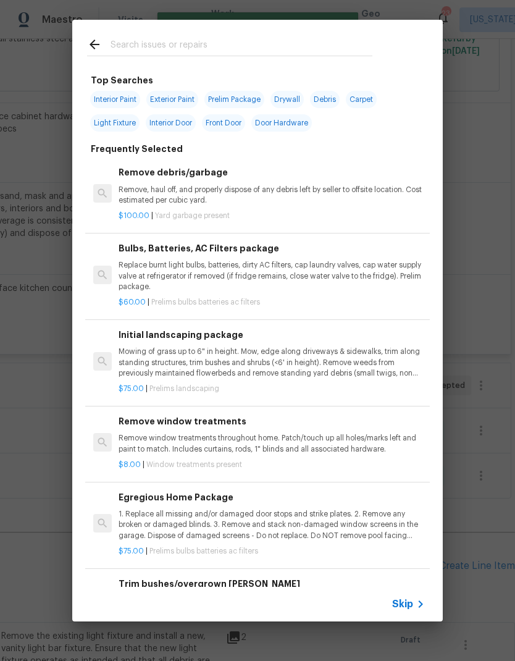
click at [299, 40] on input "text" at bounding box center [242, 46] width 262 height 19
type input "Ceiling fan"
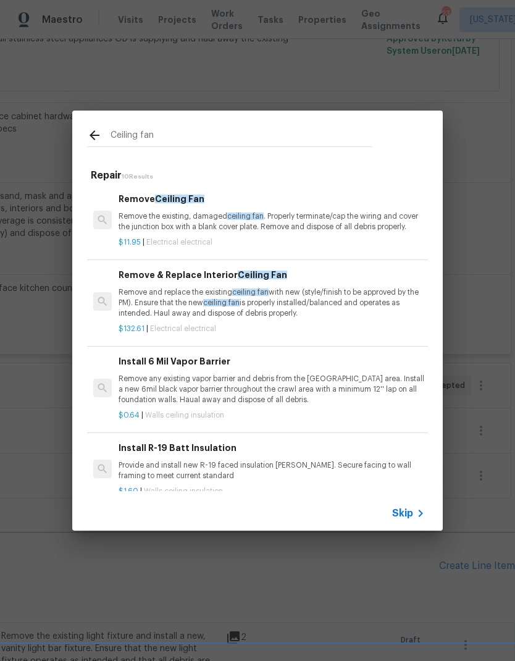
click at [306, 305] on p "Remove and replace the existing ceiling fan with new (style/finish to be approv…" at bounding box center [272, 302] width 306 height 31
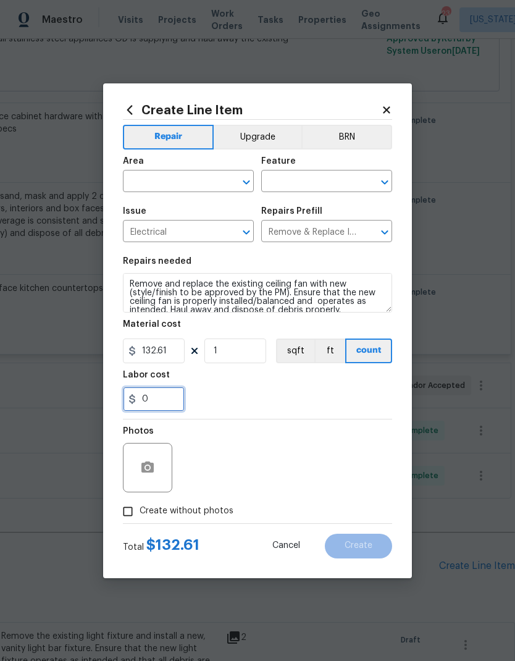
click at [170, 403] on input "0" at bounding box center [154, 398] width 62 height 25
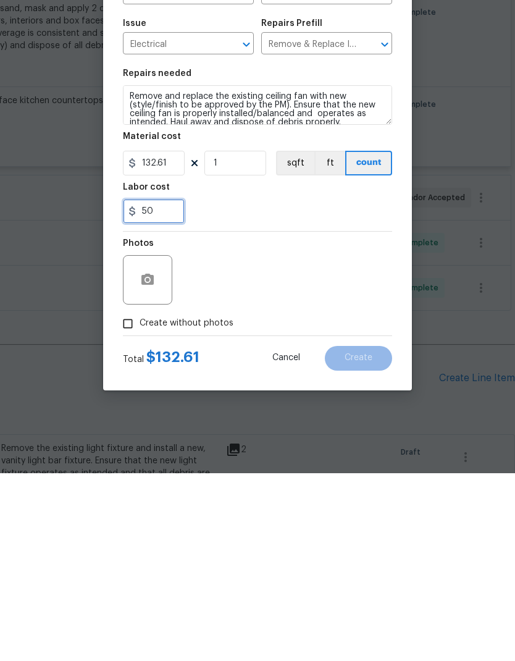
type input "50"
click at [276, 419] on div "Photos" at bounding box center [257, 459] width 269 height 80
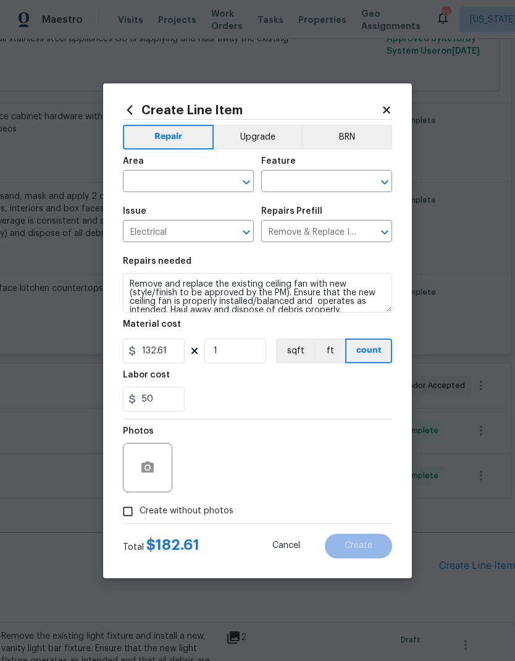
click at [245, 175] on icon "Open" at bounding box center [246, 182] width 15 height 15
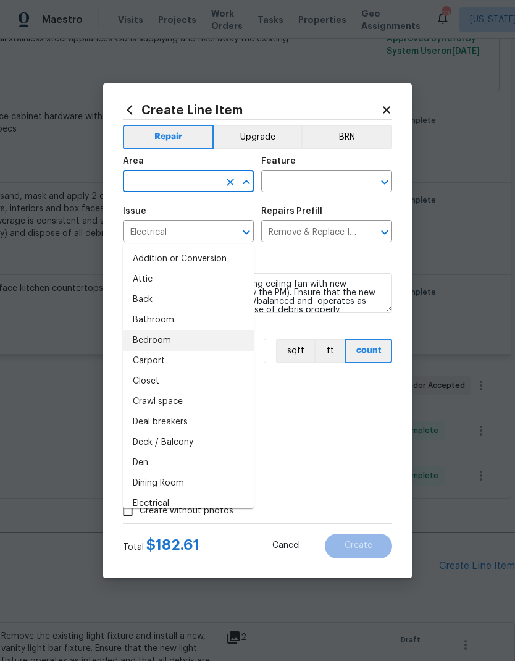
click at [191, 330] on li "Bedroom" at bounding box center [188, 340] width 131 height 20
type input "Bedroom"
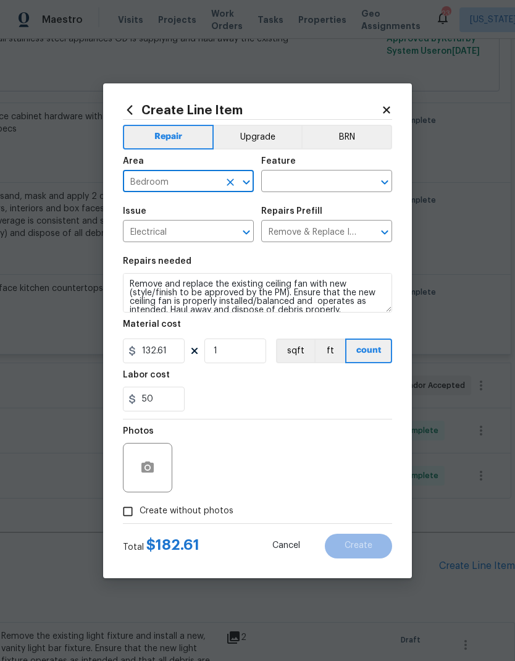
click at [378, 185] on icon "Open" at bounding box center [384, 182] width 15 height 15
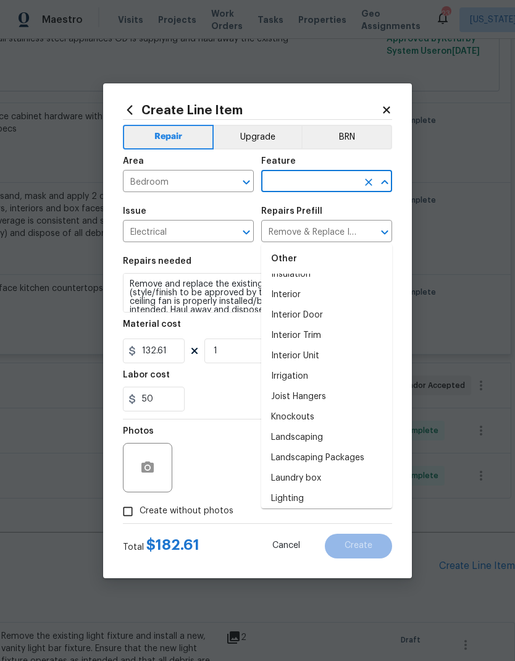
scroll to position [1620, 0]
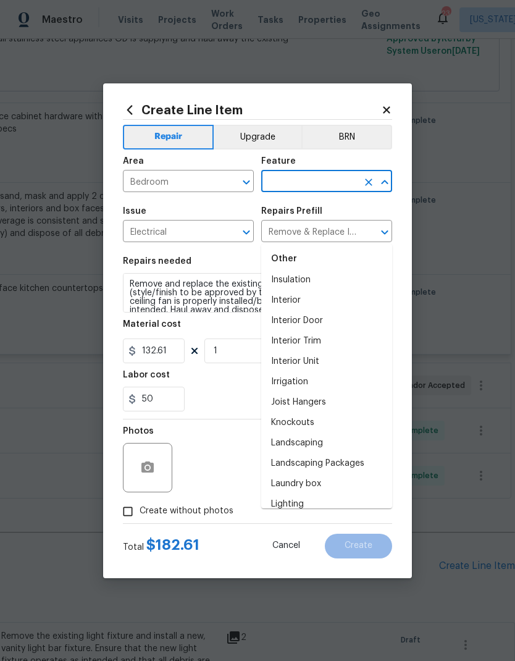
click at [339, 351] on li "Interior Unit" at bounding box center [326, 361] width 131 height 20
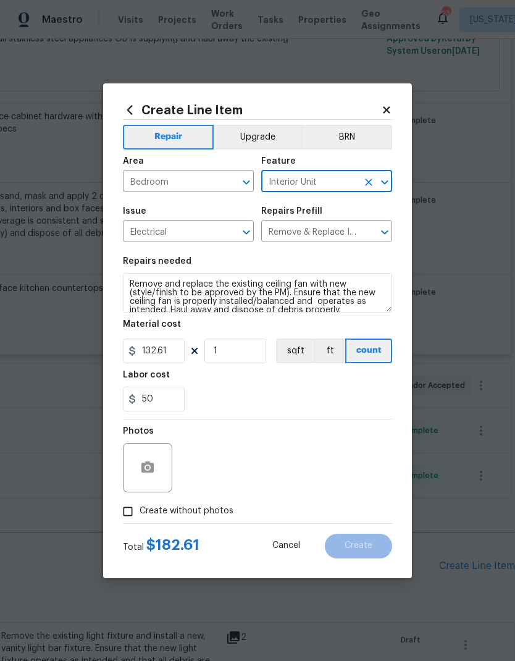
type input "Interior Unit"
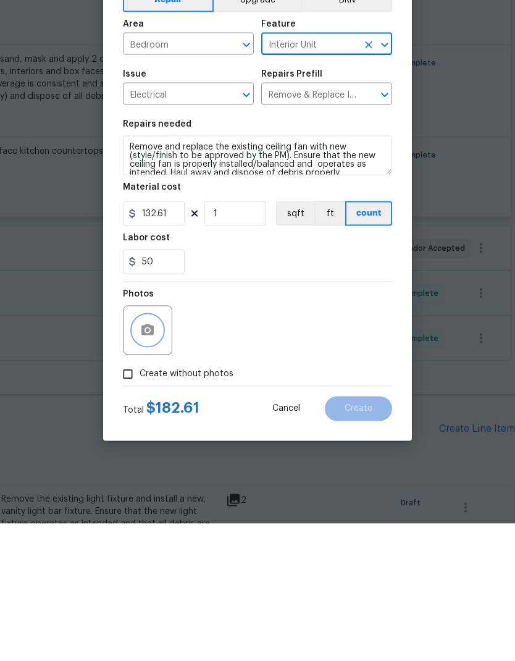
click at [154, 460] on icon "button" at bounding box center [147, 467] width 15 height 15
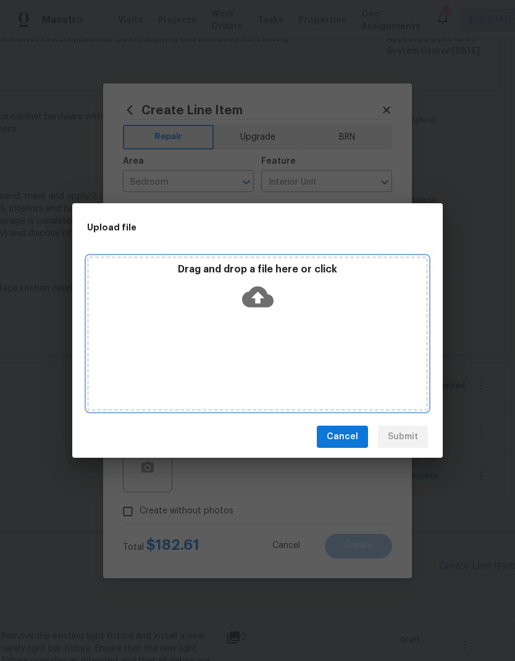
click at [270, 286] on icon at bounding box center [257, 296] width 31 height 31
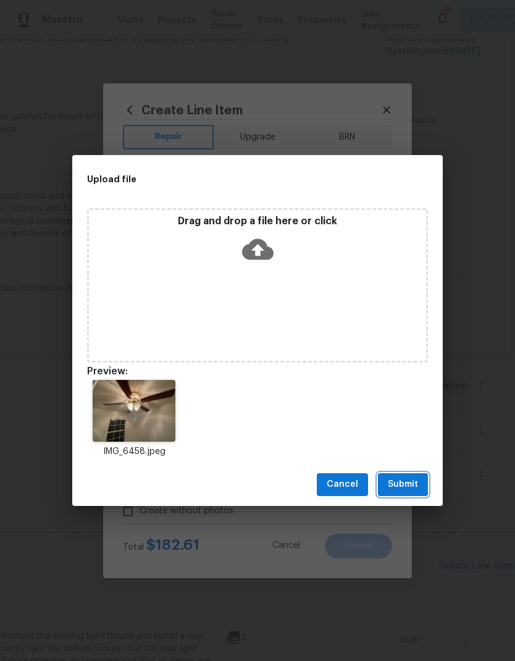
click at [414, 480] on span "Submit" at bounding box center [403, 484] width 30 height 15
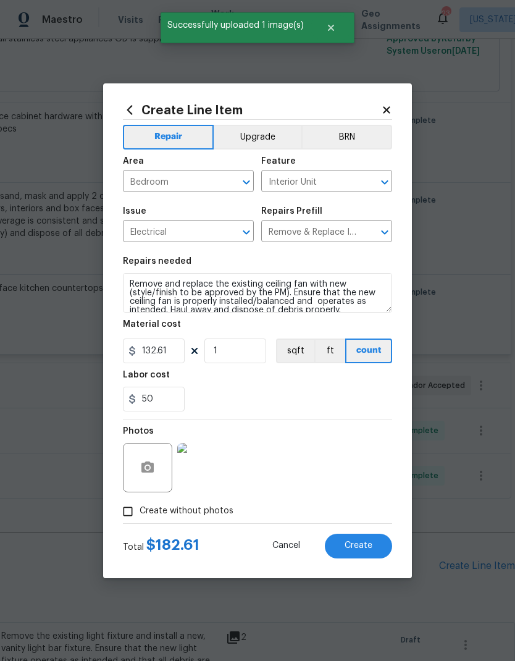
click at [364, 547] on span "Create" at bounding box center [358, 545] width 28 height 9
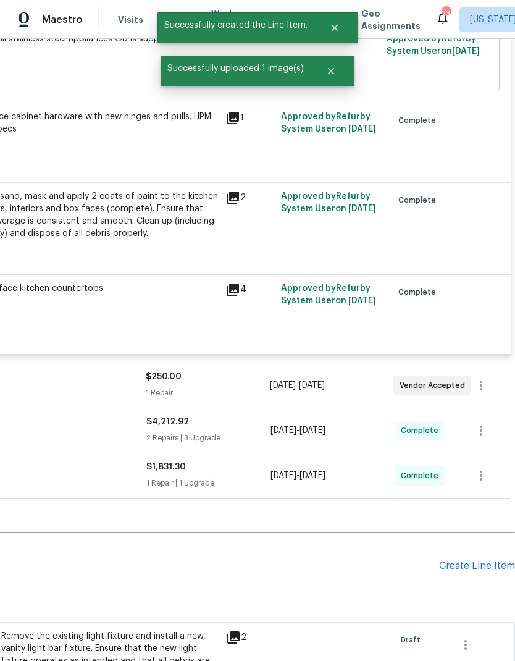
click at [474, 560] on div "Create Line Item" at bounding box center [477, 566] width 76 height 12
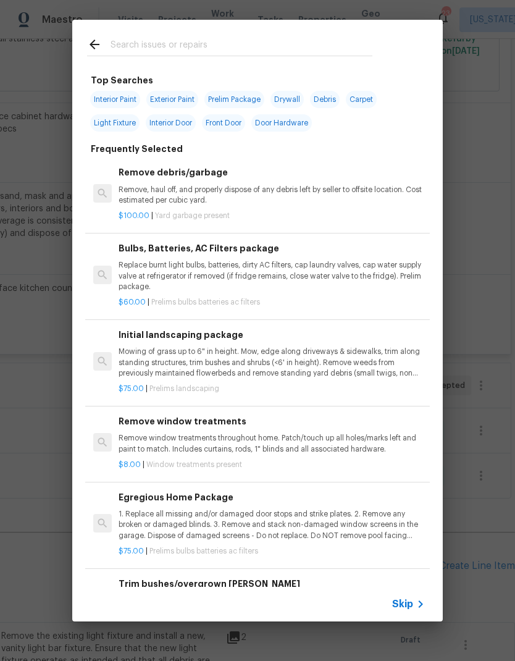
click at [286, 41] on input "text" at bounding box center [242, 46] width 262 height 19
type input "Door hardware"
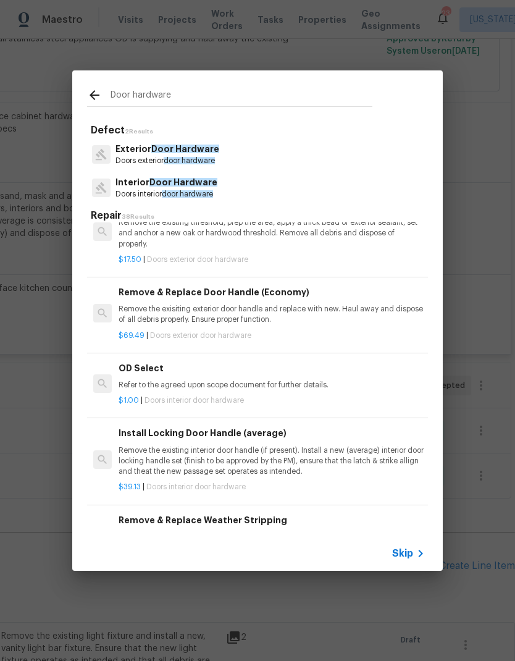
scroll to position [185, 0]
click at [335, 314] on p "Remove the exisiting exterior door handle and replace with new. Haul away and d…" at bounding box center [272, 314] width 306 height 21
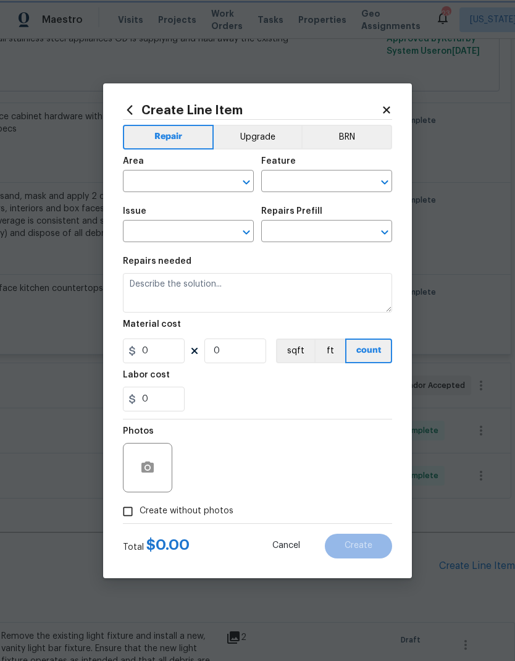
type input "Interior Door"
type input "Exterior Door Hardware"
type input "Remove & Replace Door Handle (Economy) $69.49"
type textarea "Remove the exisiting exterior door handle and replace with new. Haul away and d…"
type input "69.49"
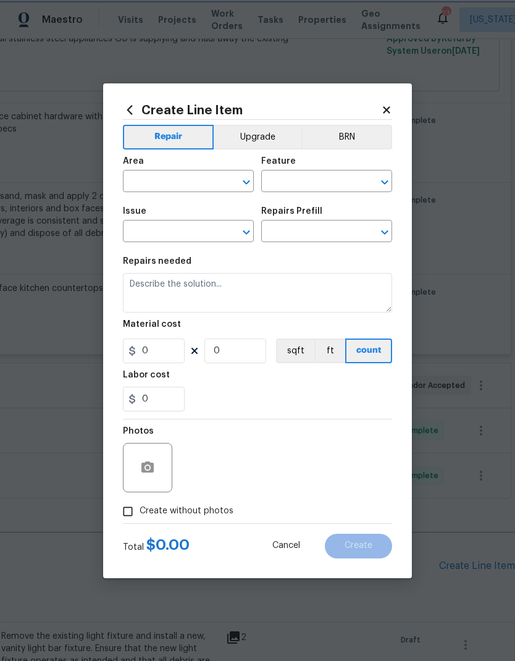
type input "1"
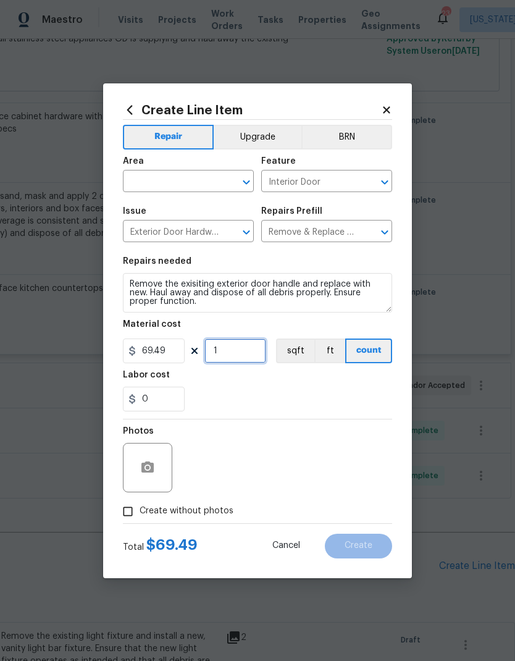
click at [232, 357] on input "1" at bounding box center [235, 350] width 62 height 25
click at [168, 354] on input "69.49" at bounding box center [154, 350] width 62 height 25
click at [235, 354] on input "1" at bounding box center [235, 350] width 62 height 25
click at [170, 348] on input "69.49" at bounding box center [154, 350] width 62 height 25
type input "100"
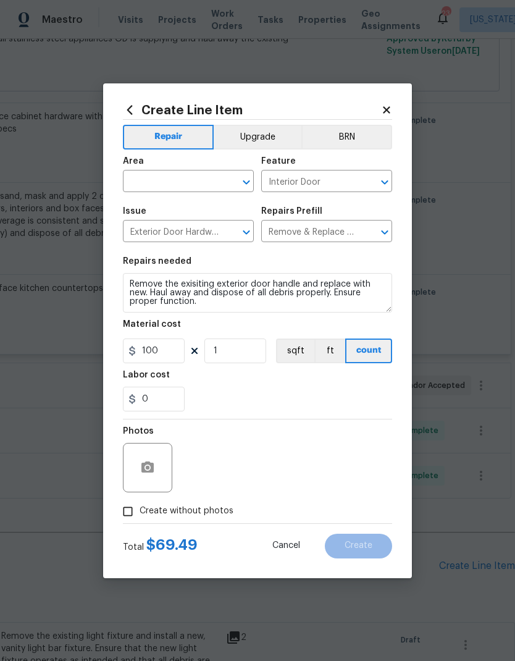
click at [281, 390] on div "0" at bounding box center [257, 398] width 269 height 25
click at [245, 173] on button "Open" at bounding box center [246, 181] width 17 height 17
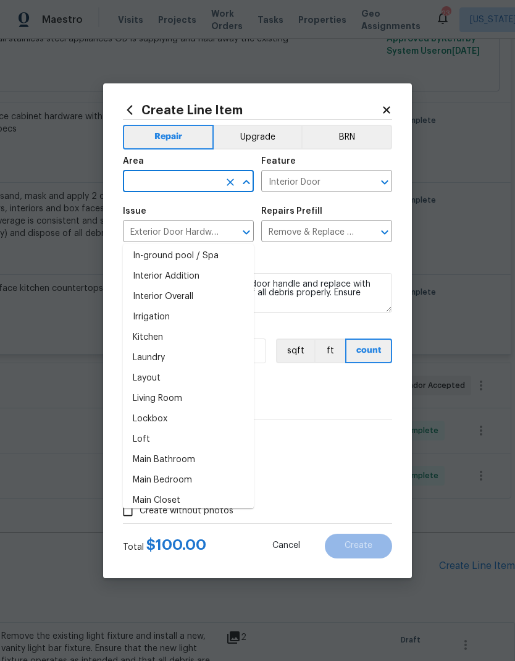
scroll to position [471, 0]
click at [212, 287] on li "Interior Overall" at bounding box center [188, 297] width 131 height 20
type input "Interior Overall"
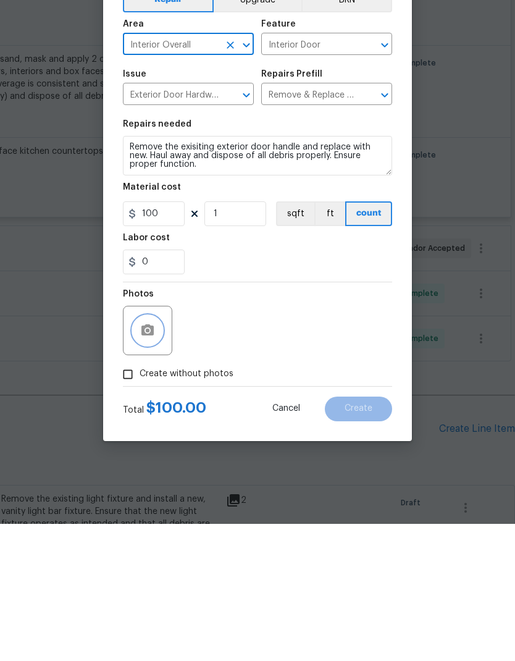
click at [158, 453] on button "button" at bounding box center [148, 468] width 30 height 30
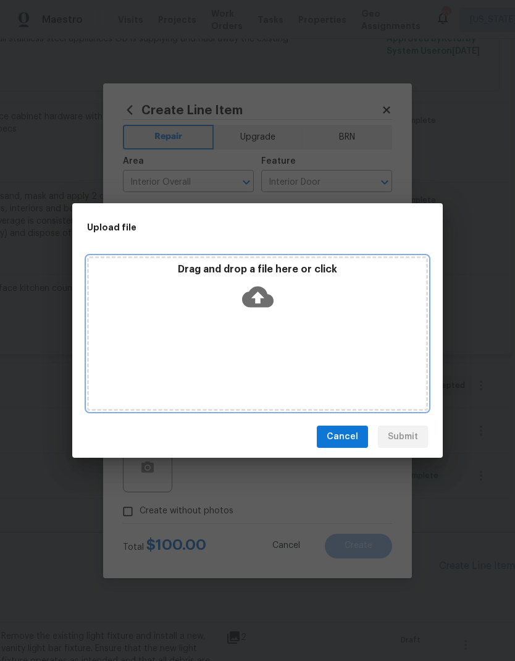
click at [273, 302] on icon at bounding box center [257, 296] width 31 height 21
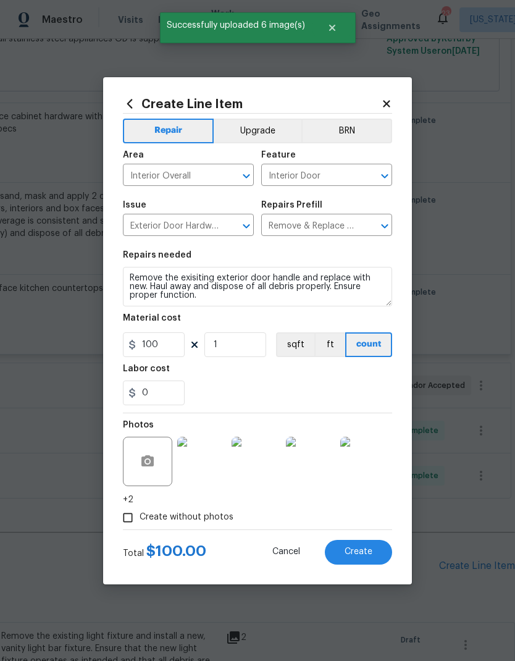
scroll to position [12, 0]
click at [128, 277] on textarea "Remove the exisiting exterior door handle and replace with new. Haul away and d…" at bounding box center [257, 287] width 269 height 40
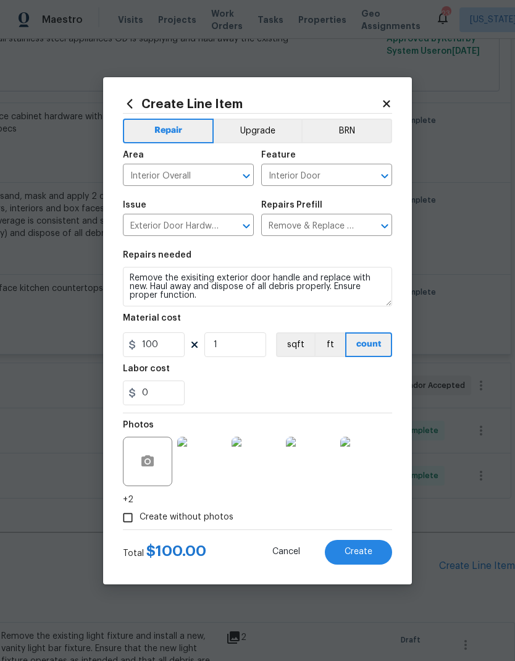
click at [248, 306] on textarea "Remove the exisiting exterior door handle and replace with new. Haul away and d…" at bounding box center [257, 287] width 269 height 40
click at [235, 285] on textarea "Remove the exisiting exterior door handle and replace with new. Haul away and d…" at bounding box center [257, 287] width 269 height 40
click at [261, 275] on textarea "Remove the exisiting exterior door handle and replace with new. Haul away and d…" at bounding box center [257, 287] width 269 height 40
click at [245, 277] on textarea "Remove the exisiting exterior door handle and replace with new. Haul away and d…" at bounding box center [257, 287] width 269 height 40
click at [293, 295] on textarea "Remove the exisiting einterior door handle and replace with new. Haul away and …" at bounding box center [257, 287] width 269 height 40
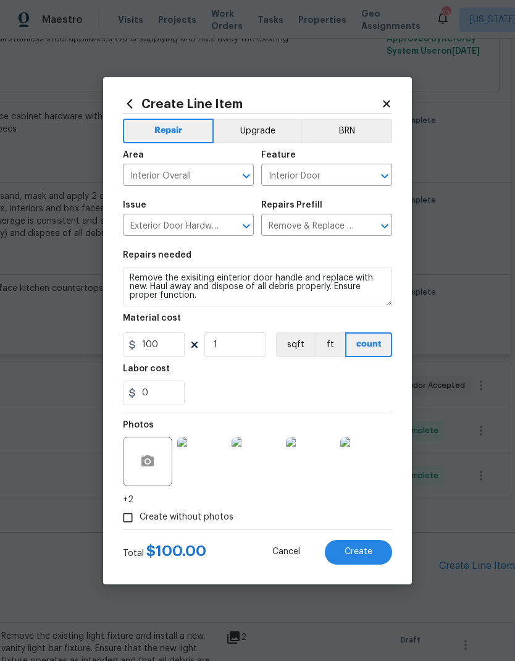
click at [148, 285] on textarea "Remove the exisiting einterior door handle and replace with new. Haul away and …" at bounding box center [257, 287] width 269 height 40
click at [261, 297] on textarea "Remove the exisiting einterior door handle and replace with new. Haul away and …" at bounding box center [257, 287] width 269 height 40
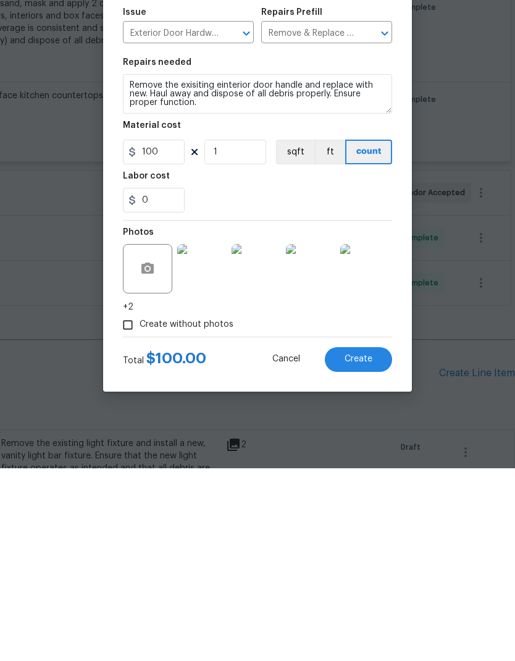
type textarea "Remove the exisiting einterior door handle and replace with new. Haul away and …"
click at [364, 547] on span "Create" at bounding box center [358, 551] width 28 height 9
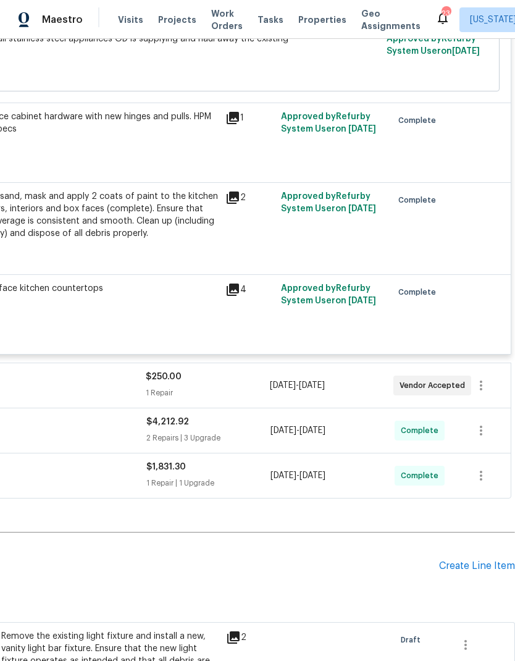
click at [472, 560] on div "Create Line Item" at bounding box center [477, 566] width 76 height 12
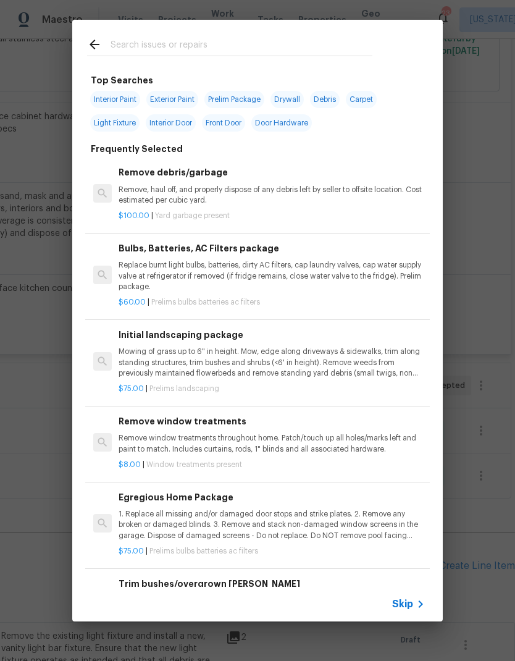
click at [269, 42] on input "text" at bounding box center [242, 46] width 262 height 19
type input "Vanity"
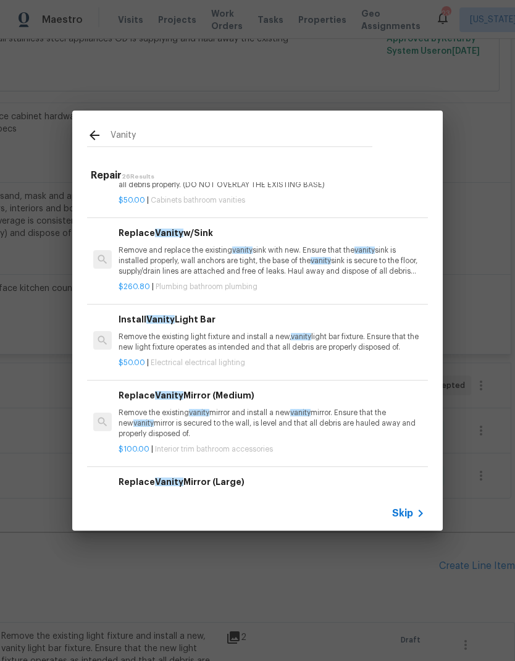
scroll to position [474, 0]
click at [290, 340] on p "Remove the existing light fixture and install a new, vanity light bar fixture. …" at bounding box center [272, 342] width 306 height 21
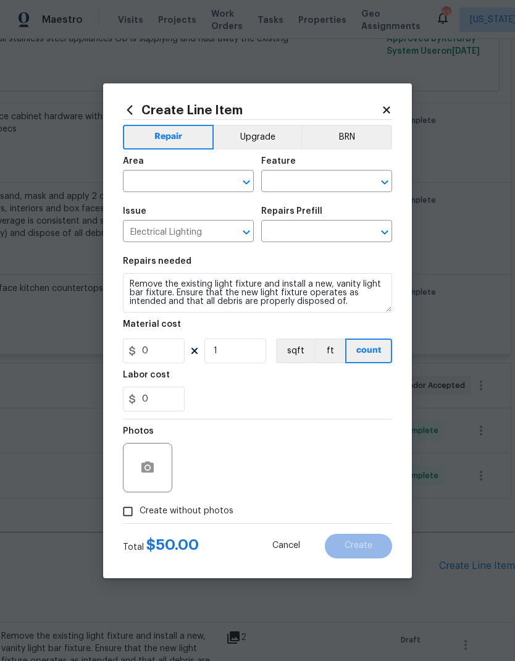
type input "Install Vanity Light Bar $50.00"
type input "50"
click at [169, 402] on input "0" at bounding box center [154, 398] width 62 height 25
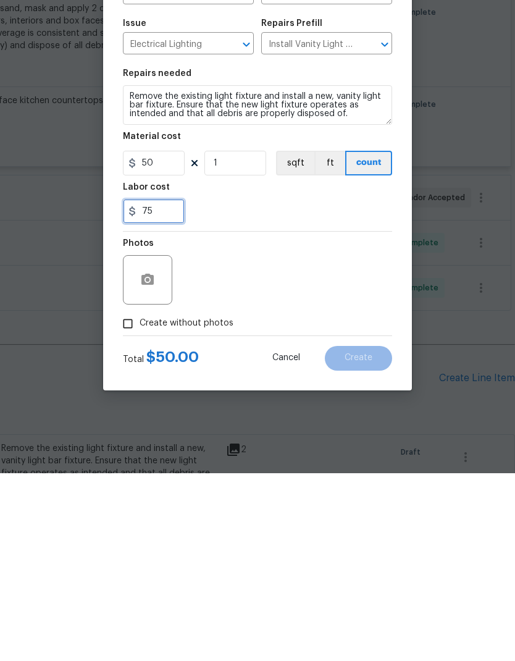
type input "75"
click at [259, 419] on div "Photos" at bounding box center [257, 459] width 269 height 80
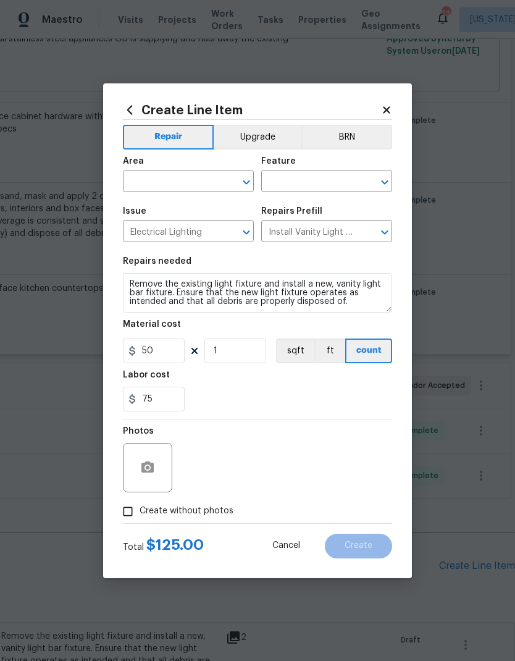
click at [247, 181] on icon "Open" at bounding box center [246, 182] width 15 height 15
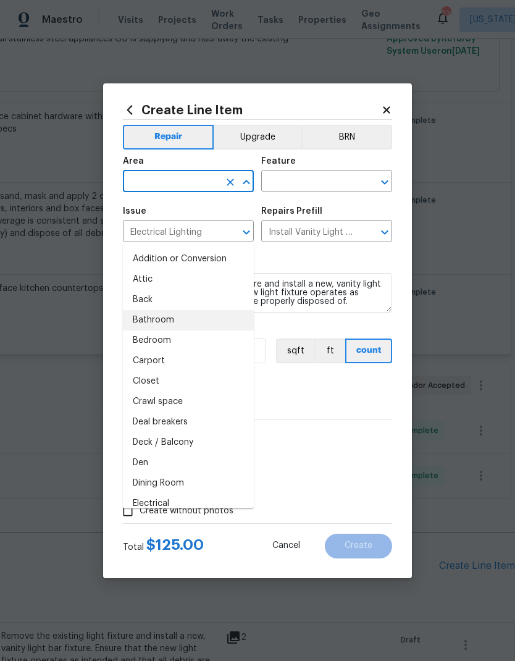
click at [196, 310] on li "Bathroom" at bounding box center [188, 320] width 131 height 20
type input "Bathroom"
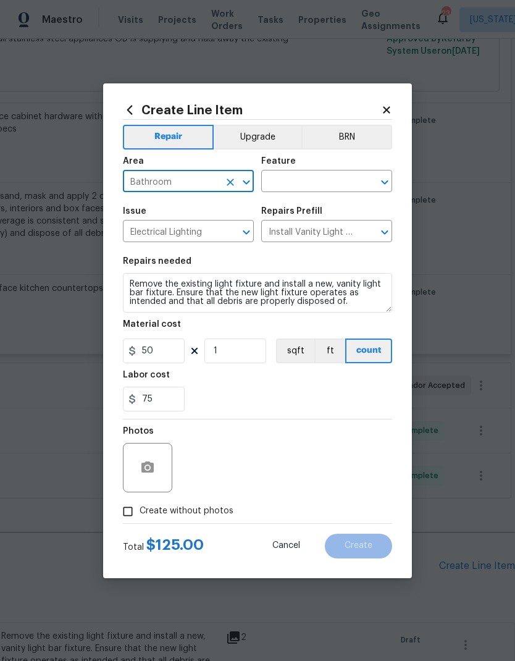
click at [383, 186] on icon "Open" at bounding box center [384, 182] width 15 height 15
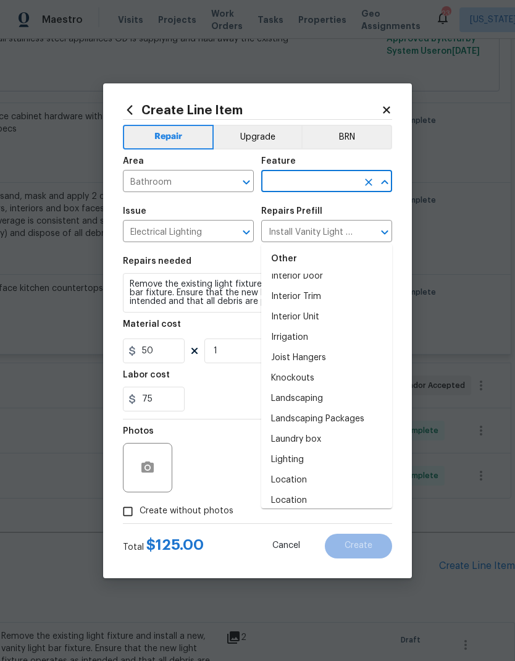
scroll to position [1699, 0]
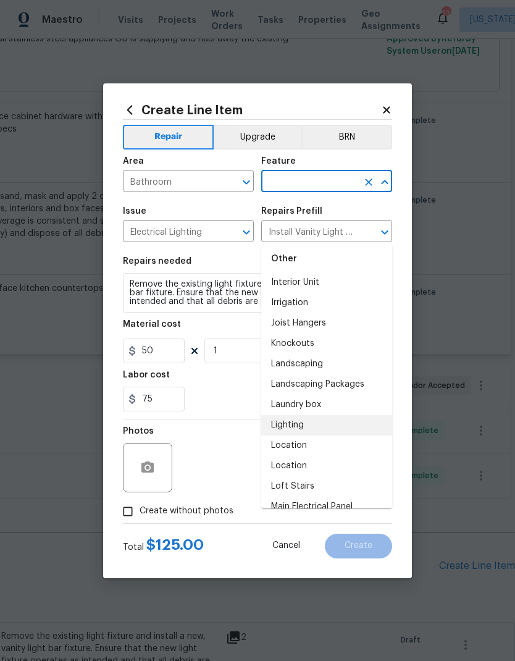
click at [320, 415] on li "Lighting" at bounding box center [326, 425] width 131 height 20
type input "Lighting"
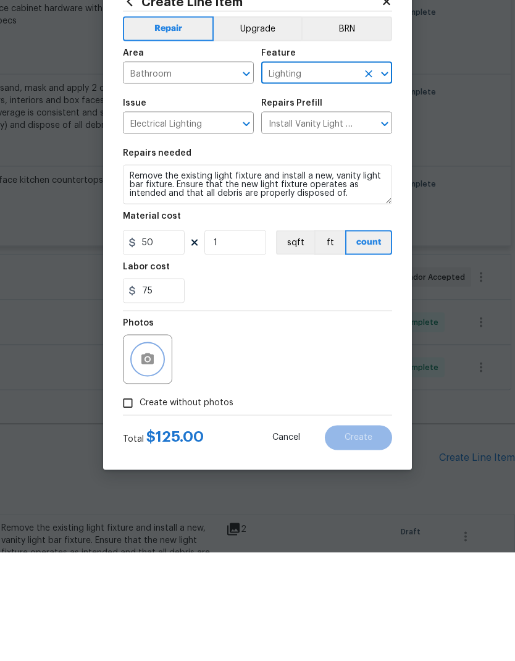
click at [151, 453] on button "button" at bounding box center [148, 468] width 30 height 30
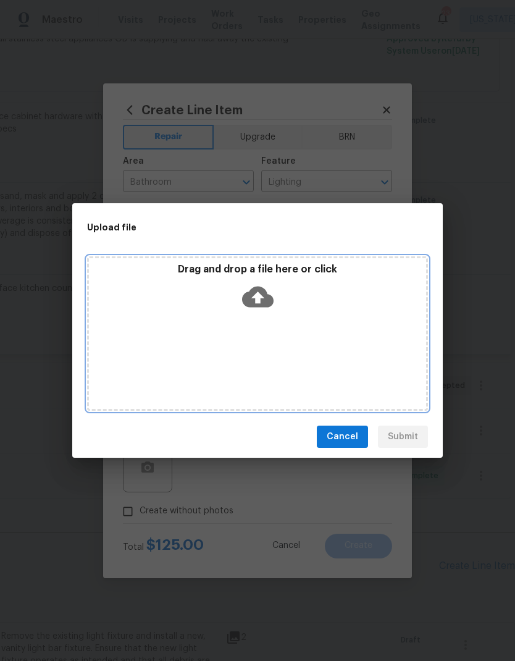
click at [266, 290] on icon at bounding box center [257, 296] width 31 height 31
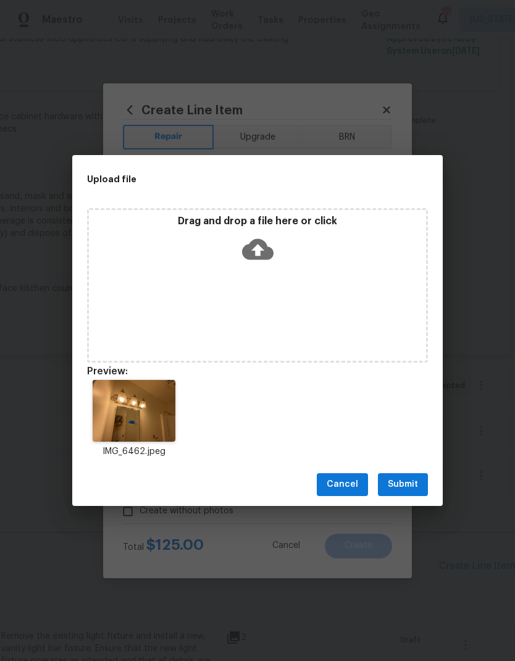
click at [402, 484] on span "Submit" at bounding box center [403, 484] width 30 height 15
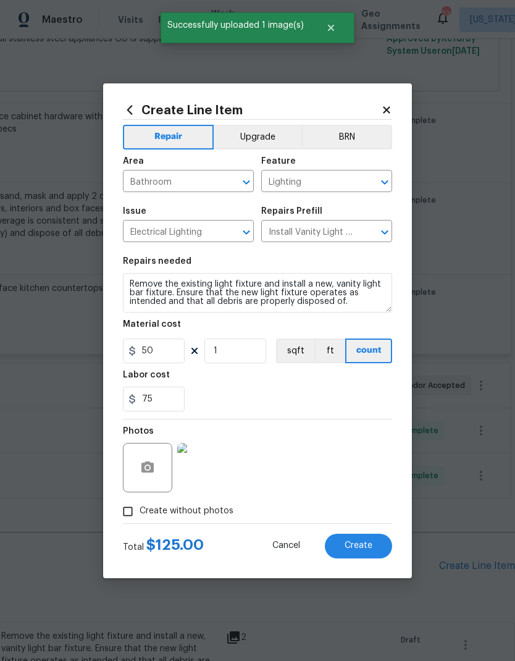
click at [357, 547] on span "Create" at bounding box center [358, 545] width 28 height 9
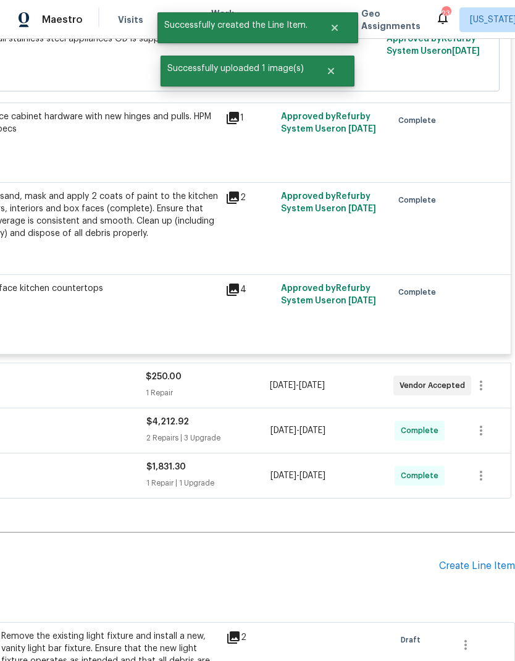
click at [464, 560] on div "Create Line Item" at bounding box center [477, 566] width 76 height 12
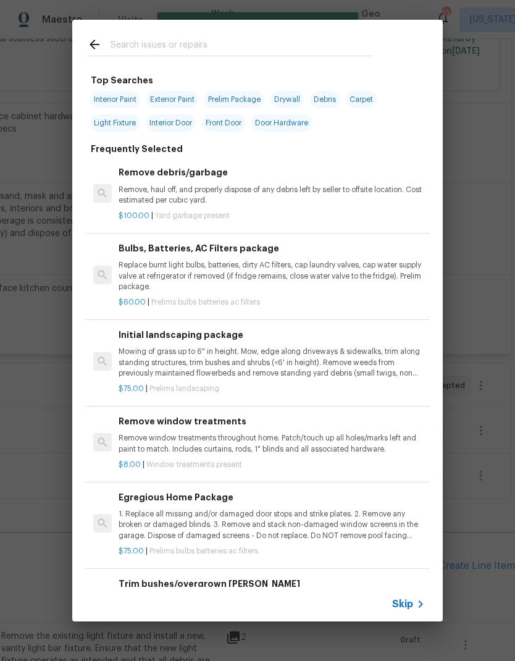
click at [272, 44] on input "text" at bounding box center [242, 46] width 262 height 19
type input "Register"
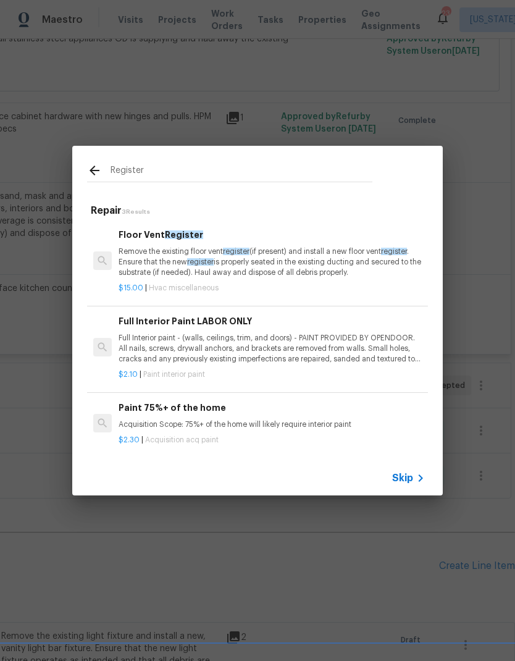
click at [261, 280] on div "$15.00 | Hvac miscellaneous" at bounding box center [272, 285] width 306 height 15
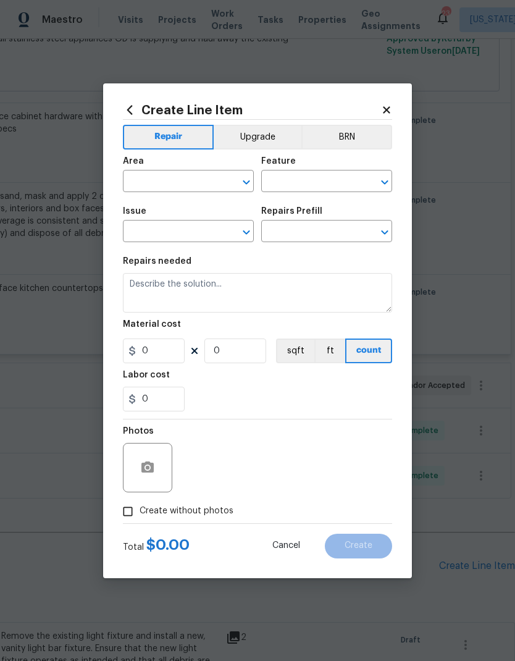
type input "HVAC"
type input "HVAC Extras"
type textarea "Remove the existing floor vent register (if present) and install a new floor ve…"
type input "1"
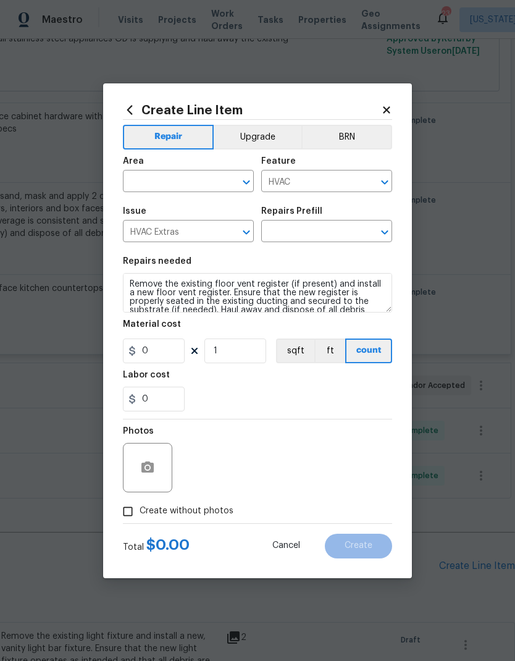
type input "Floor Vent Register $15.00"
type input "15"
click at [388, 228] on icon "Open" at bounding box center [384, 232] width 15 height 15
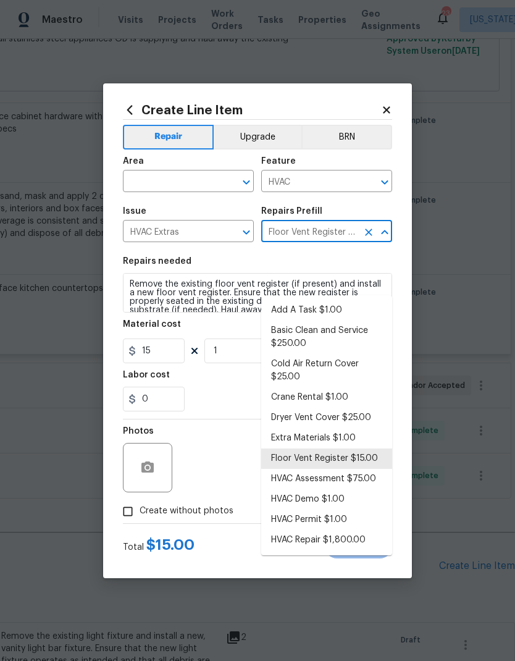
click at [323, 300] on li "Add A Task $1.00" at bounding box center [326, 310] width 131 height 20
type input "Floor Vent Register $15.00"
type textarea "HPM to detail"
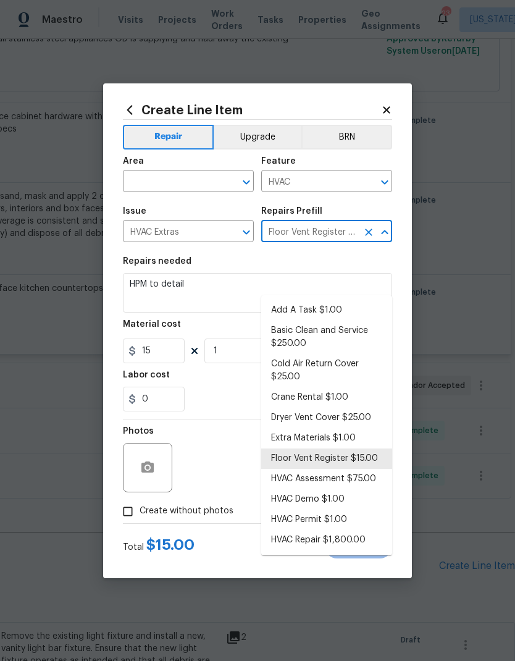
type input "Add A Task $1.00"
type input "1"
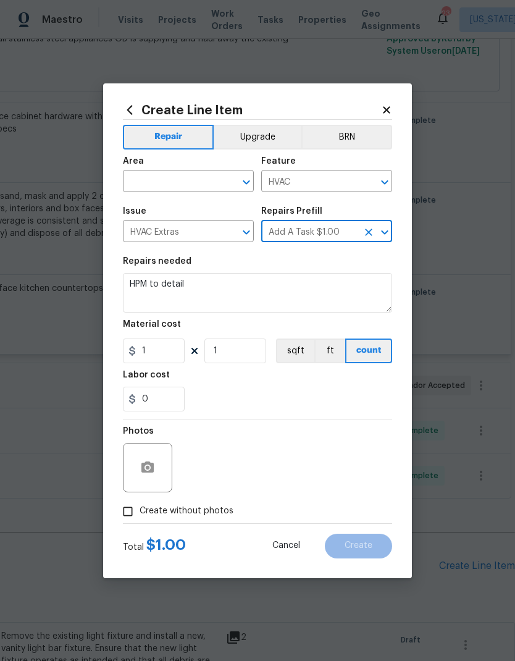
click at [233, 296] on textarea "HPM to detail" at bounding box center [257, 293] width 269 height 40
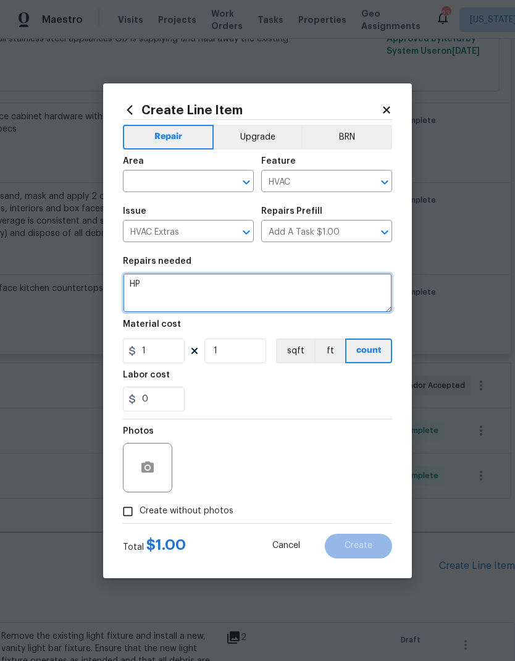
type textarea "H"
type textarea "Replace upper bathroom ceiling register"
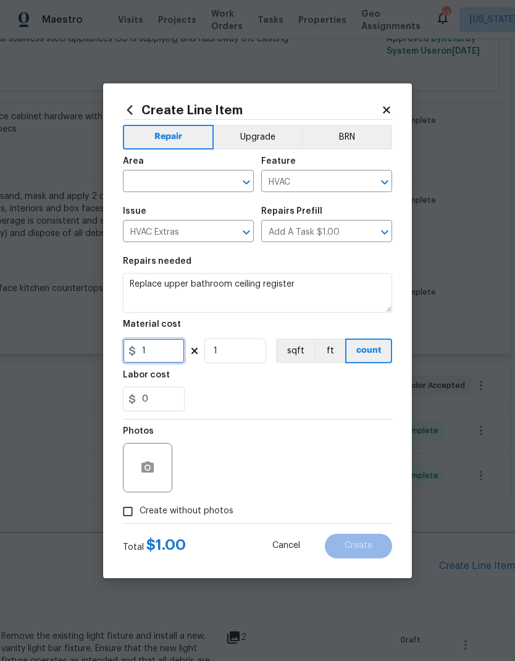
click at [172, 352] on input "1" at bounding box center [154, 350] width 62 height 25
type input "75"
click at [249, 391] on div "0" at bounding box center [257, 398] width 269 height 25
click at [237, 179] on button "Clear" at bounding box center [230, 181] width 17 height 17
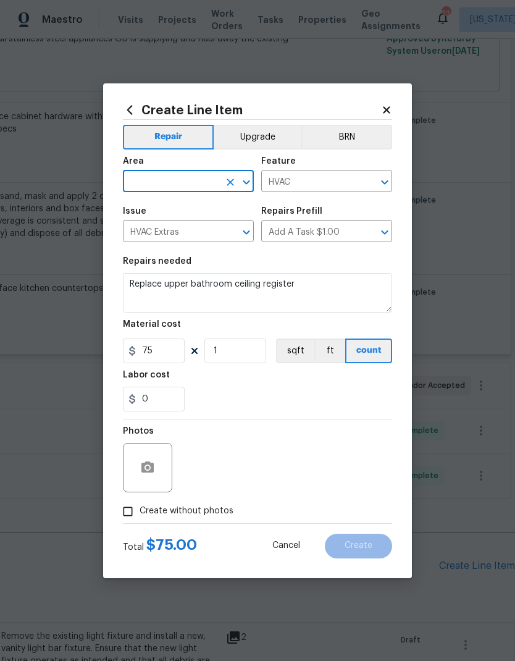
click at [254, 177] on button "Open" at bounding box center [246, 181] width 17 height 17
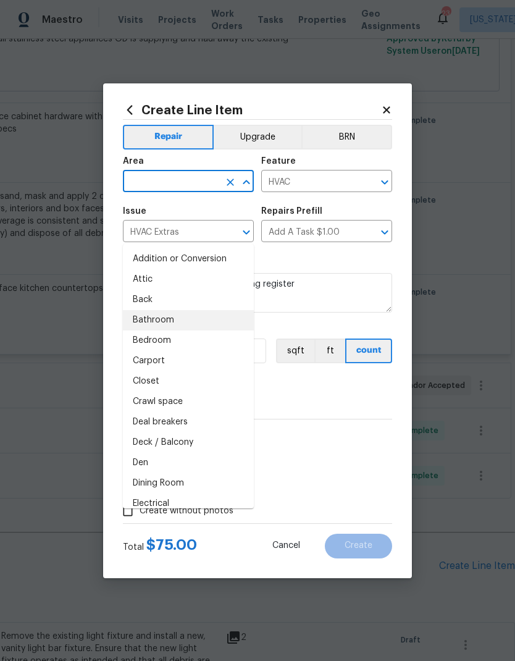
click at [197, 310] on li "Bathroom" at bounding box center [188, 320] width 131 height 20
type input "Bathroom"
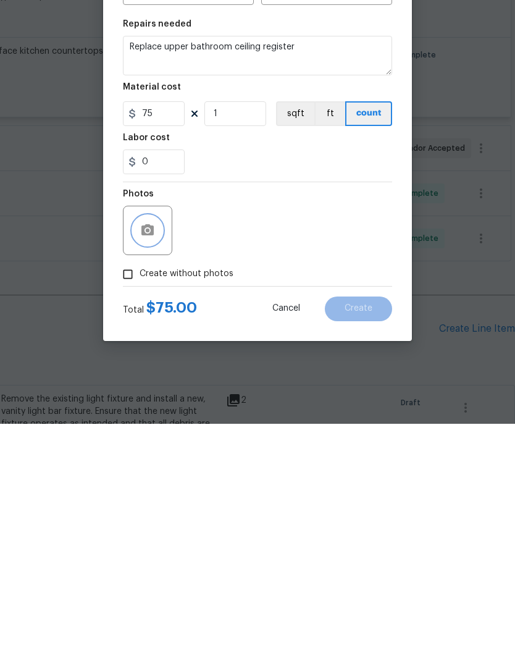
click at [153, 460] on icon "button" at bounding box center [147, 467] width 15 height 15
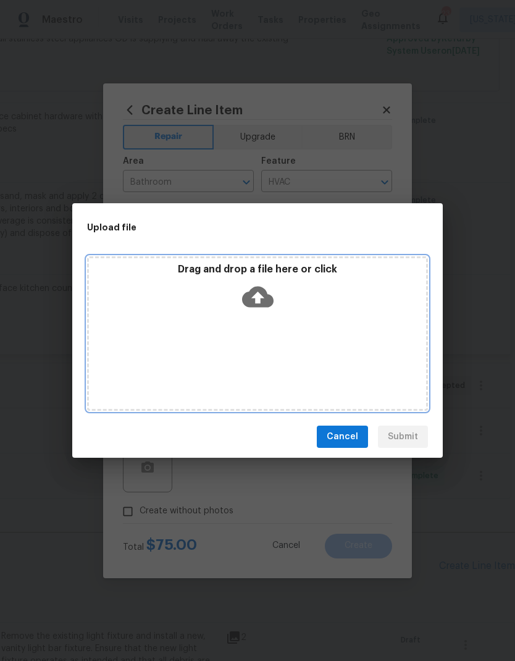
click at [261, 293] on icon at bounding box center [257, 296] width 31 height 21
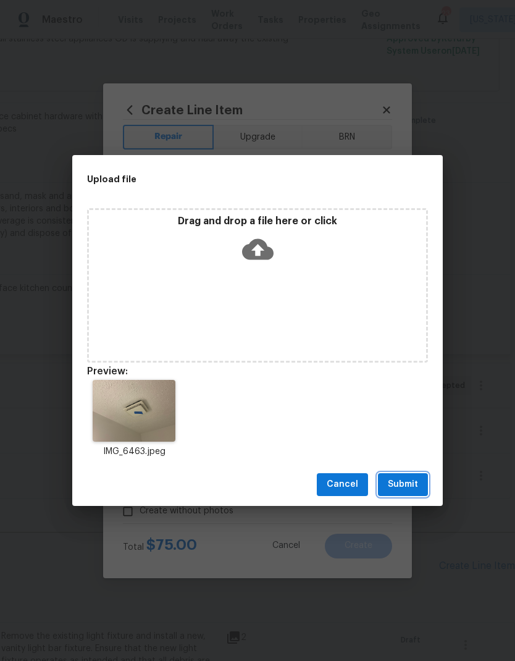
click at [406, 483] on span "Submit" at bounding box center [403, 484] width 30 height 15
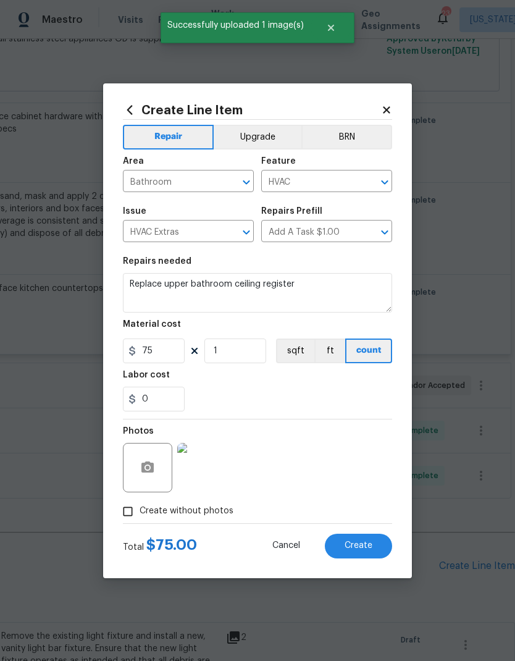
click at [360, 543] on span "Create" at bounding box center [358, 545] width 28 height 9
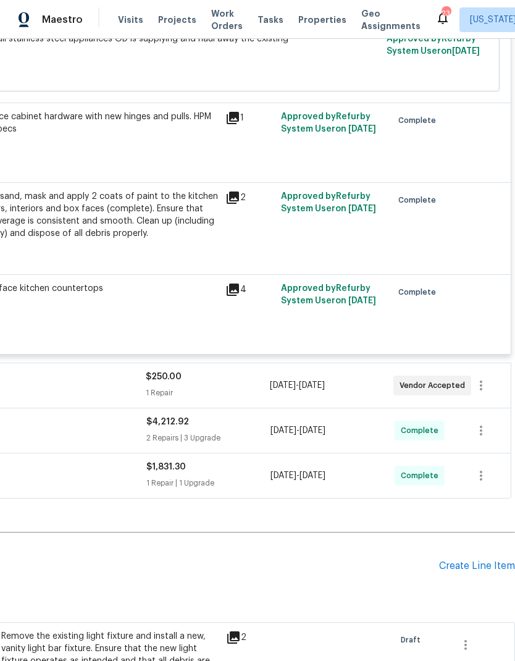
click at [472, 549] on div "Pending Line Items Create Line Item" at bounding box center [166, 565] width 698 height 57
click at [471, 548] on div "Pending Line Items Create Line Item" at bounding box center [166, 565] width 698 height 57
click at [472, 560] on div "Create Line Item" at bounding box center [477, 566] width 76 height 12
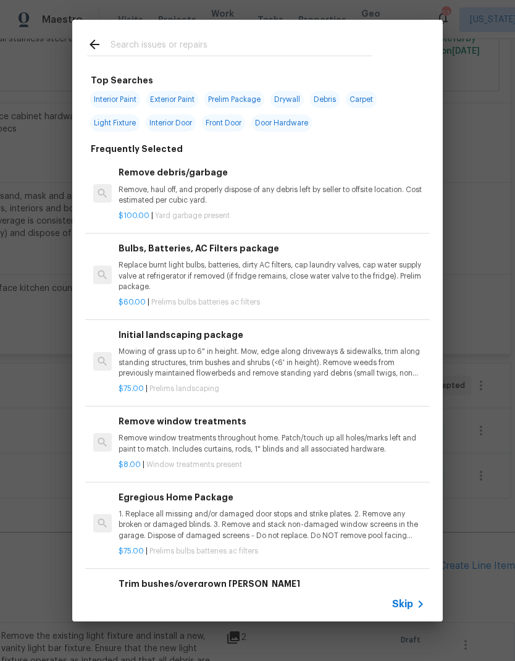
click at [278, 52] on input "text" at bounding box center [242, 46] width 262 height 19
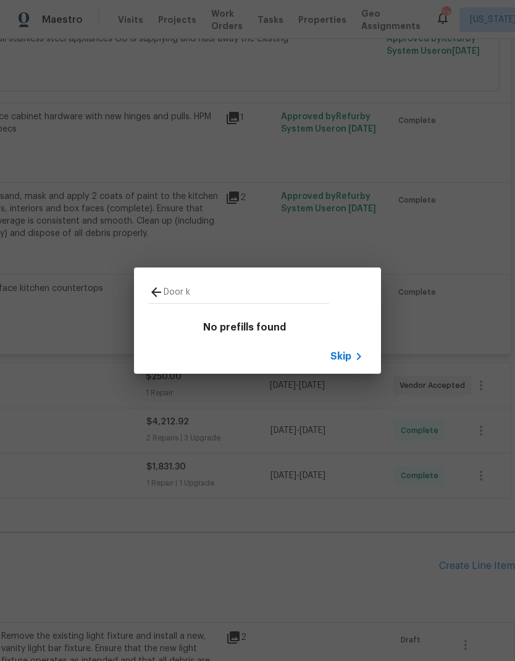
type input "Door"
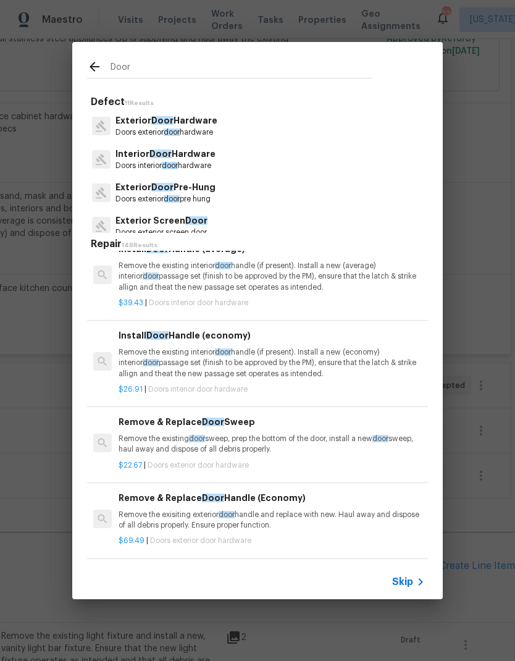
scroll to position [280, 0]
click at [259, 364] on p "Remove the existing interior door handle (if present). Install a new (economy) …" at bounding box center [272, 362] width 306 height 31
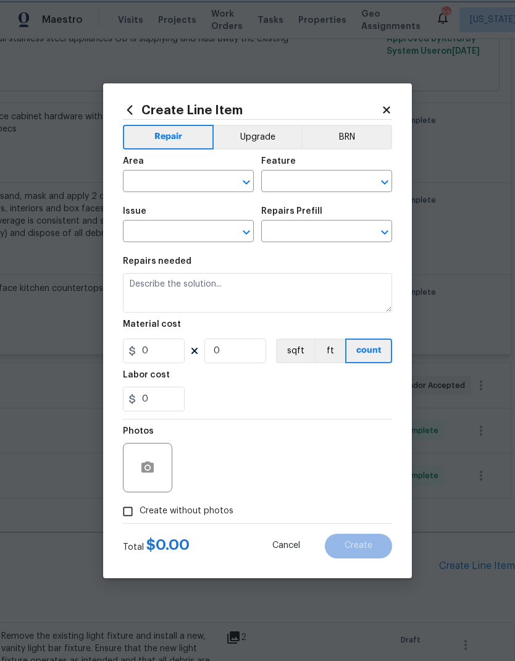
type input "Interior Door"
type input "Interior Door Hardware"
type input "Install Door Handle (economy) $26.91"
type textarea "Remove the existing interior door handle (if present). Install a new (economy) …"
type input "26.91"
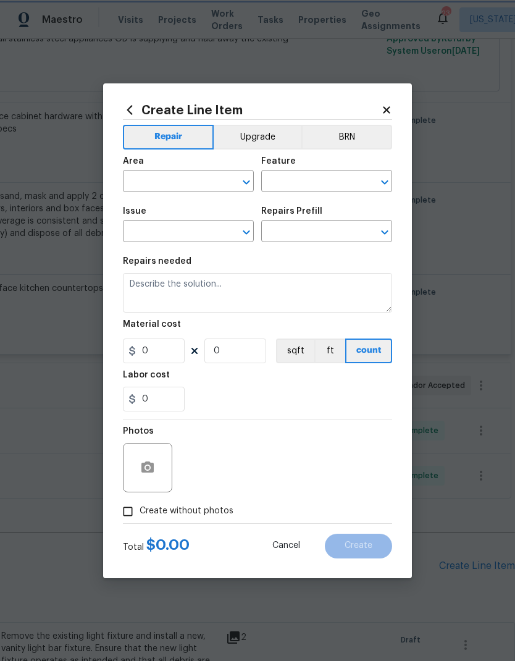
type input "1"
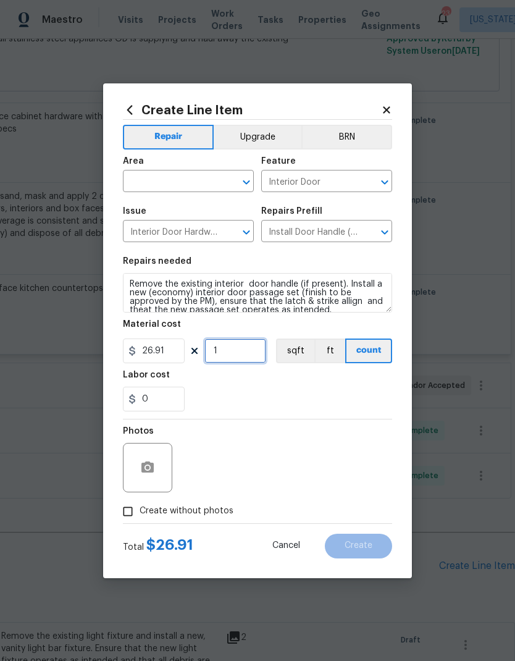
click at [264, 361] on input "1" at bounding box center [235, 350] width 62 height 25
click at [221, 388] on div "0" at bounding box center [257, 398] width 269 height 25
click at [164, 397] on input "0" at bounding box center [154, 398] width 62 height 25
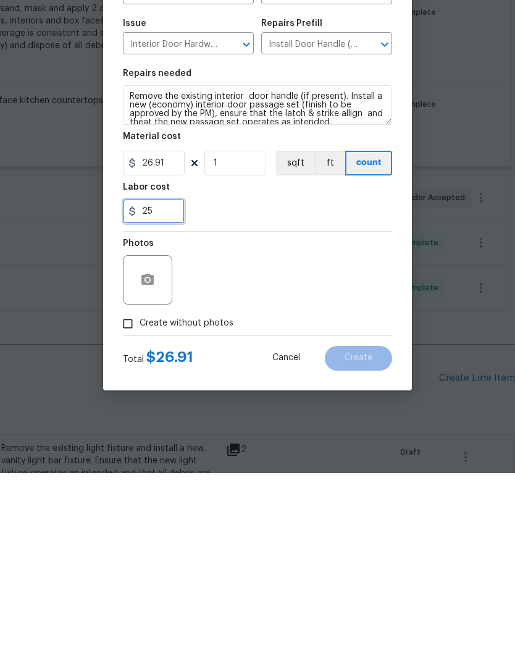
type input "25"
click at [173, 338] on input "26.91" at bounding box center [154, 350] width 62 height 25
type input "0"
click at [240, 249] on section "Repairs needed Remove the existing interior door handle (if present). Install a…" at bounding box center [257, 333] width 269 height 169
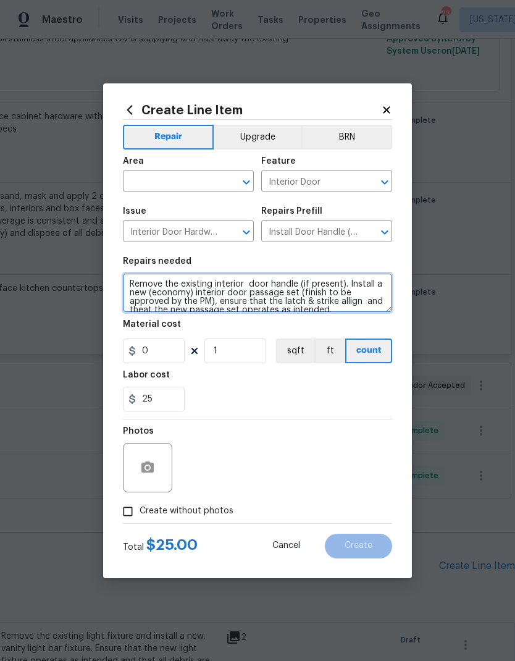
click at [131, 283] on textarea "Remove the existing interior door handle (if present). Install a new (economy) …" at bounding box center [257, 293] width 269 height 40
click at [198, 285] on textarea "Remove the existing interior door handle (if present). Install a new (economy) …" at bounding box center [257, 293] width 269 height 40
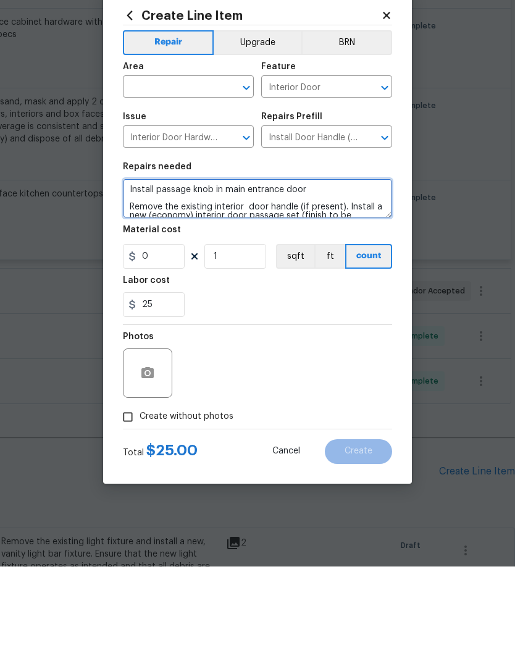
click at [236, 176] on icon "Clear" at bounding box center [230, 182] width 12 height 12
type textarea "Install passage knob in main entrance door Remove the existing interior door ha…"
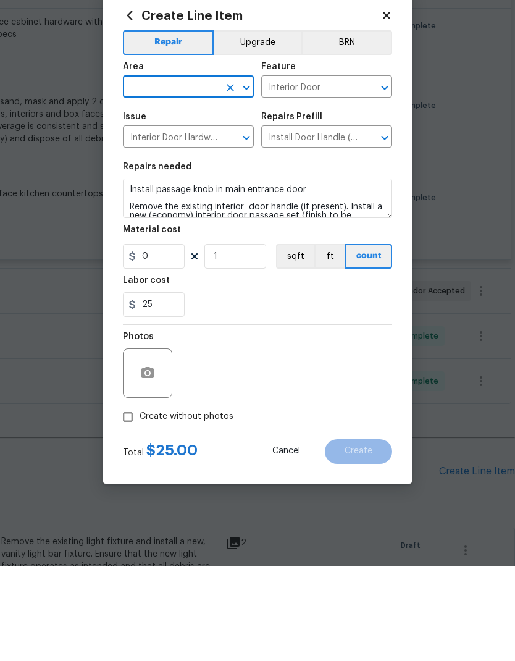
click at [252, 175] on icon "Open" at bounding box center [246, 182] width 15 height 15
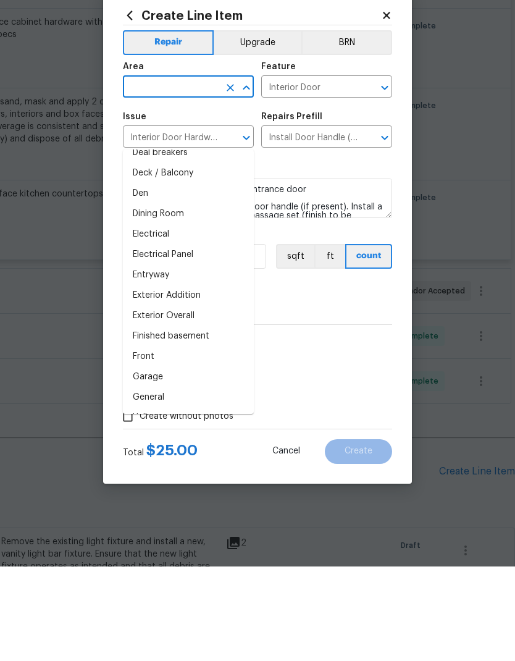
scroll to position [182, 0]
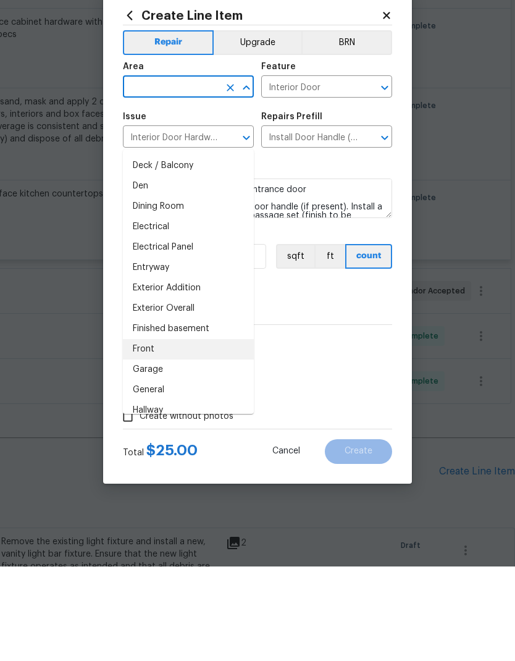
click at [203, 433] on li "Front" at bounding box center [188, 443] width 131 height 20
type input "Front"
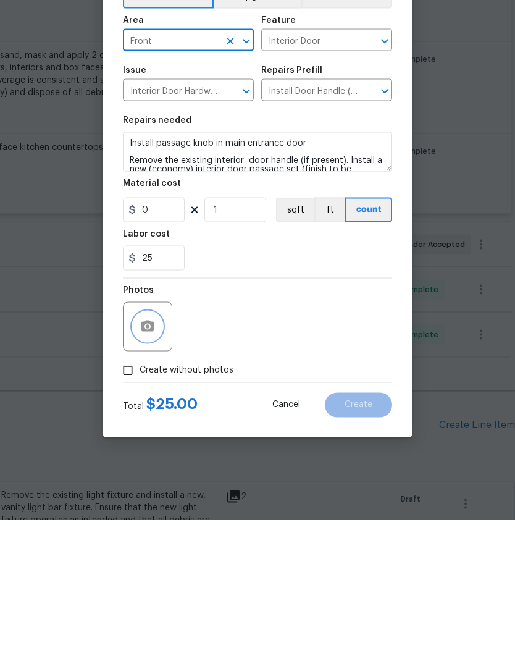
click at [158, 453] on button "button" at bounding box center [148, 468] width 30 height 30
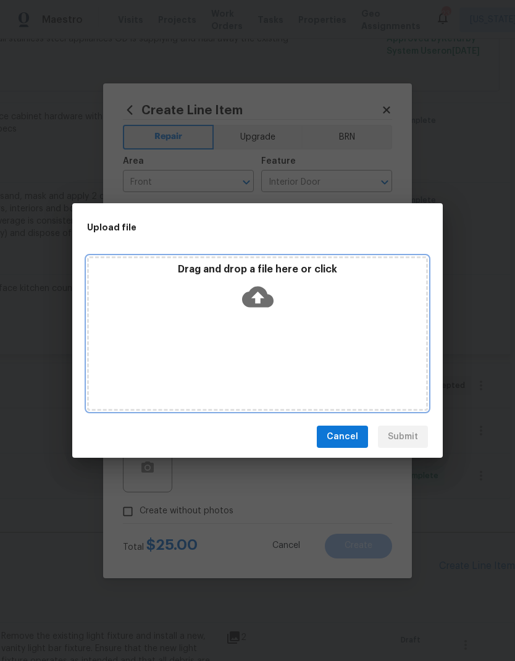
click at [275, 296] on div "Drag and drop a file here or click" at bounding box center [257, 289] width 337 height 53
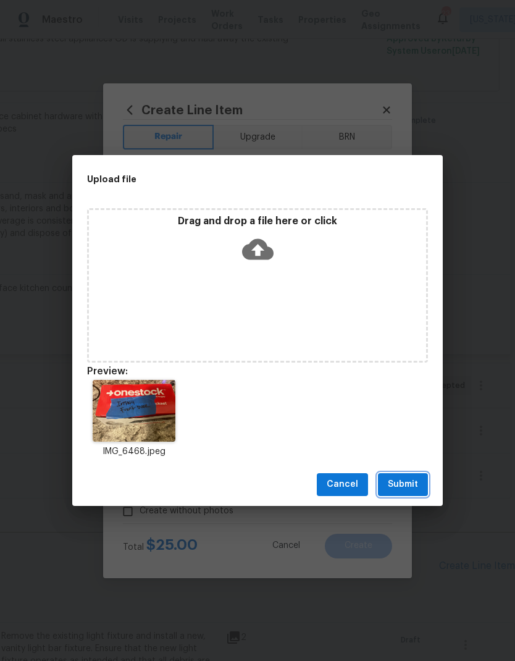
click at [403, 479] on span "Submit" at bounding box center [403, 484] width 30 height 15
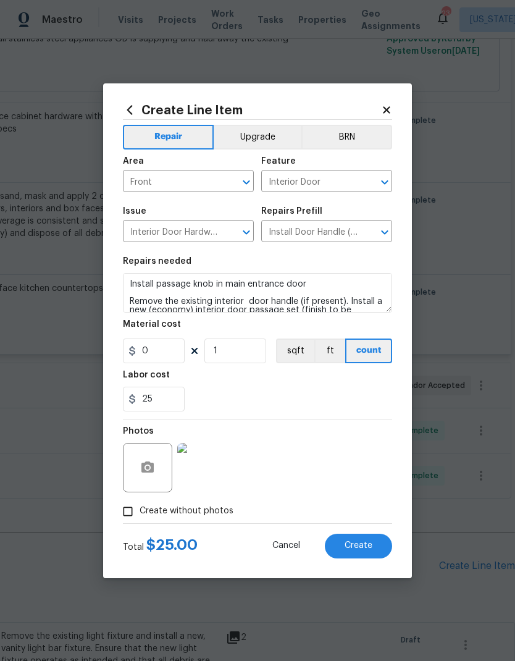
click at [369, 548] on span "Create" at bounding box center [358, 545] width 28 height 9
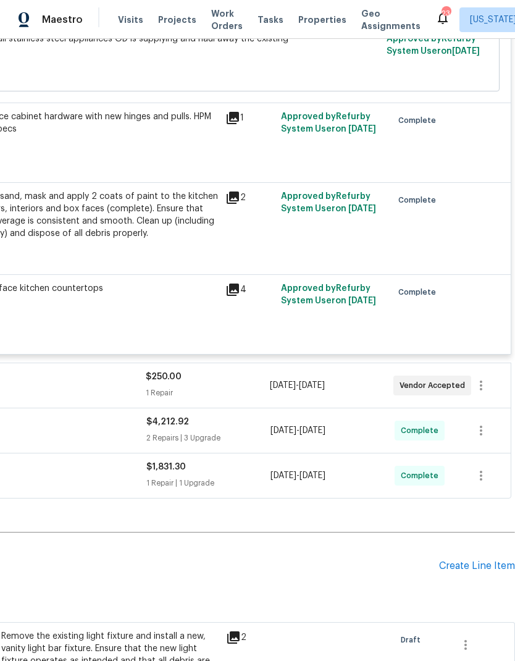
click at [477, 560] on div "Create Line Item" at bounding box center [477, 566] width 76 height 12
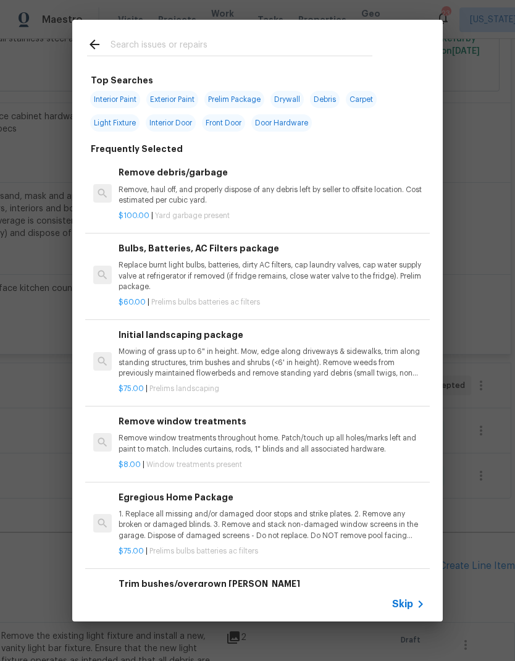
click at [275, 48] on input "text" at bounding box center [242, 46] width 262 height 19
type input "Paint"
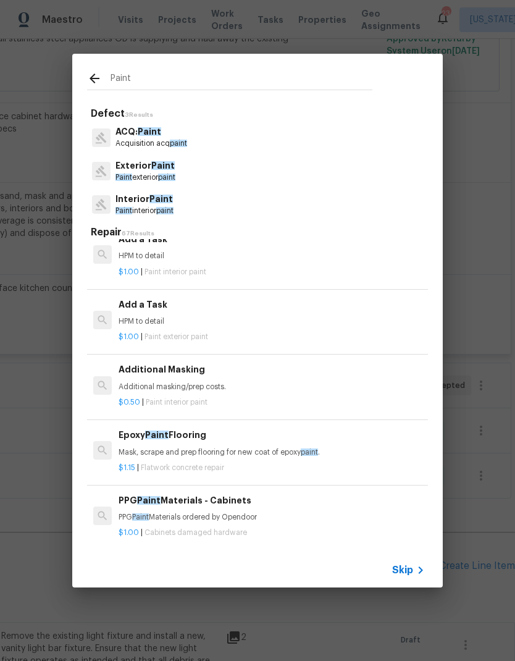
scroll to position [1132, 0]
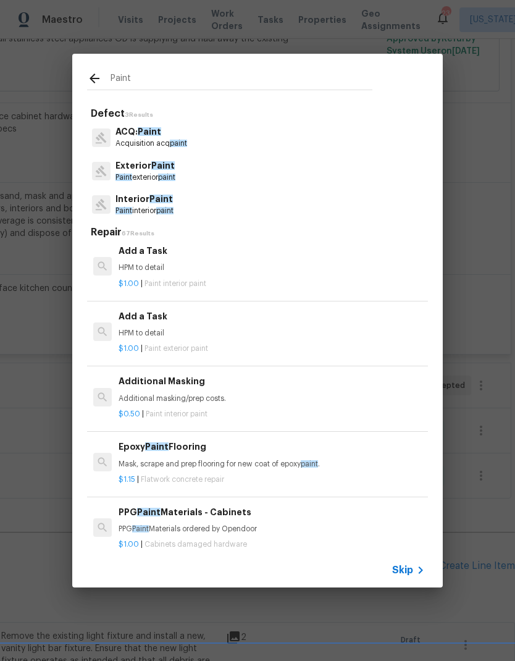
click at [256, 278] on p "$1.00 | Paint interior paint" at bounding box center [272, 283] width 306 height 10
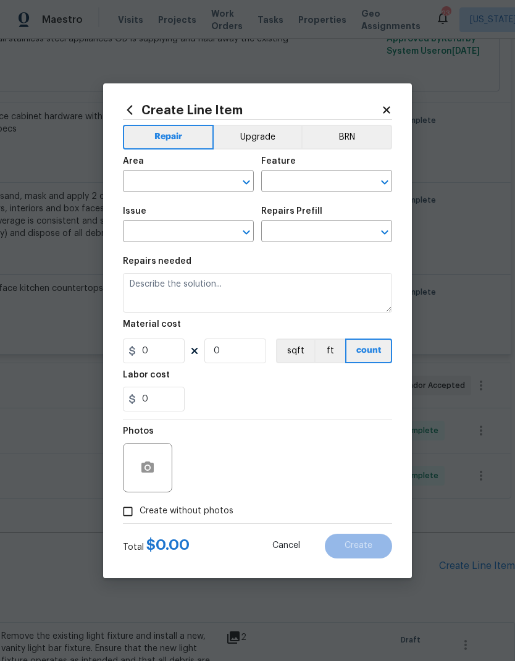
type input "Overall Paint"
type input "Interior Paint"
type input "Add a Task $1.00"
type textarea "HPM to detail"
type input "1"
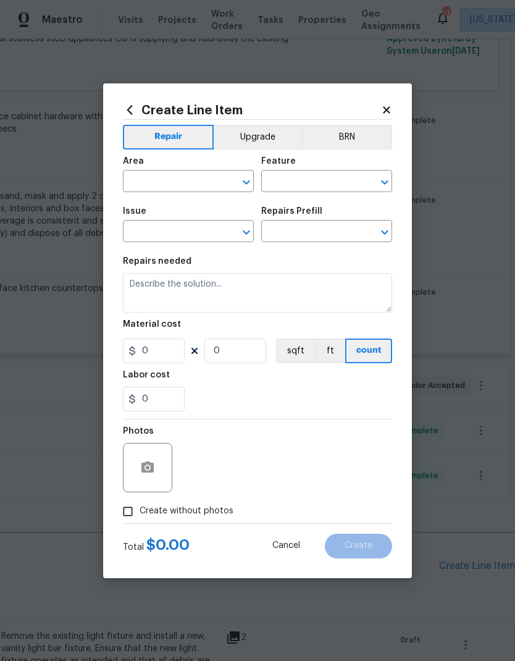
type input "1"
click at [170, 352] on input "1" at bounding box center [154, 350] width 62 height 25
type input "25"
click at [246, 385] on div "Labor cost" at bounding box center [257, 378] width 269 height 16
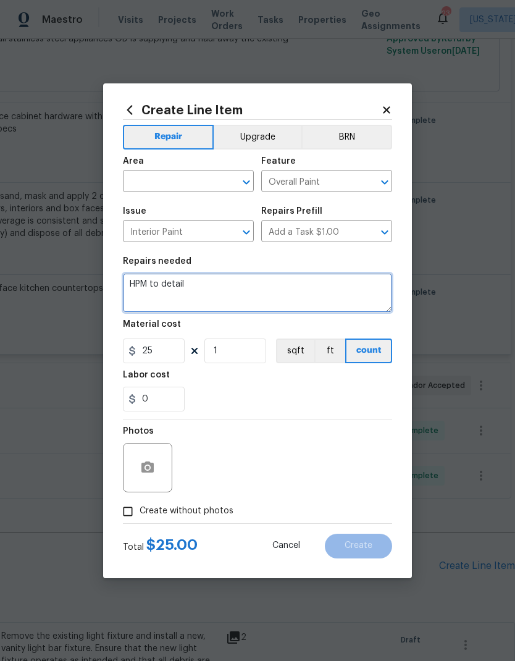
click at [209, 287] on textarea "HPM to detail" at bounding box center [257, 293] width 269 height 40
type textarea "H"
click at [243, 185] on icon "Open" at bounding box center [246, 182] width 15 height 15
type textarea "Paint interior door to access garage"
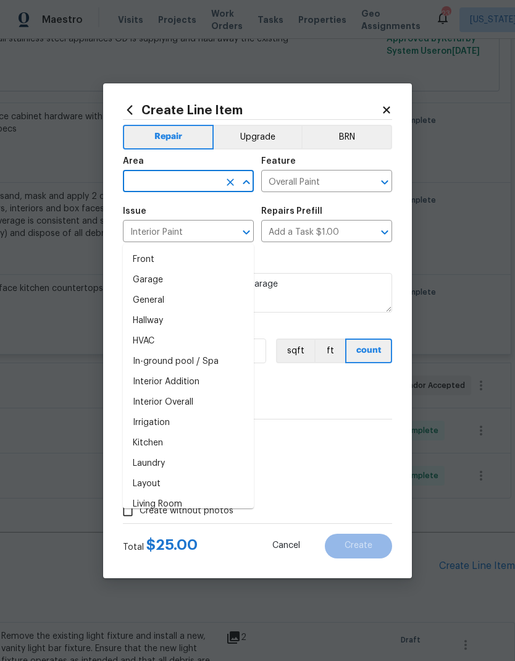
scroll to position [393, 0]
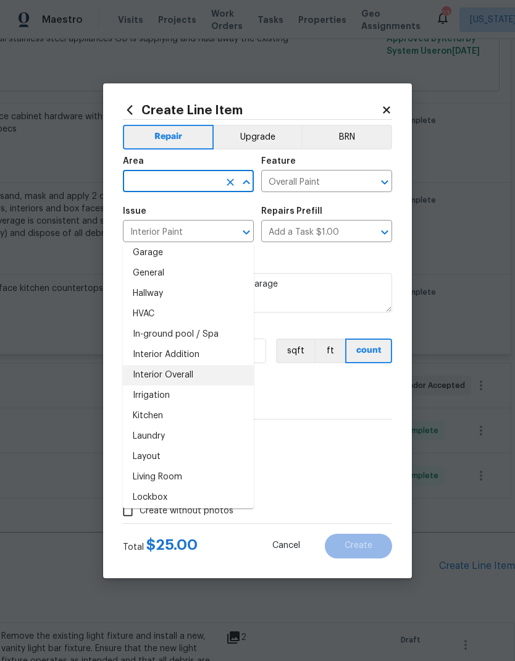
click at [214, 365] on li "Interior Overall" at bounding box center [188, 375] width 131 height 20
type input "Interior Overall"
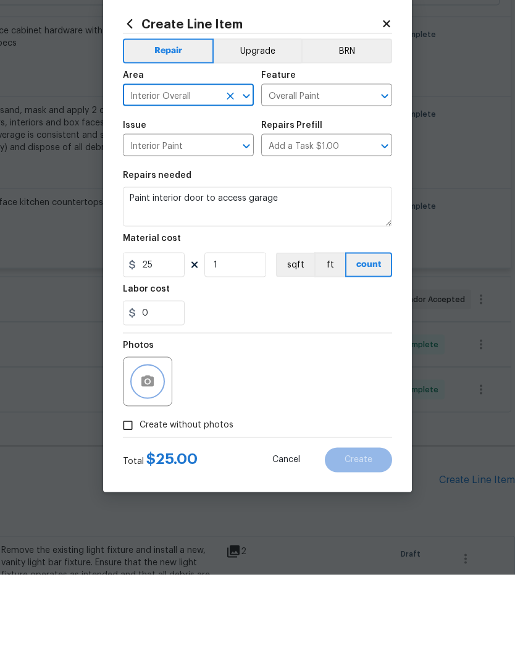
click at [153, 461] on icon "button" at bounding box center [147, 466] width 12 height 11
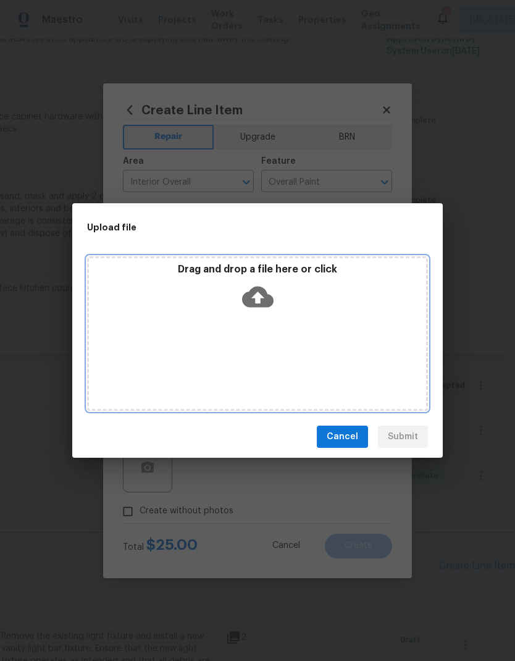
click at [272, 294] on icon at bounding box center [257, 296] width 31 height 31
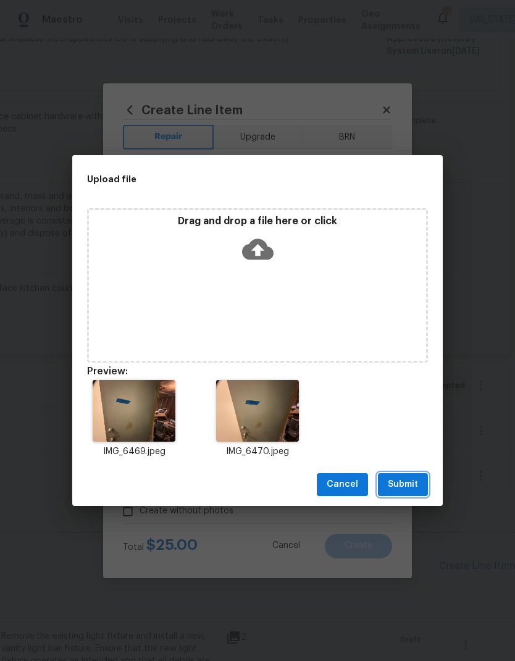
click at [409, 479] on span "Submit" at bounding box center [403, 484] width 30 height 15
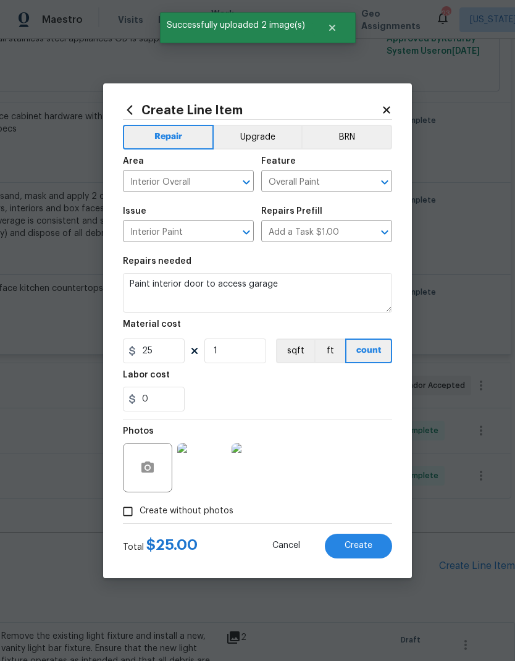
click at [368, 545] on span "Create" at bounding box center [358, 545] width 28 height 9
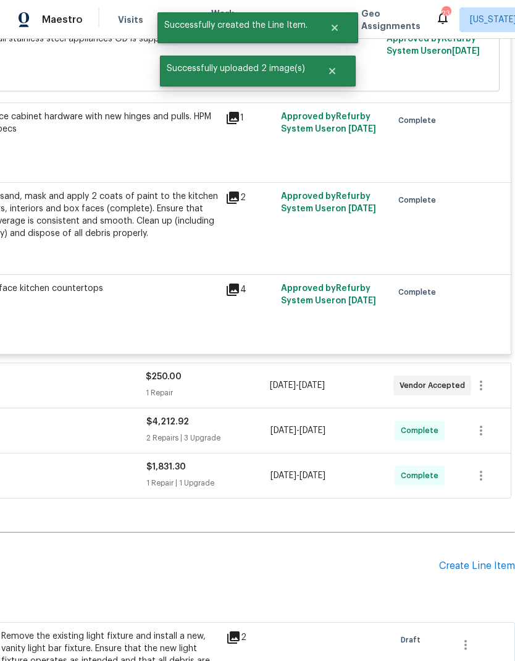
click at [469, 560] on div "Create Line Item" at bounding box center [477, 566] width 76 height 12
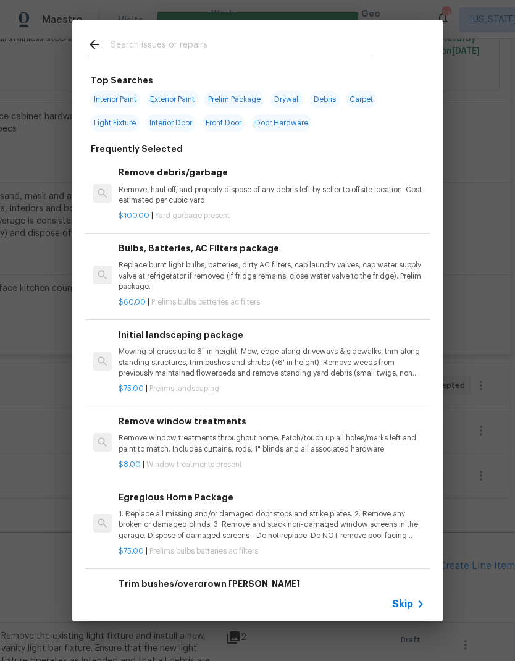
click at [275, 44] on input "text" at bounding box center [242, 46] width 262 height 19
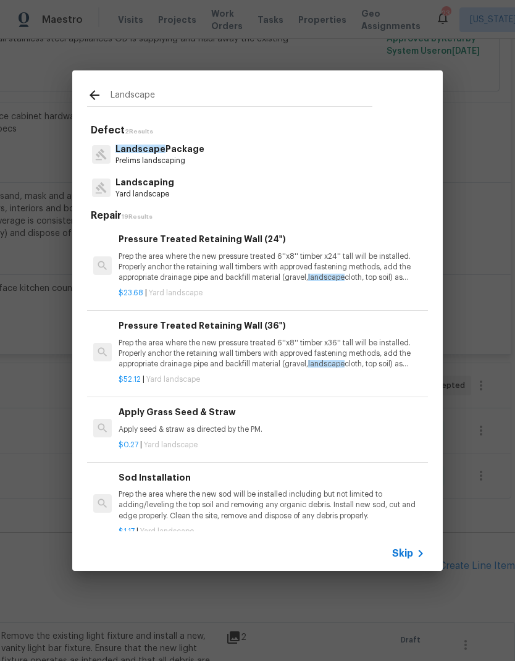
type input "Landscape"
click at [197, 194] on div "Landscaping Yard landscape" at bounding box center [257, 187] width 341 height 33
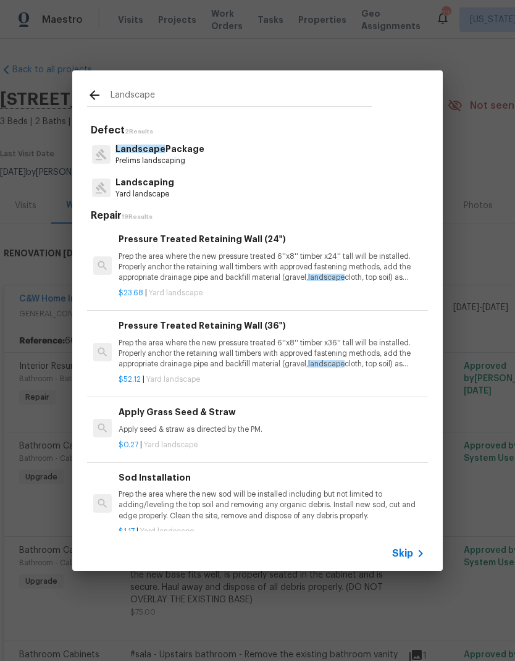
scroll to position [2852, 183]
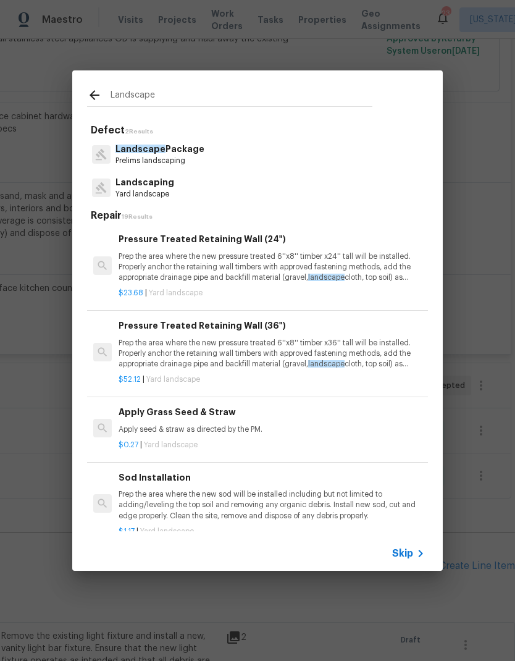
click at [178, 197] on div "Landscaping Yard landscape" at bounding box center [257, 187] width 341 height 33
click at [182, 194] on div "Landscaping Yard landscape" at bounding box center [257, 187] width 341 height 33
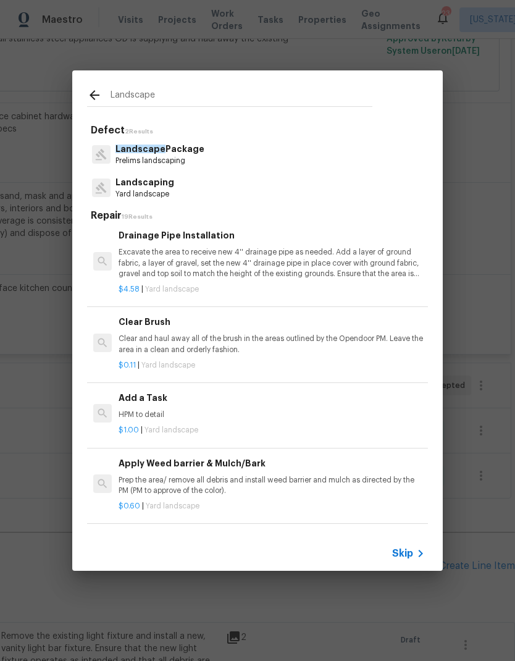
scroll to position [501, 0]
click at [265, 420] on div "$1.00 | Yard landscape" at bounding box center [272, 427] width 306 height 15
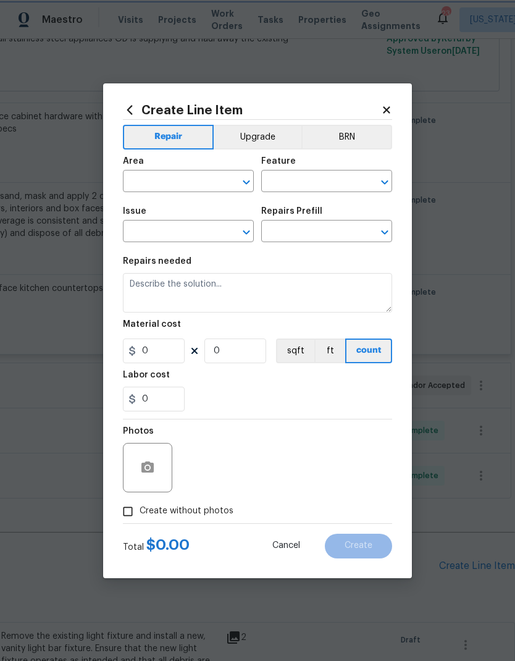
type input "Landscaping"
type input "Add a Task $1.00"
type textarea "HPM to detail"
type input "1"
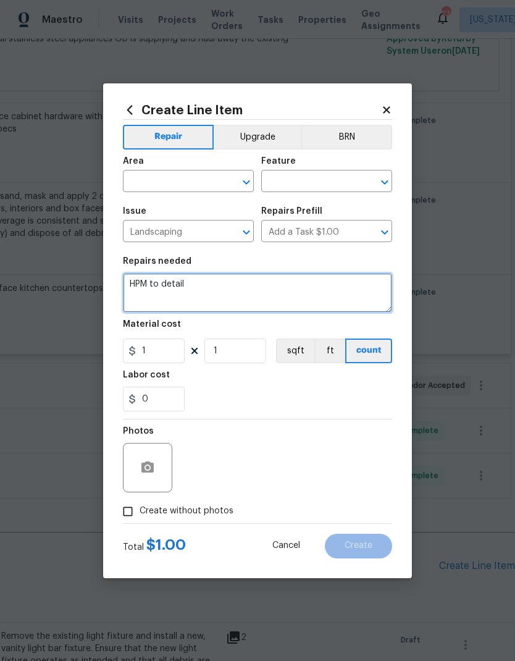
click at [265, 281] on textarea "HPM to detail" at bounding box center [257, 293] width 269 height 40
type textarea "H"
type textarea "Remove shrubs and tree , planter box"
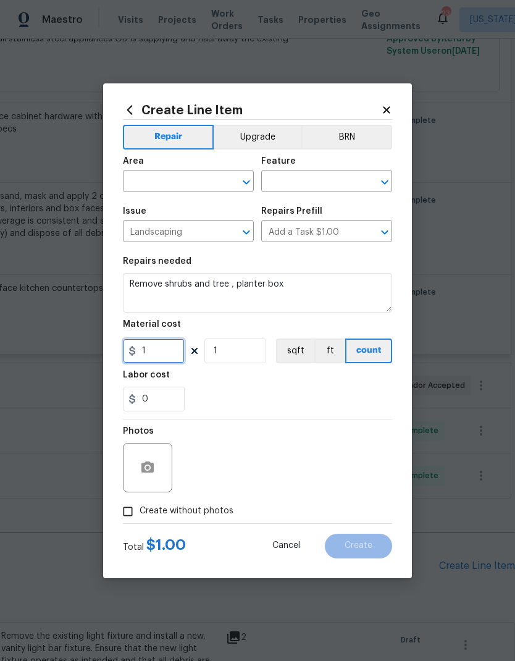
click at [160, 345] on input "1" at bounding box center [154, 350] width 62 height 25
click at [170, 347] on input "1" at bounding box center [154, 350] width 62 height 25
type input "175"
click at [242, 395] on div "0" at bounding box center [257, 398] width 269 height 25
click at [241, 183] on icon "Open" at bounding box center [246, 182] width 15 height 15
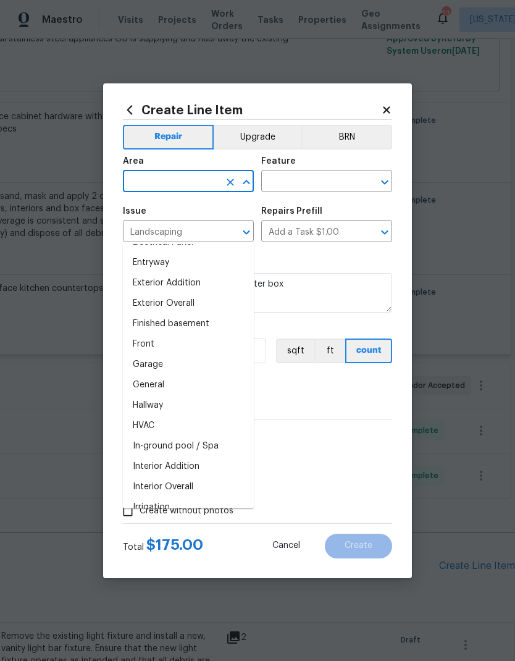
scroll to position [280, 0]
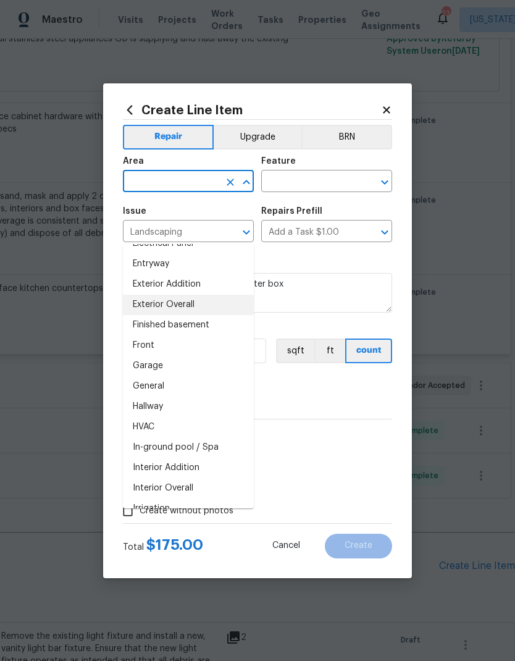
click at [215, 294] on li "Exterior Overall" at bounding box center [188, 304] width 131 height 20
type input "Exterior Overall"
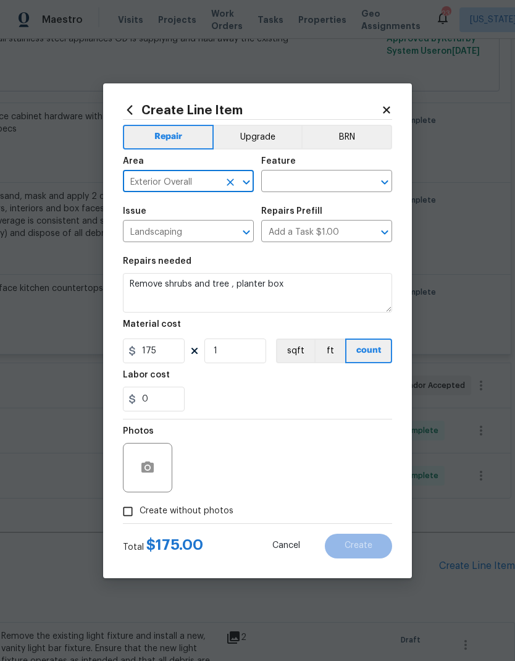
click at [385, 181] on icon "Open" at bounding box center [384, 182] width 15 height 15
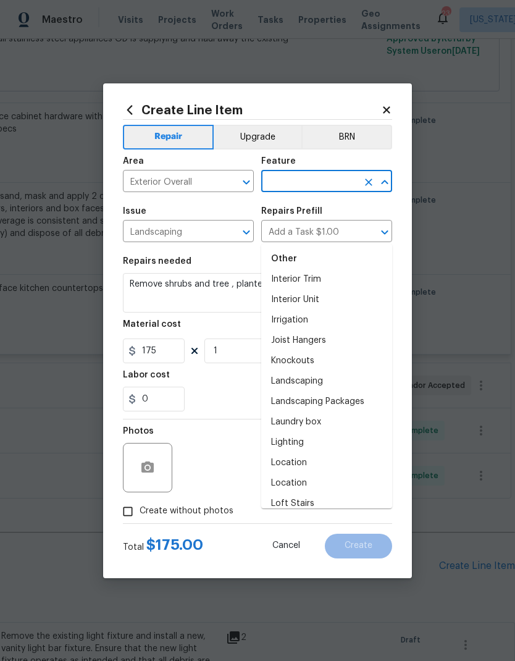
scroll to position [1703, 0]
click at [331, 370] on li "Landscaping" at bounding box center [326, 380] width 131 height 20
type input "Landscaping"
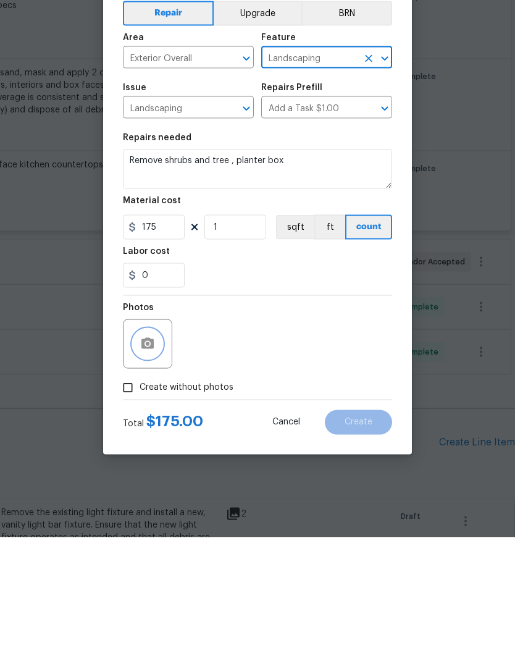
click at [151, 460] on icon "button" at bounding box center [147, 467] width 15 height 15
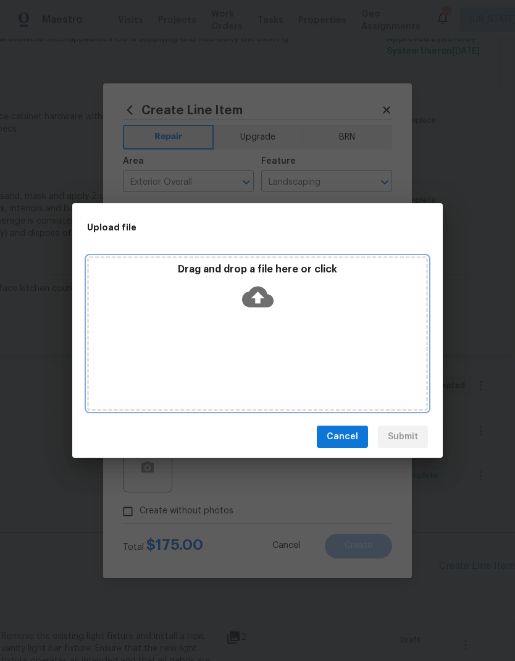
click at [262, 294] on icon at bounding box center [257, 296] width 31 height 21
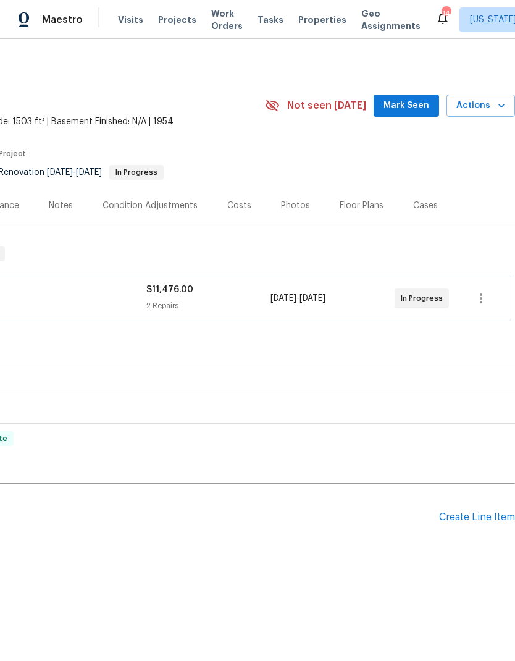
scroll to position [0, 183]
click at [178, 303] on div "2 Repairs" at bounding box center [208, 305] width 124 height 12
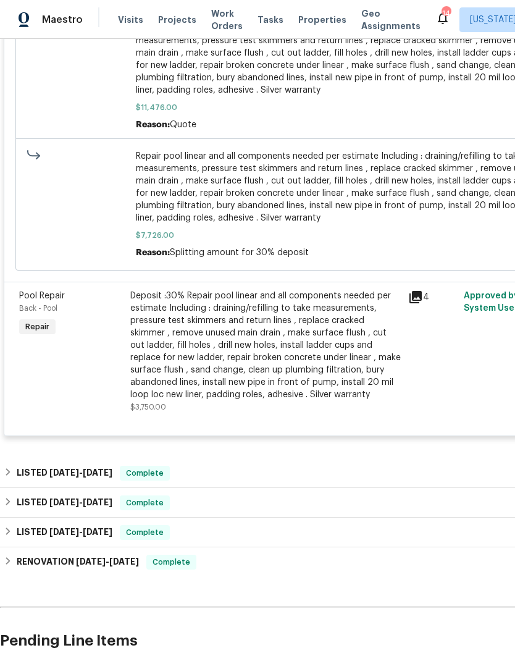
scroll to position [573, 0]
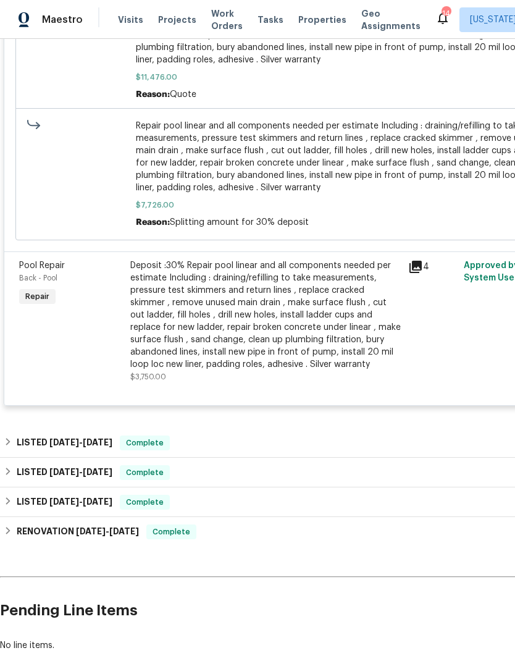
click at [286, 346] on div "Deposit :30% Repair pool linear and all components needed per estimate Includin…" at bounding box center [265, 314] width 270 height 111
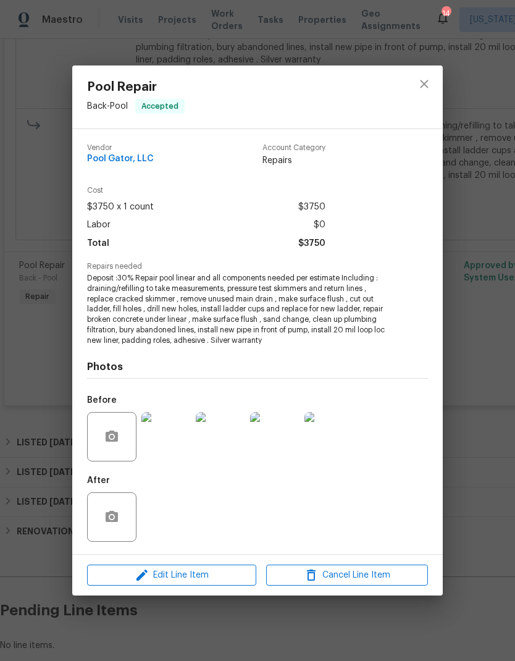
click at [480, 488] on div "Pool Repair Back - Pool Accepted Vendor Pool Gator, LLC Account Category Repair…" at bounding box center [257, 330] width 515 height 661
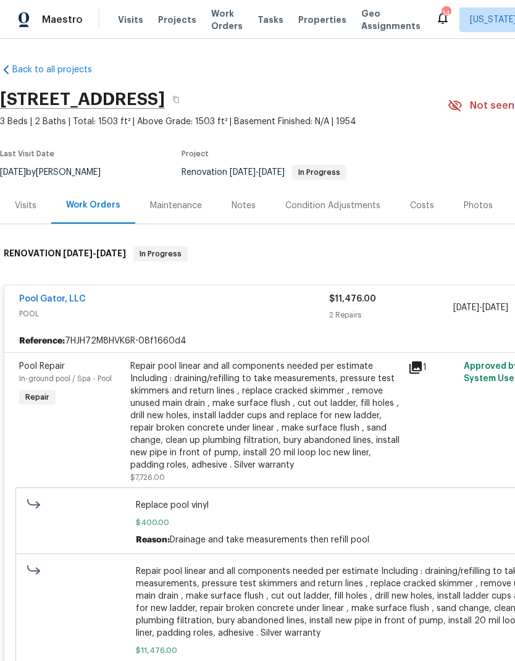
scroll to position [0, 0]
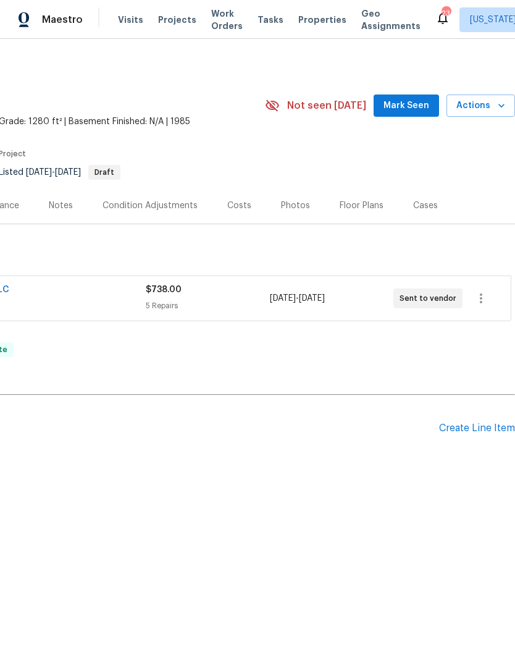
scroll to position [0, 183]
